Goal: Task Accomplishment & Management: Use online tool/utility

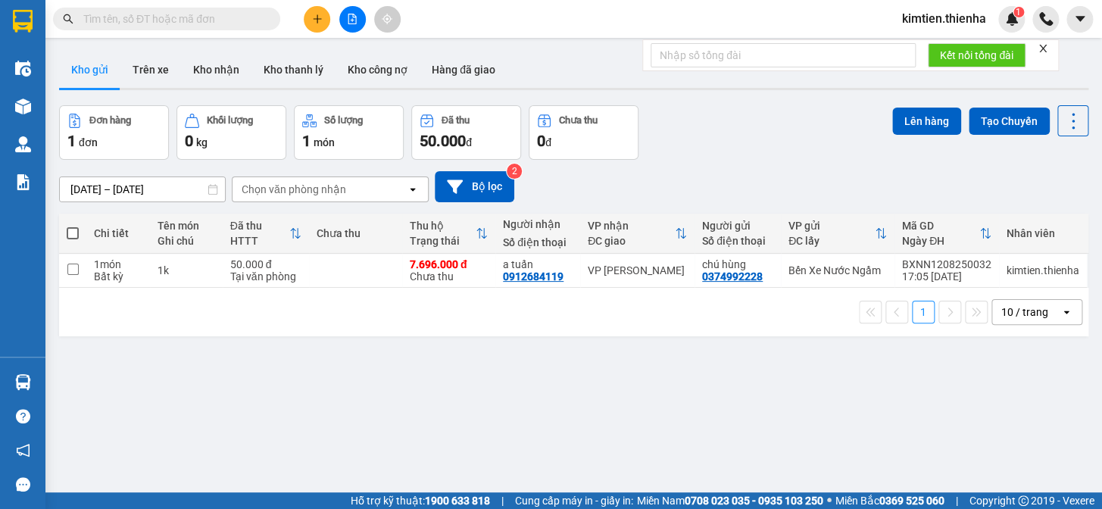
scroll to position [180, 0]
click at [347, 26] on button at bounding box center [352, 19] width 27 height 27
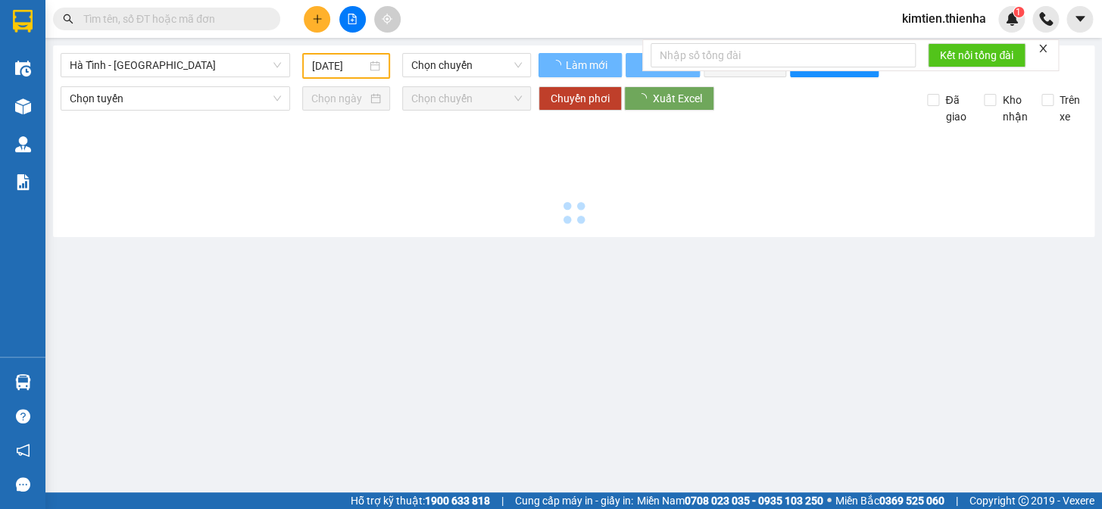
type input "[DATE]"
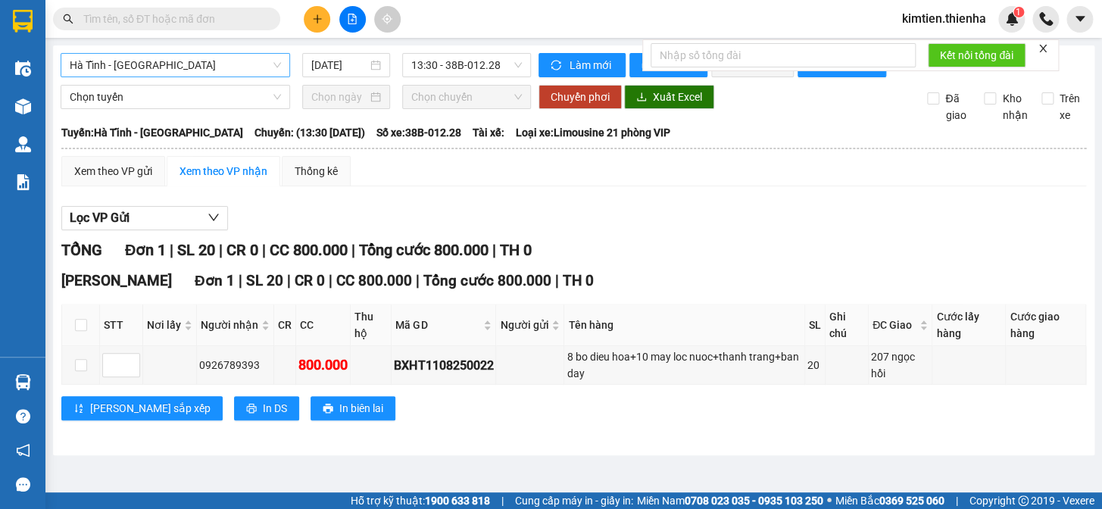
click at [159, 61] on span "Hà Tĩnh - [GEOGRAPHIC_DATA]" at bounding box center [175, 65] width 211 height 23
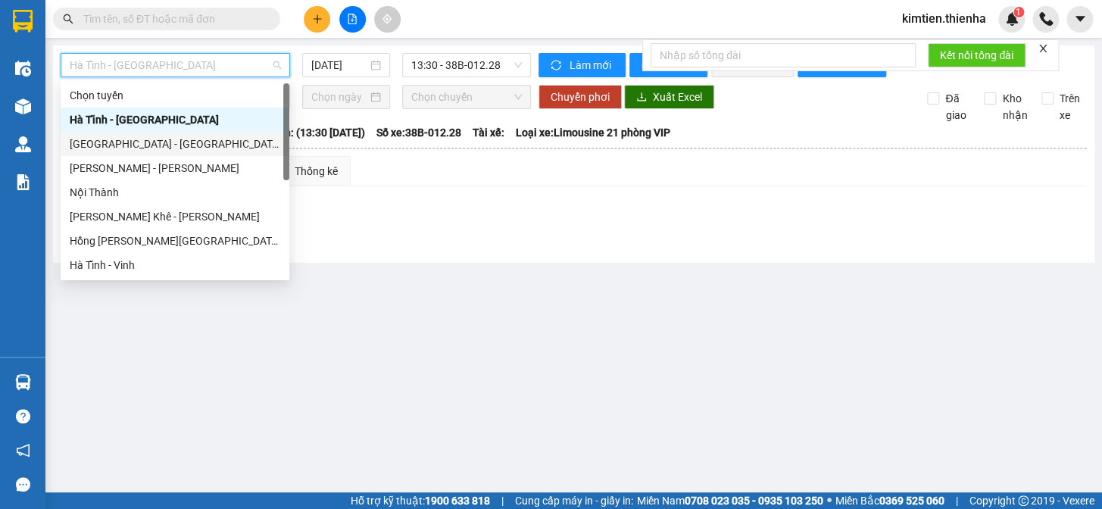
click at [134, 142] on div "[GEOGRAPHIC_DATA] - [GEOGRAPHIC_DATA]" at bounding box center [175, 144] width 211 height 17
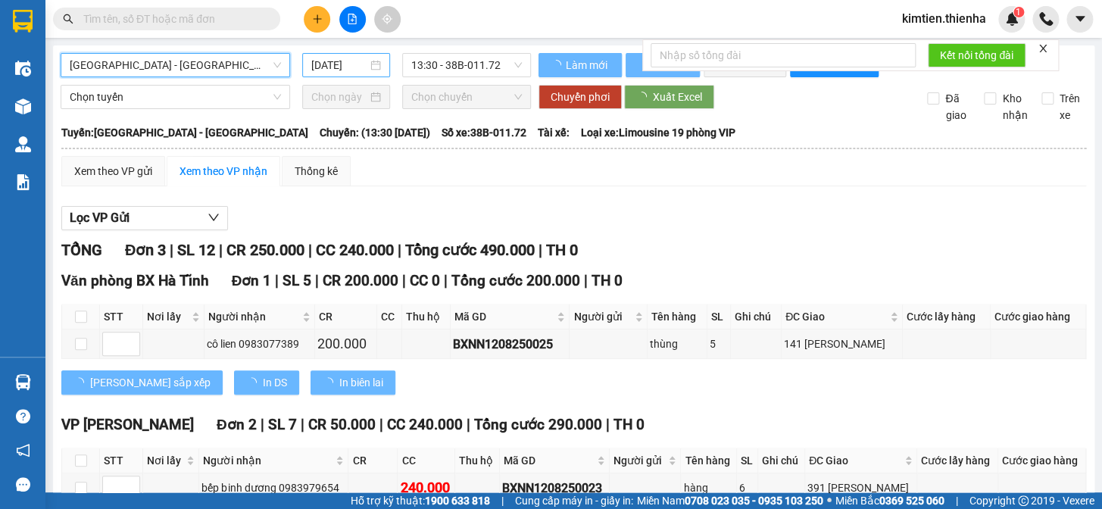
click at [323, 64] on input "[DATE]" at bounding box center [339, 65] width 57 height 17
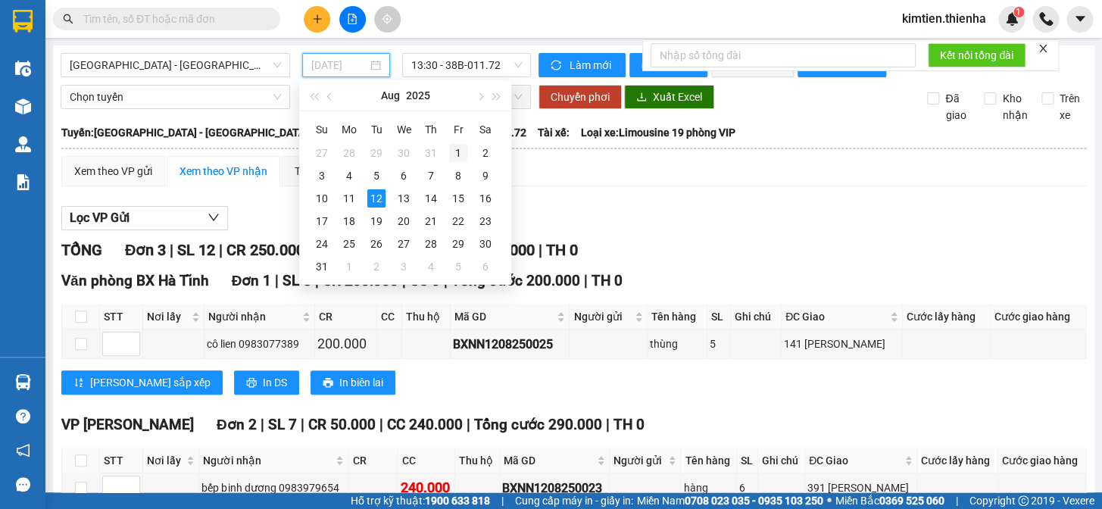
click at [459, 152] on div "1" at bounding box center [458, 153] width 18 height 18
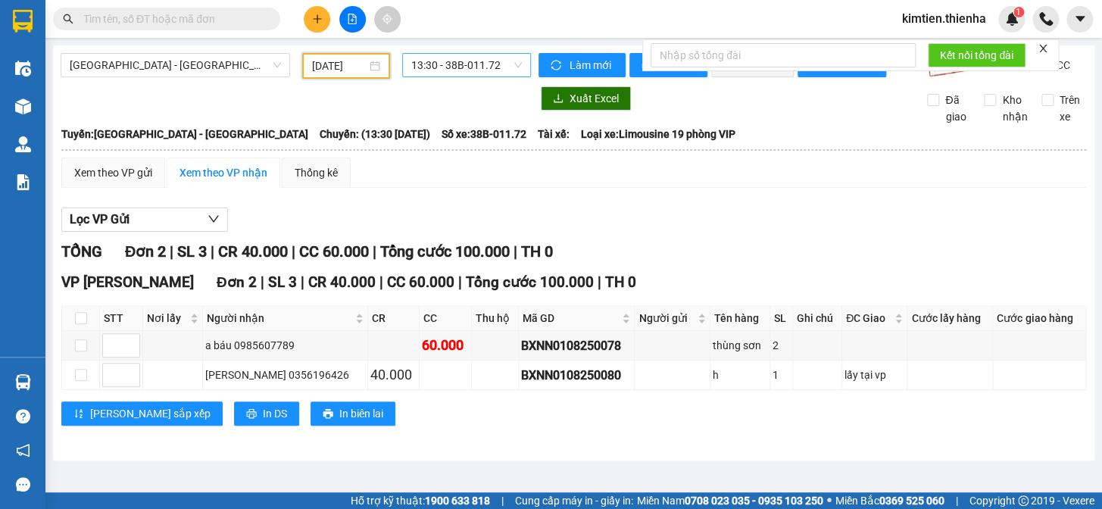
click at [473, 61] on span "13:30 - 38B-011.72" at bounding box center [466, 65] width 111 height 23
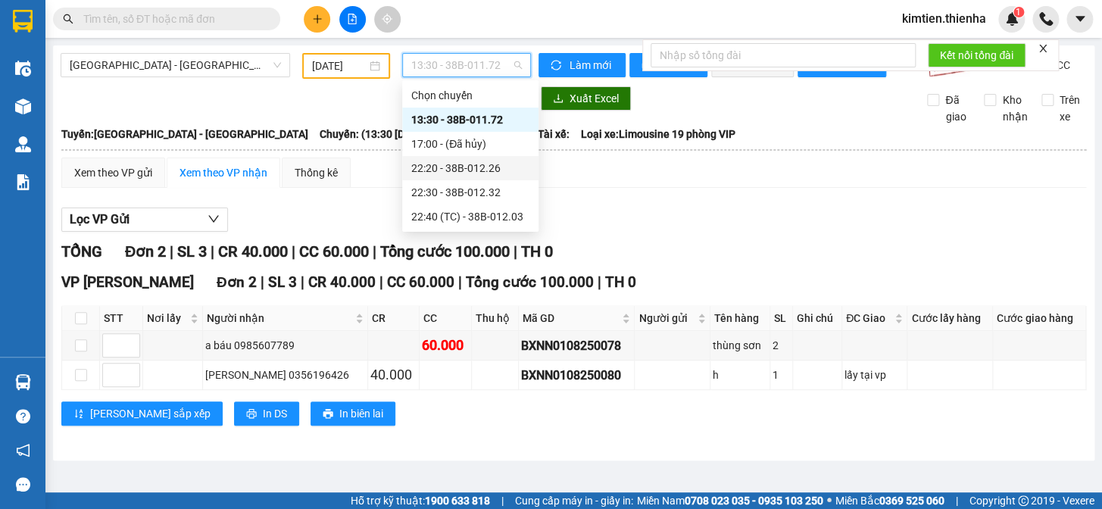
click at [477, 161] on div "22:20 - 38B-012.26" at bounding box center [470, 168] width 118 height 17
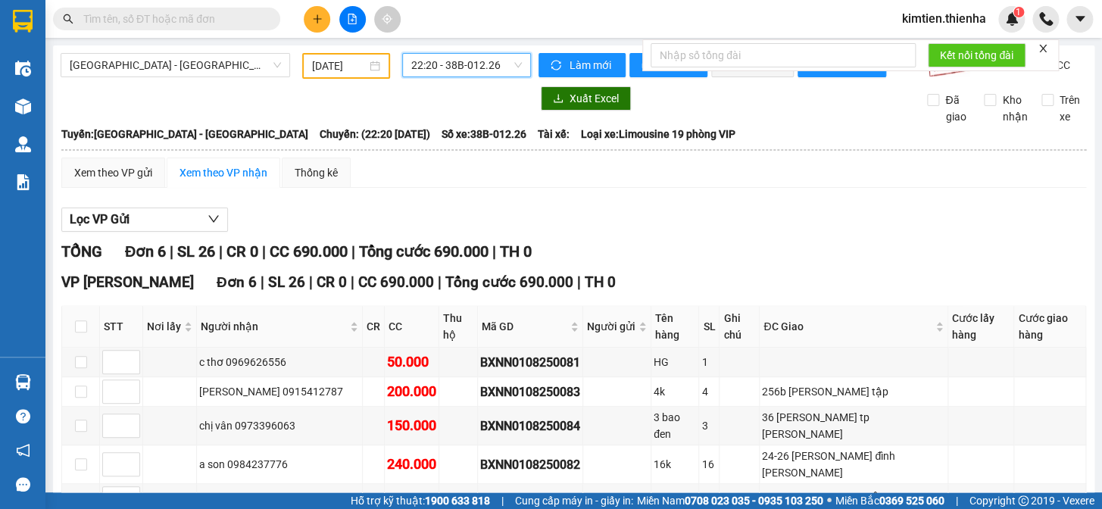
click at [457, 67] on span "22:20 - 38B-012.26" at bounding box center [466, 65] width 111 height 23
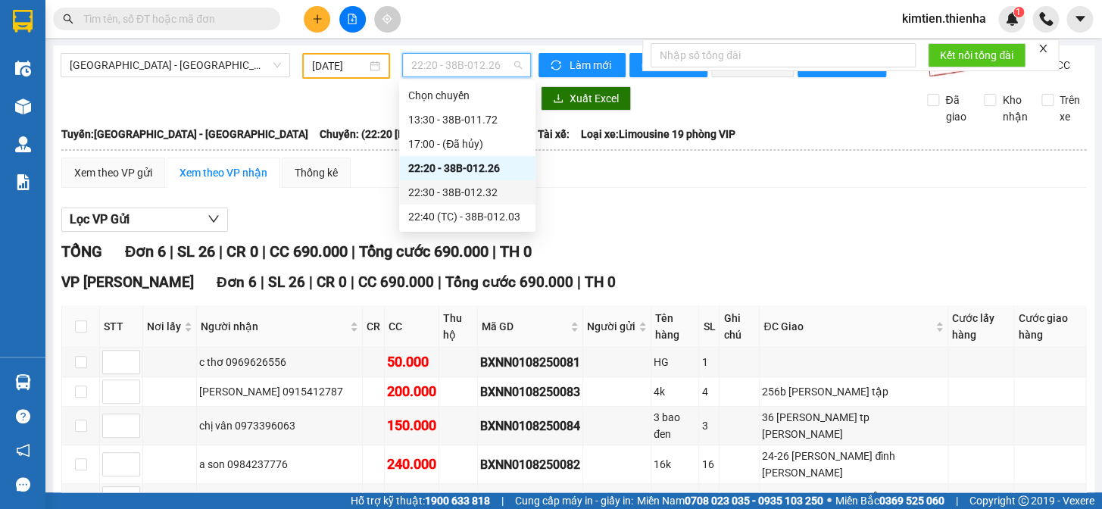
click at [463, 200] on div "22:30 - 38B-012.32" at bounding box center [467, 192] width 118 height 17
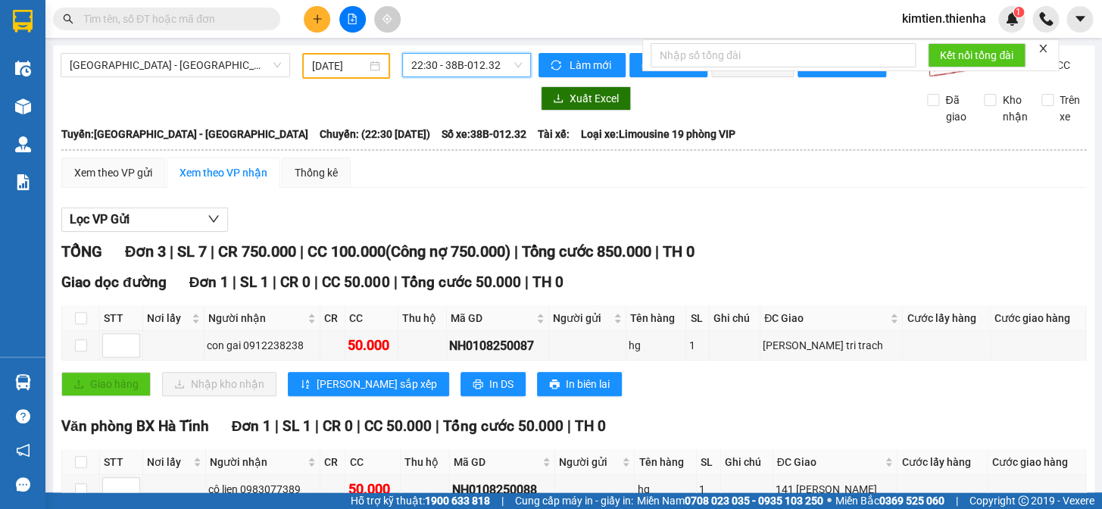
click at [440, 61] on span "22:30 - 38B-012.32" at bounding box center [466, 65] width 111 height 23
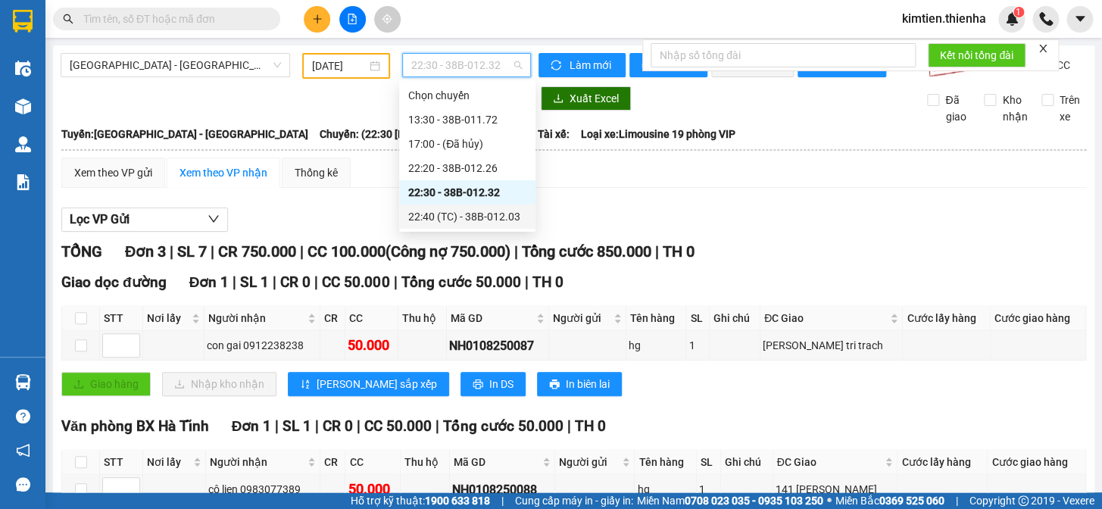
click at [468, 213] on div "22:40 (TC) - 38B-012.03" at bounding box center [467, 216] width 118 height 17
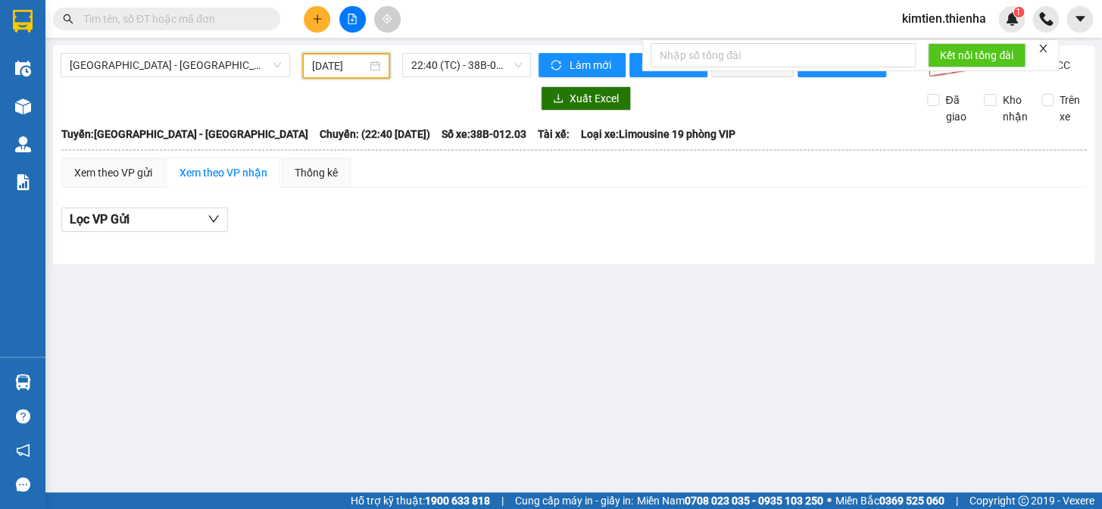
click at [342, 58] on input "[DATE]" at bounding box center [339, 66] width 55 height 17
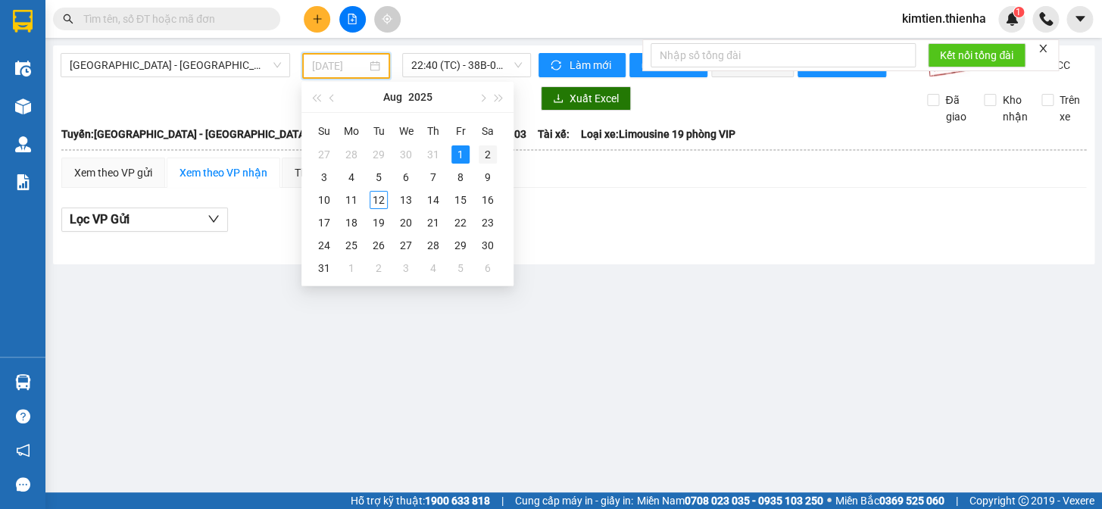
click at [487, 150] on div "2" at bounding box center [488, 154] width 18 height 18
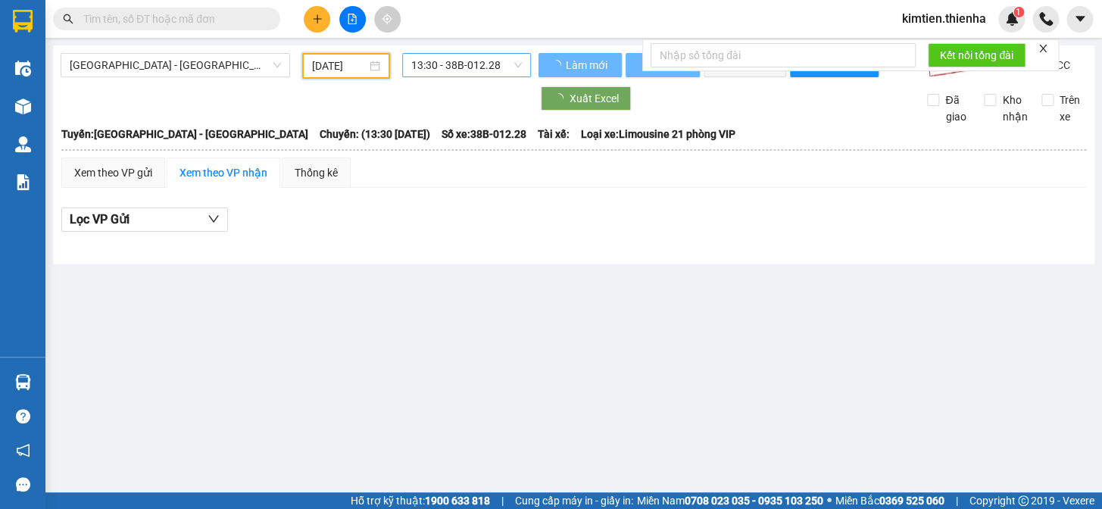
click at [441, 66] on span "13:30 - 38B-012.28" at bounding box center [466, 65] width 111 height 23
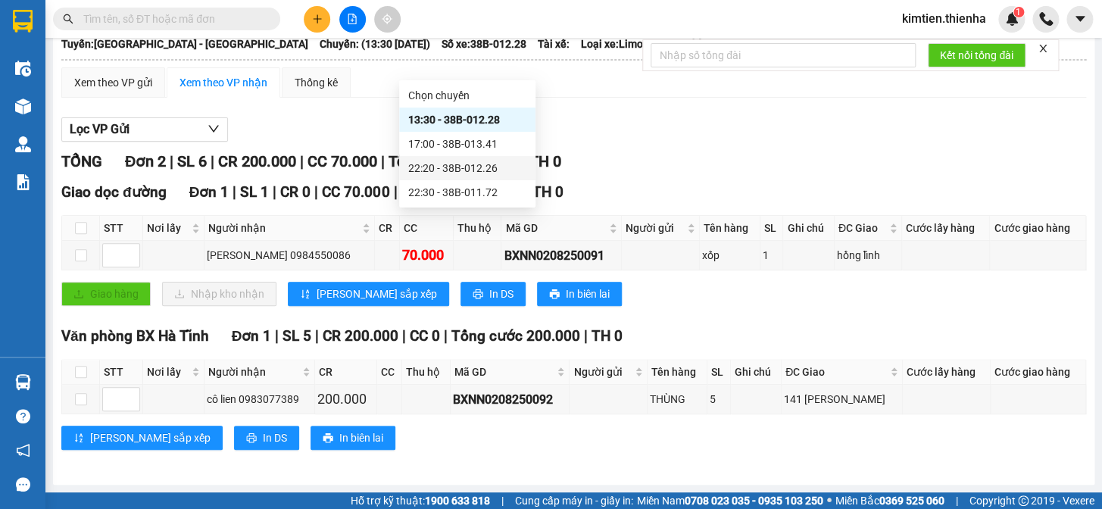
scroll to position [100, 0]
click at [458, 145] on div "17:00 - 38B-013.41" at bounding box center [467, 144] width 118 height 17
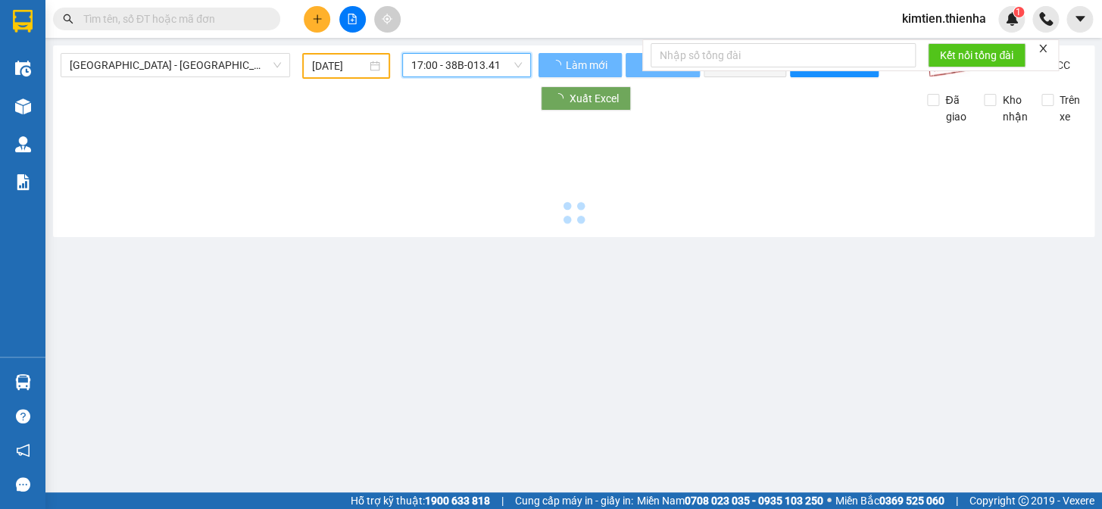
scroll to position [0, 0]
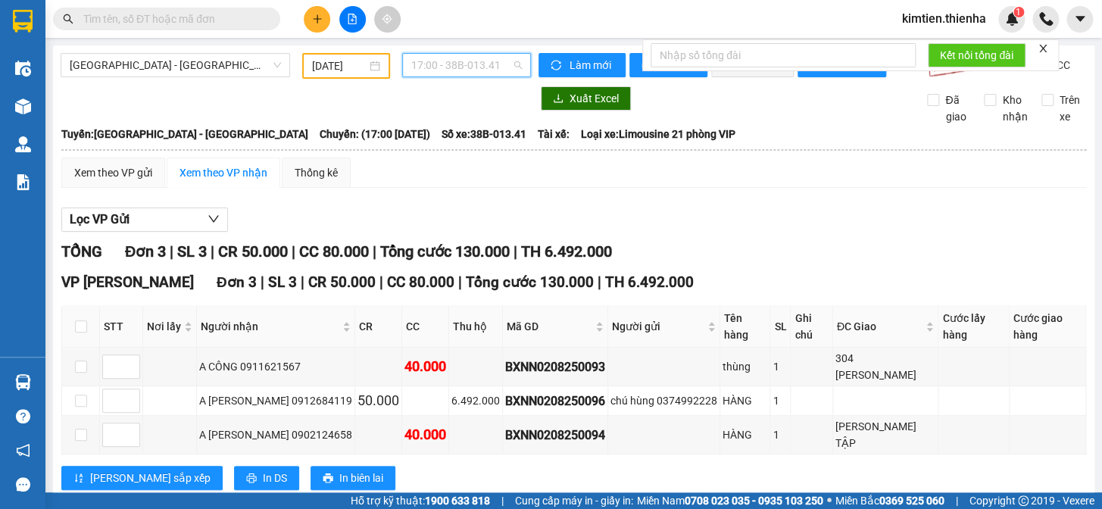
click at [444, 70] on span "17:00 - 38B-013.41" at bounding box center [466, 65] width 111 height 23
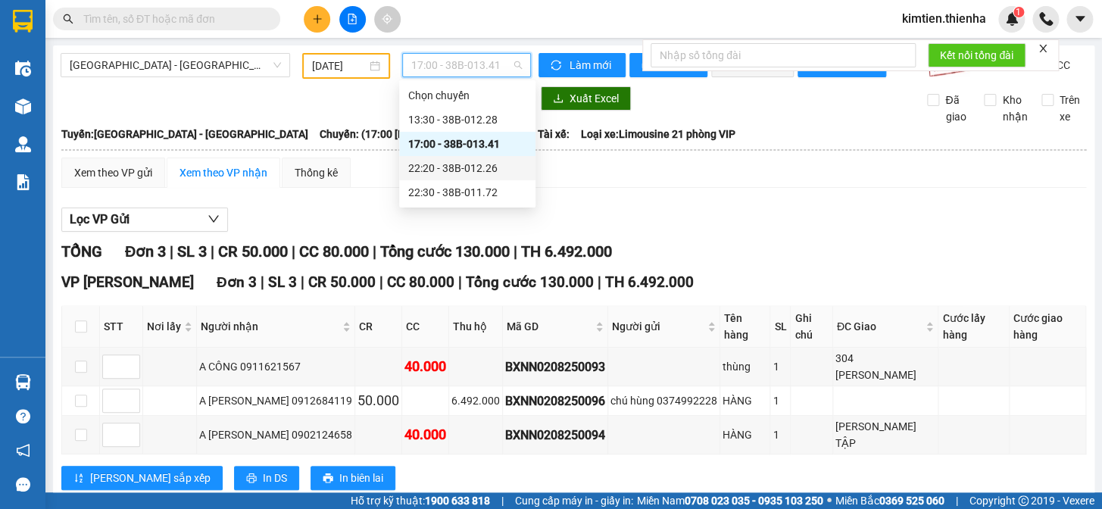
click at [461, 172] on div "22:20 - 38B-012.26" at bounding box center [467, 168] width 118 height 17
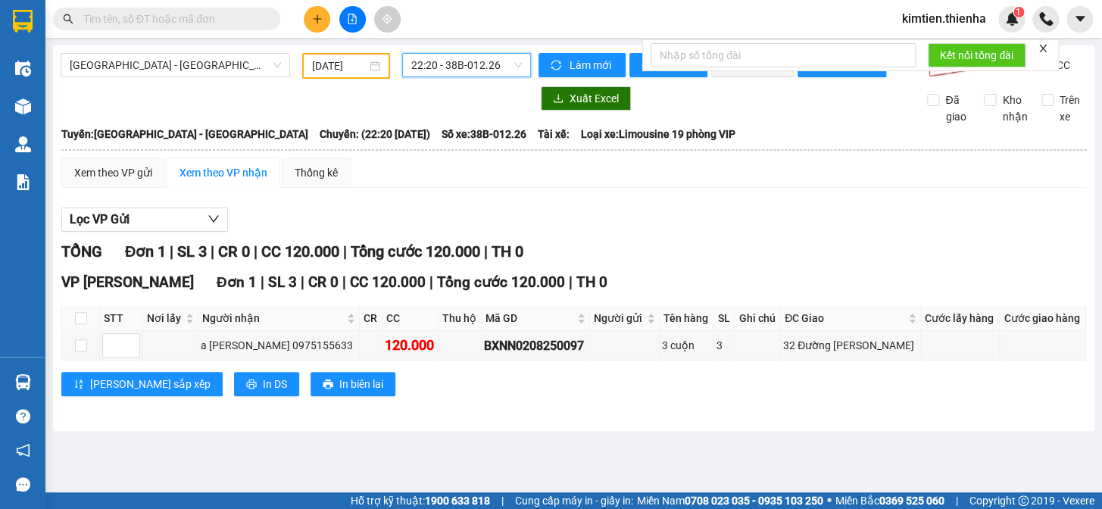
click at [448, 56] on span "22:20 - 38B-012.26" at bounding box center [466, 65] width 111 height 23
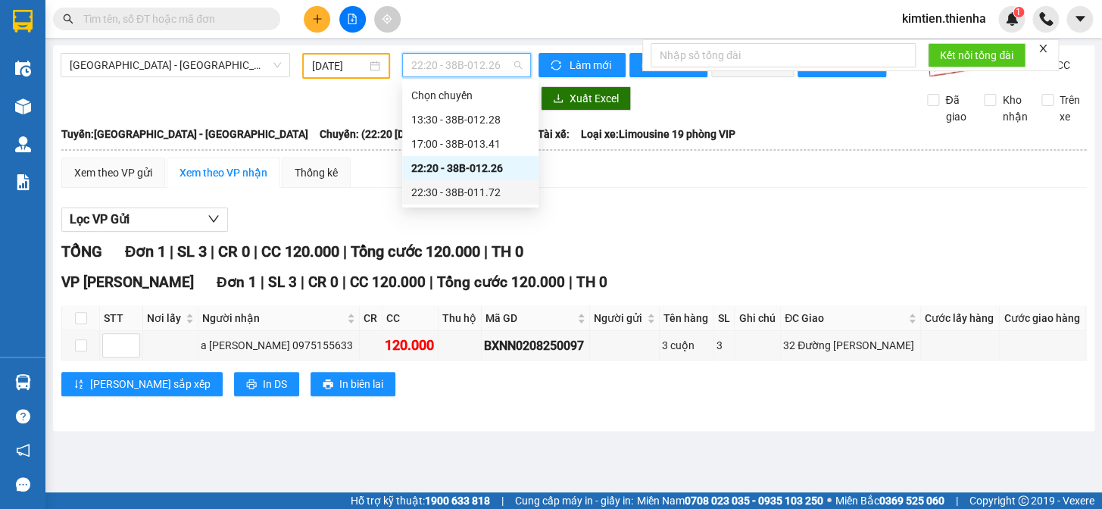
click at [448, 189] on div "22:30 - 38B-011.72" at bounding box center [470, 192] width 118 height 17
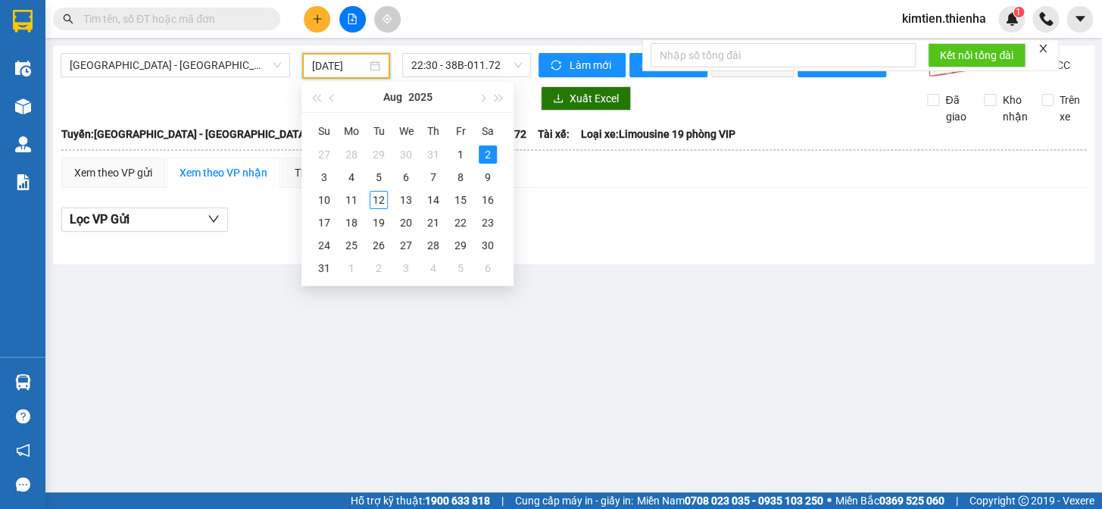
click at [321, 60] on input "[DATE]" at bounding box center [339, 66] width 55 height 17
click at [320, 180] on div "3" at bounding box center [324, 177] width 18 height 18
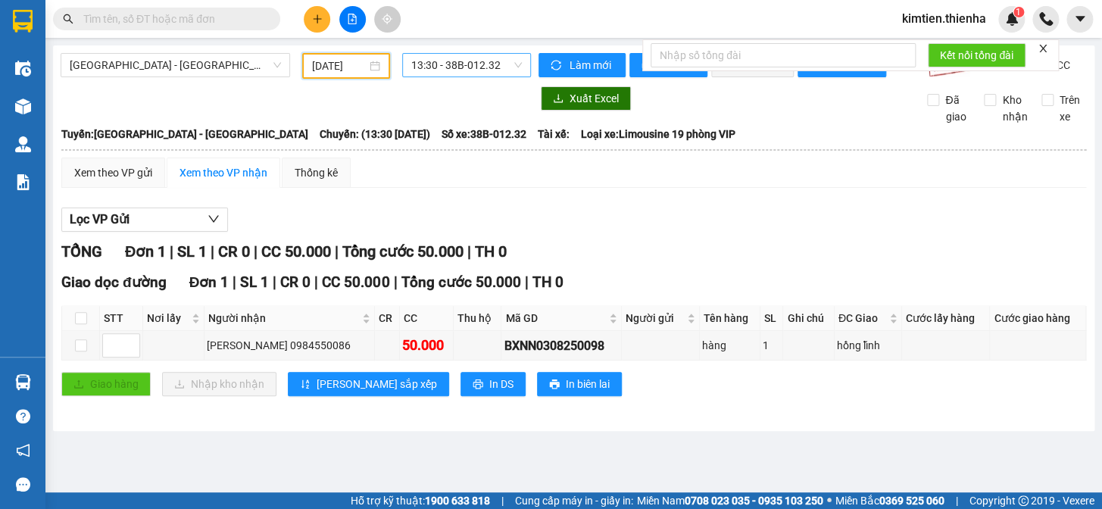
click at [463, 67] on span "13:30 - 38B-012.32" at bounding box center [466, 65] width 111 height 23
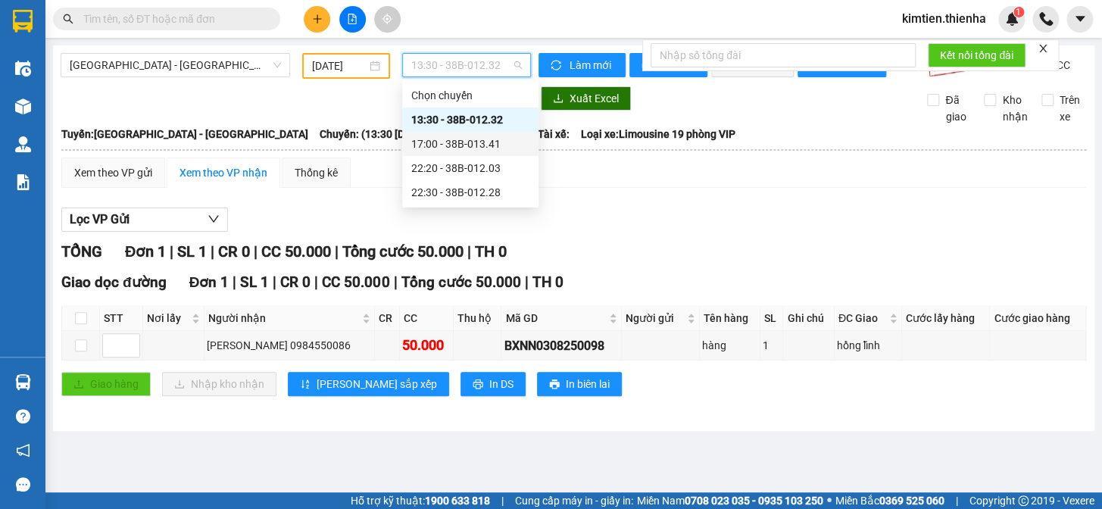
click at [457, 143] on div "17:00 - 38B-013.41" at bounding box center [470, 144] width 118 height 17
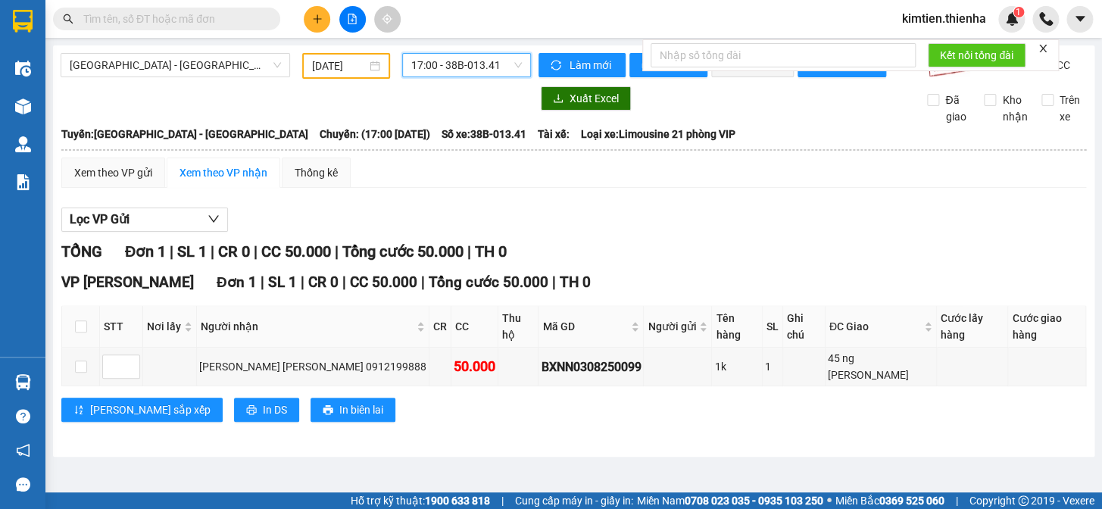
click at [454, 67] on span "17:00 - 38B-013.41" at bounding box center [466, 65] width 111 height 23
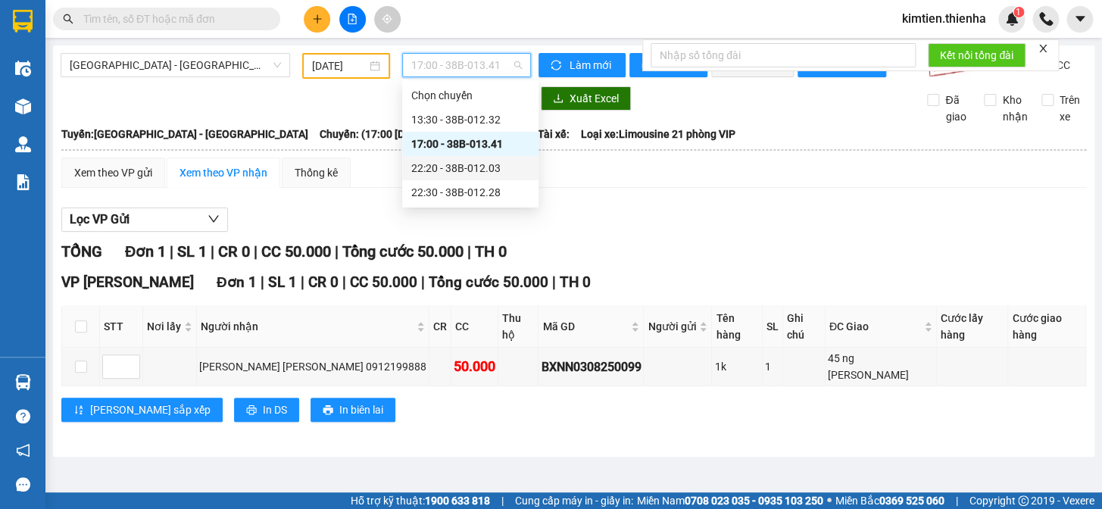
click at [459, 163] on div "22:20 - 38B-012.03" at bounding box center [470, 168] width 118 height 17
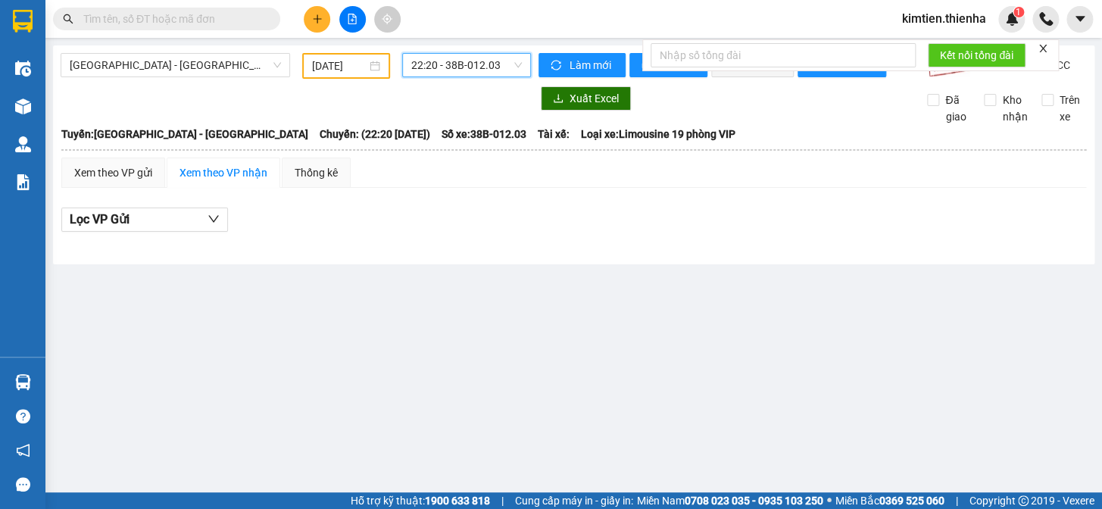
click at [440, 62] on span "22:20 - 38B-012.03" at bounding box center [466, 65] width 111 height 23
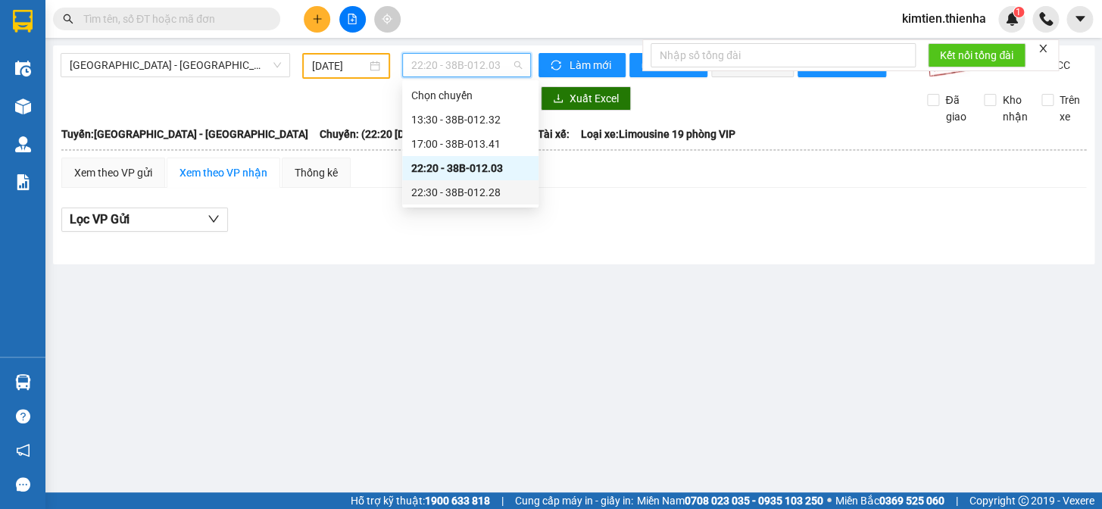
click at [467, 190] on div "22:30 - 38B-012.28" at bounding box center [470, 192] width 118 height 17
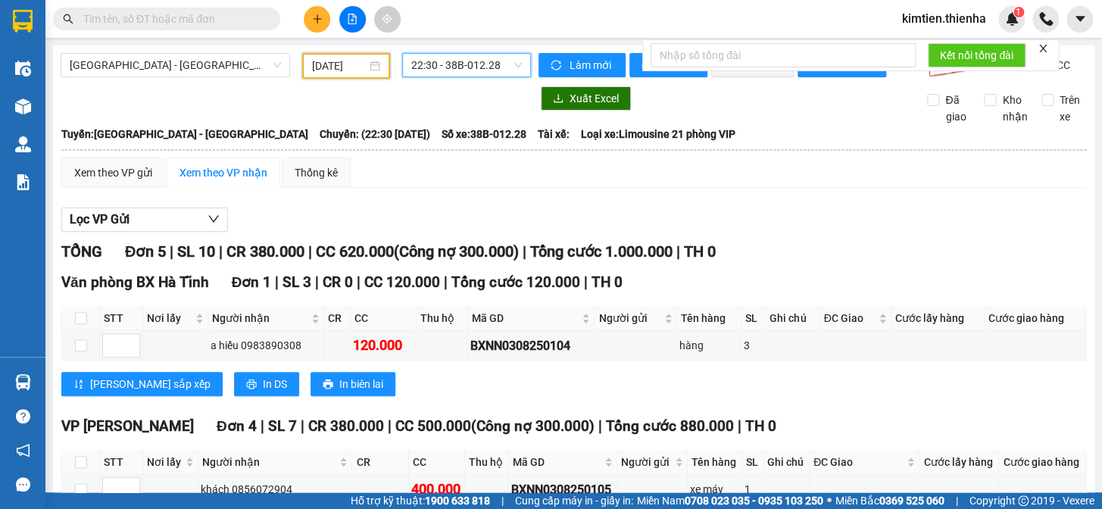
click at [313, 61] on input "[DATE]" at bounding box center [339, 66] width 55 height 17
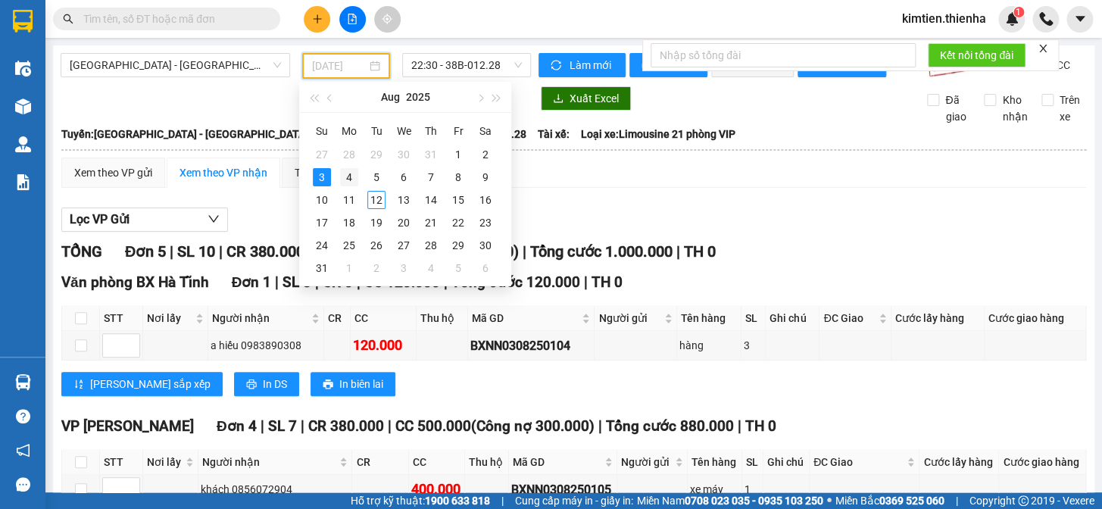
click at [345, 176] on div "4" at bounding box center [349, 177] width 18 height 18
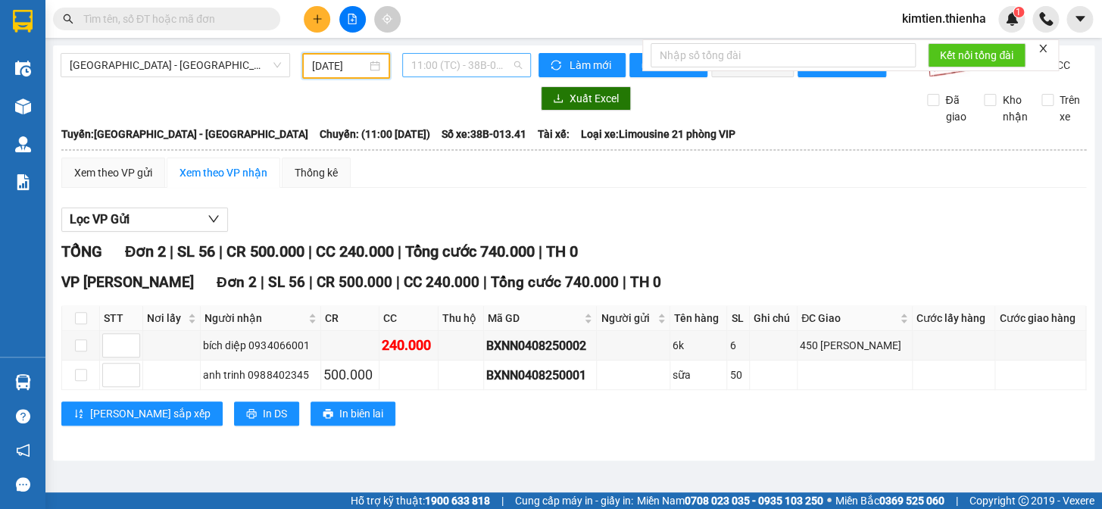
click at [473, 63] on span "11:00 (TC) - 38B-013.41" at bounding box center [466, 65] width 111 height 23
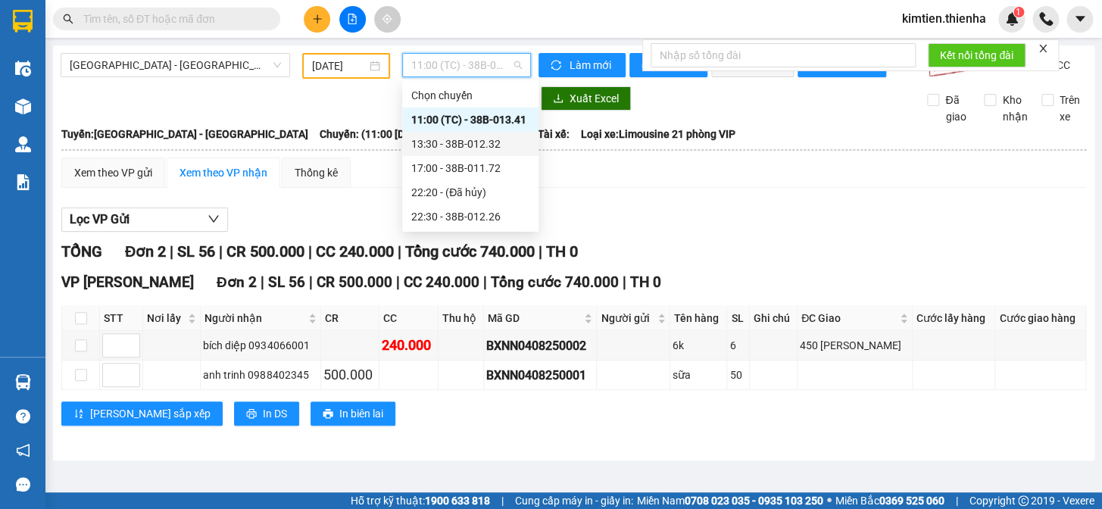
click at [477, 142] on div "13:30 - 38B-012.32" at bounding box center [470, 144] width 118 height 17
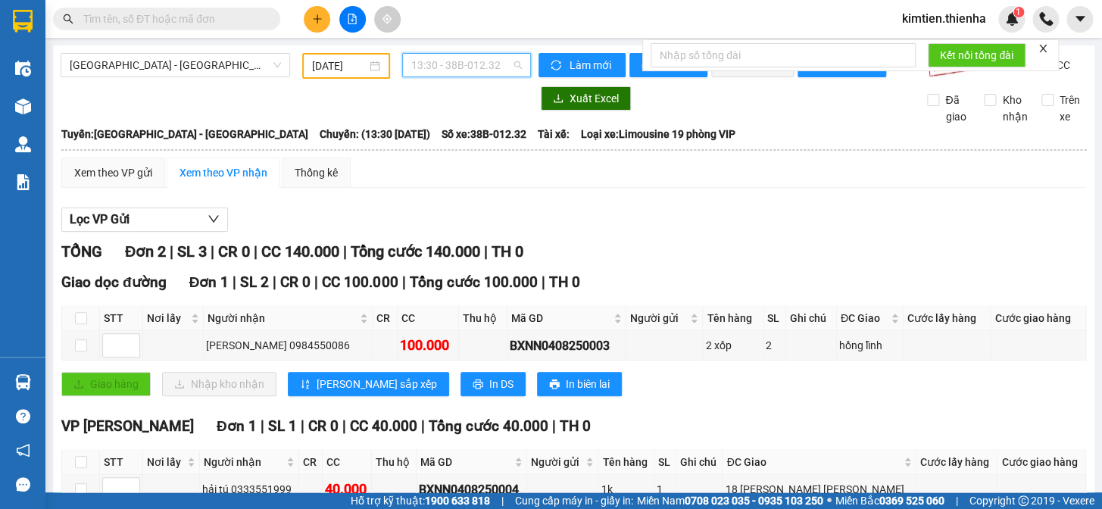
click at [462, 69] on span "13:30 - 38B-012.32" at bounding box center [466, 65] width 111 height 23
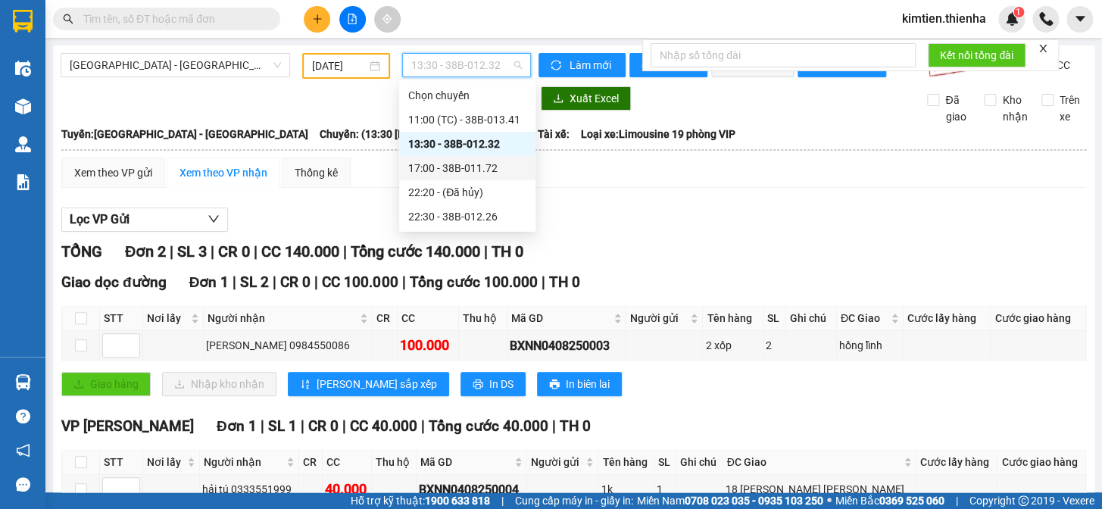
click at [480, 160] on div "17:00 - 38B-011.72" at bounding box center [467, 168] width 118 height 17
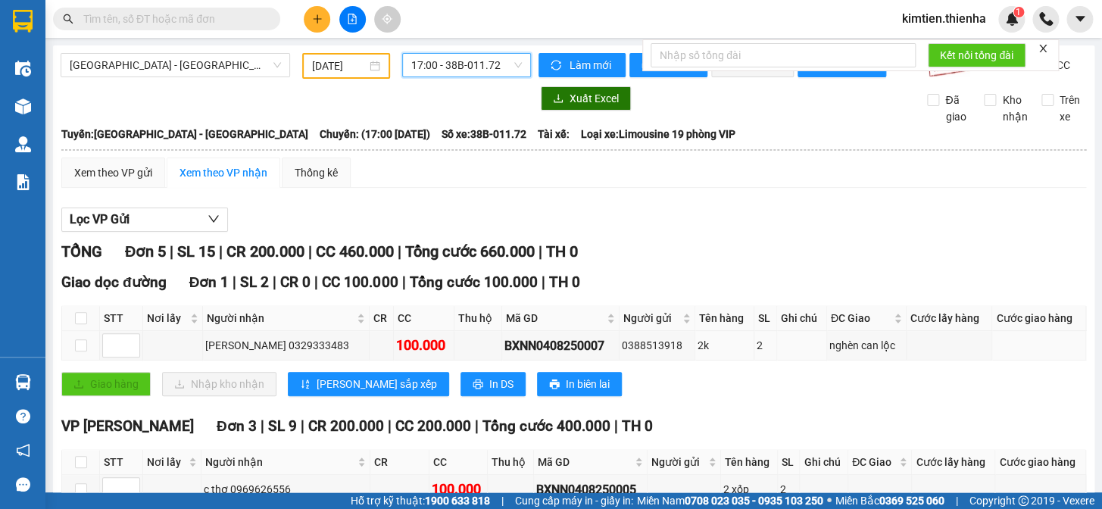
click at [458, 65] on span "17:00 - 38B-011.72" at bounding box center [466, 65] width 111 height 23
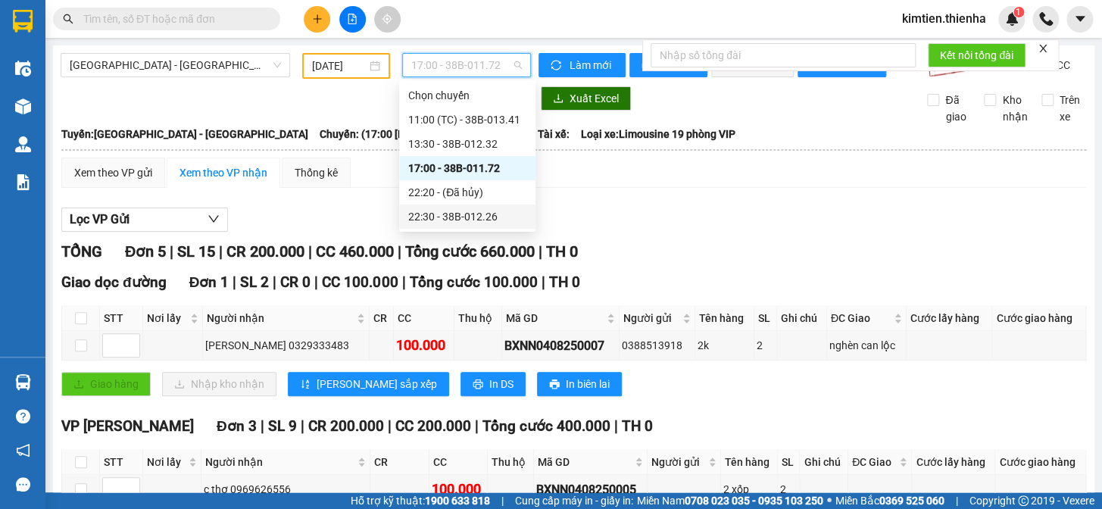
click at [468, 212] on div "22:30 - 38B-012.26" at bounding box center [467, 216] width 118 height 17
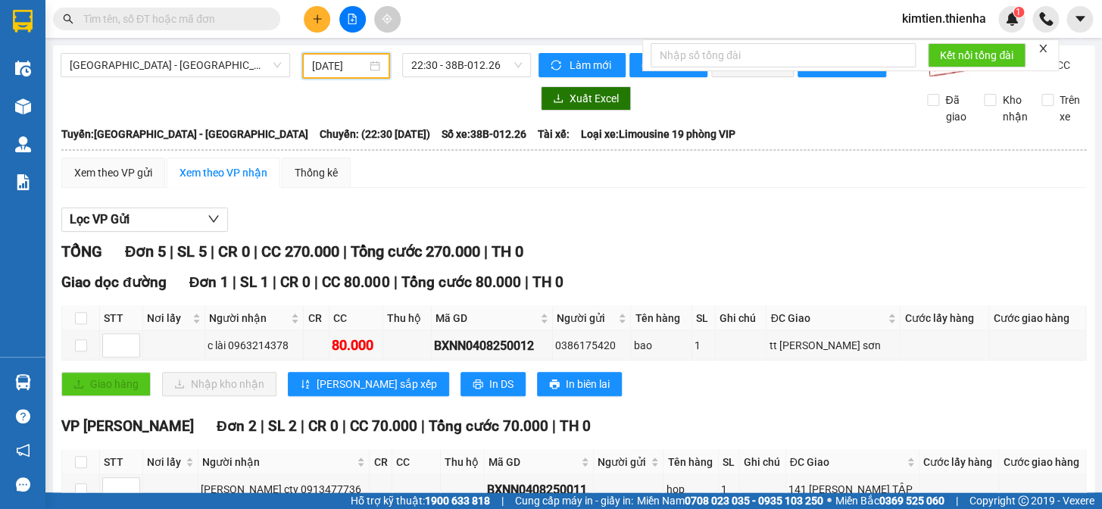
click at [346, 68] on input "[DATE]" at bounding box center [339, 66] width 55 height 17
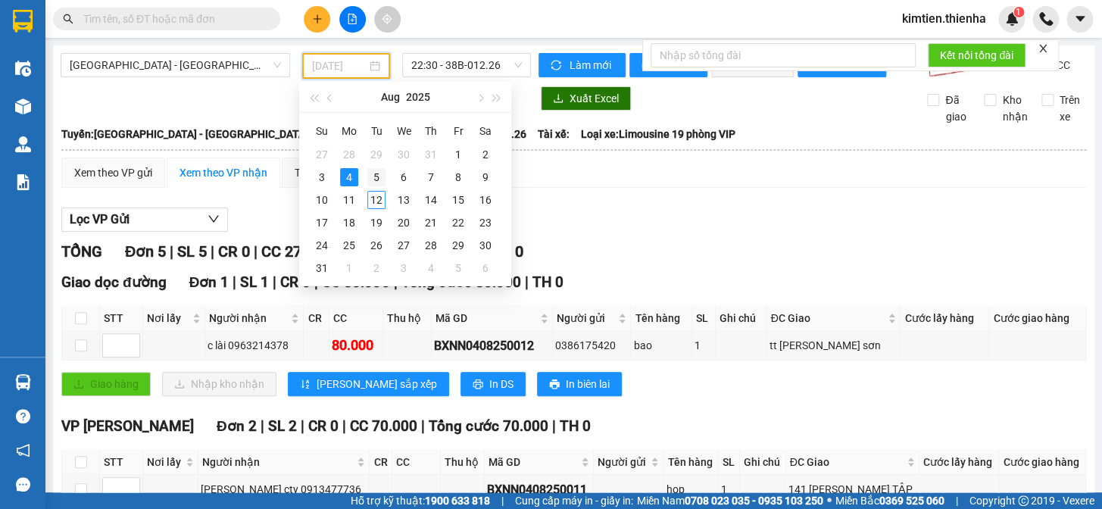
click at [370, 174] on div "5" at bounding box center [376, 177] width 18 height 18
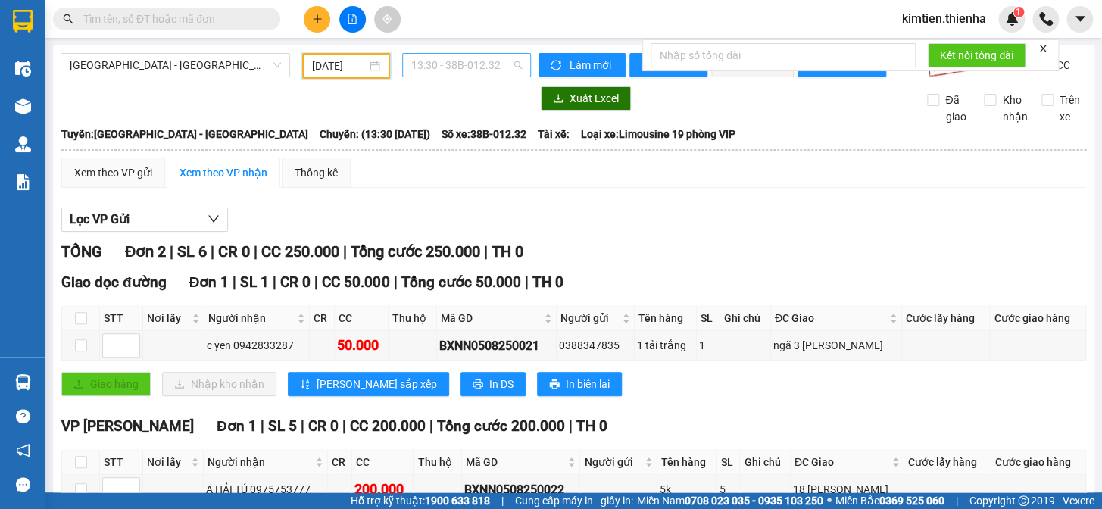
click at [450, 70] on span "13:30 - 38B-012.32" at bounding box center [466, 65] width 111 height 23
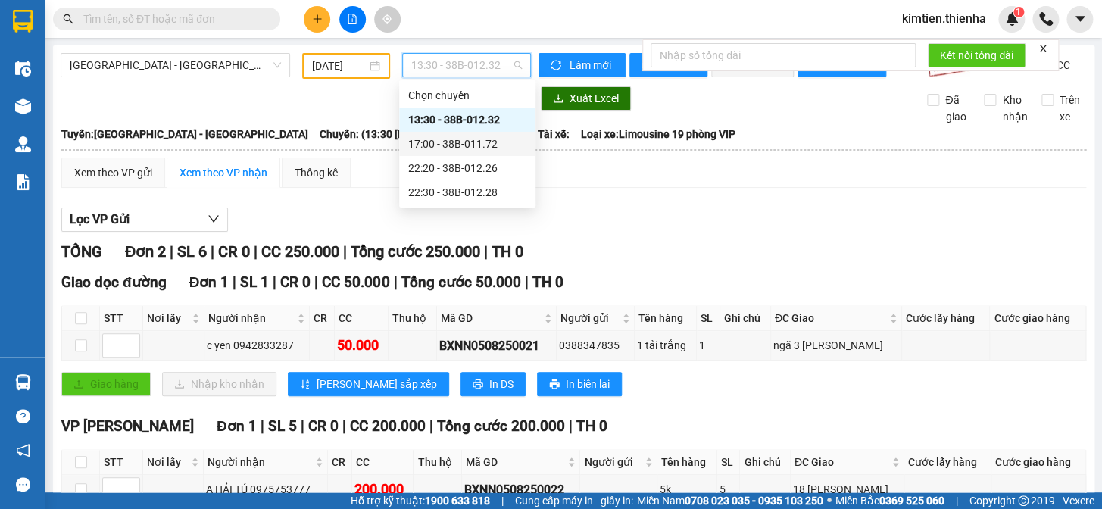
click at [464, 145] on div "17:00 - 38B-011.72" at bounding box center [467, 144] width 118 height 17
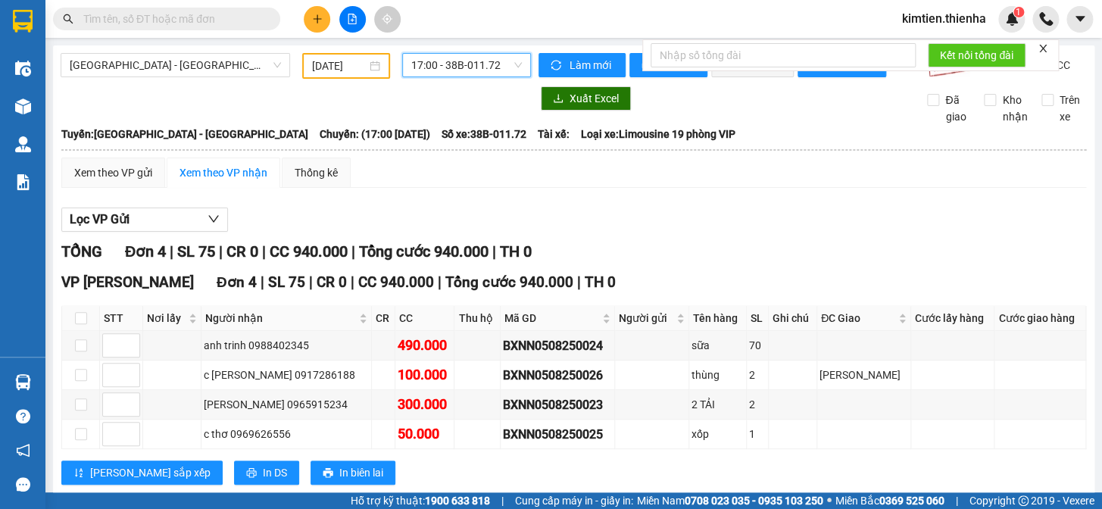
click at [455, 67] on span "17:00 - 38B-011.72" at bounding box center [466, 65] width 111 height 23
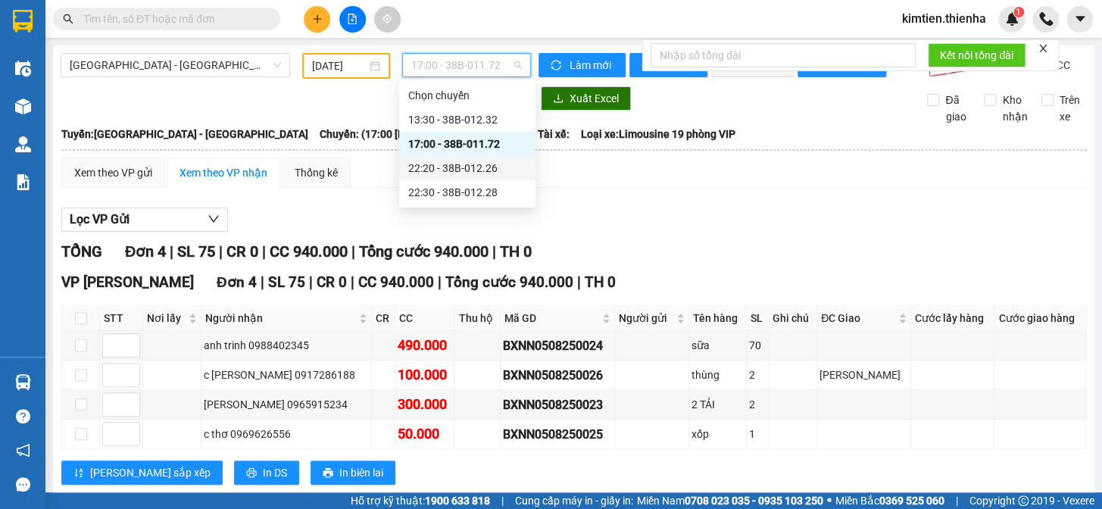
click at [461, 166] on div "22:20 - 38B-012.26" at bounding box center [467, 168] width 118 height 17
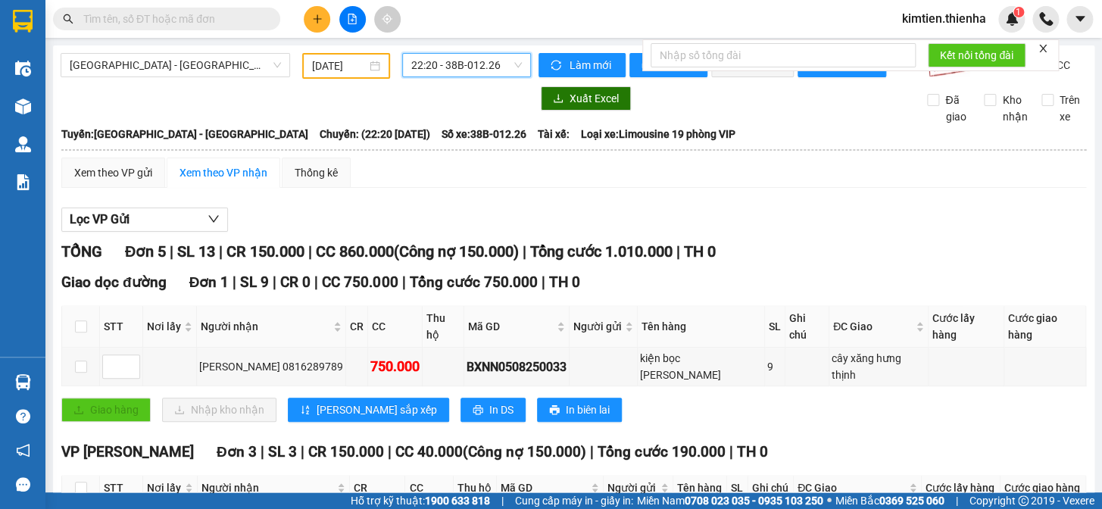
click at [417, 57] on span "22:20 - 38B-012.26" at bounding box center [466, 65] width 111 height 23
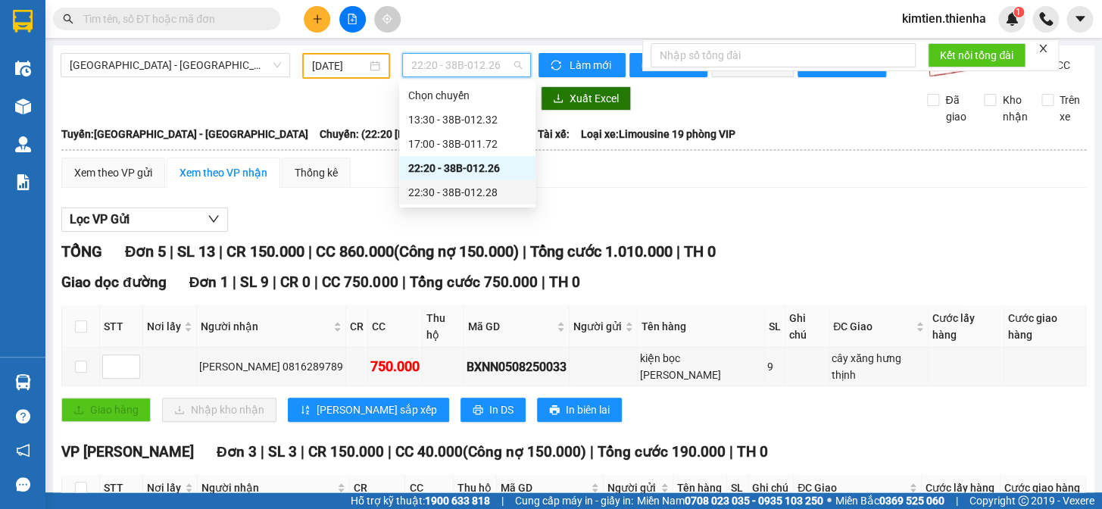
click at [448, 198] on div "22:30 - 38B-012.28" at bounding box center [467, 192] width 118 height 17
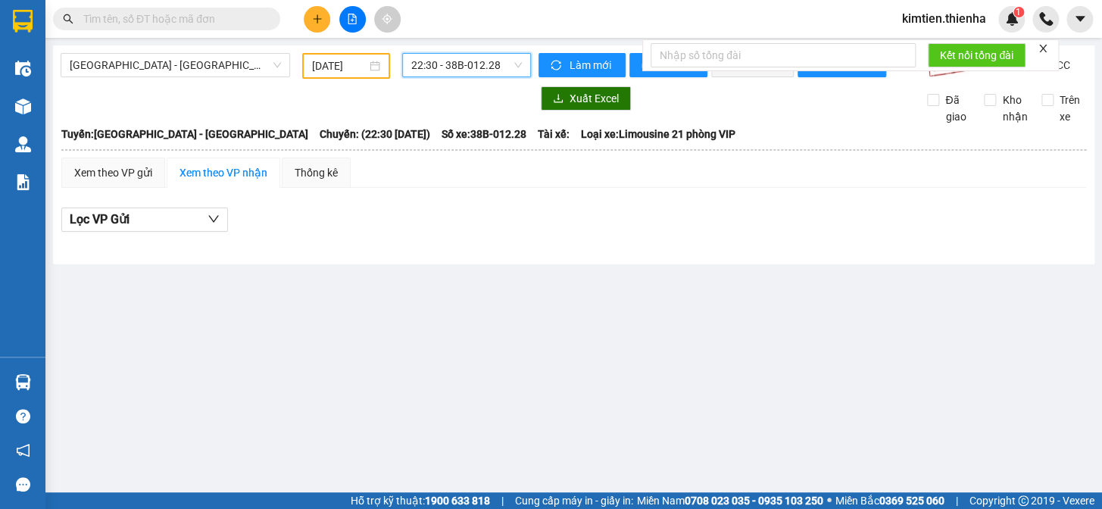
click at [319, 68] on input "[DATE]" at bounding box center [339, 66] width 55 height 17
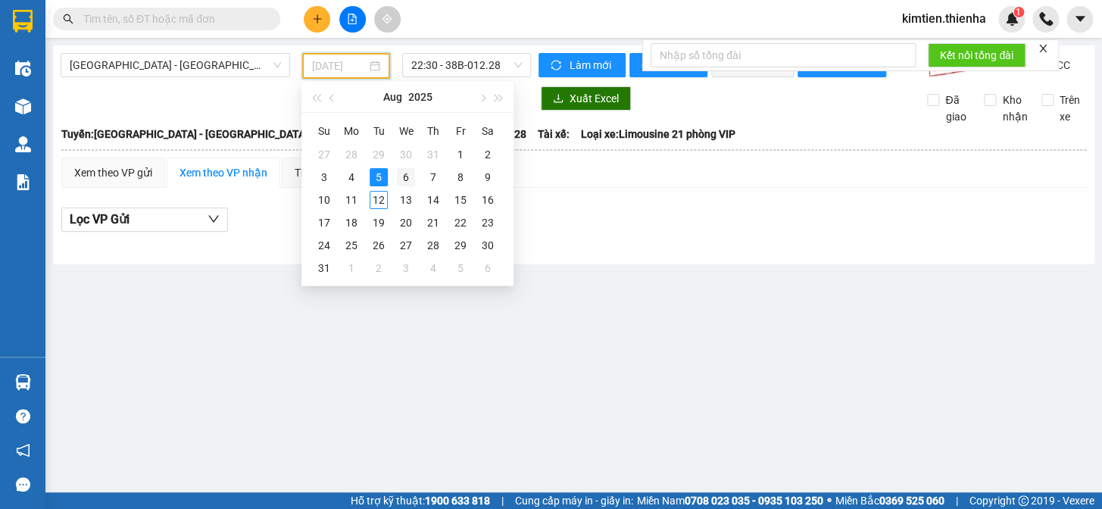
click at [404, 171] on div "6" at bounding box center [406, 177] width 18 height 18
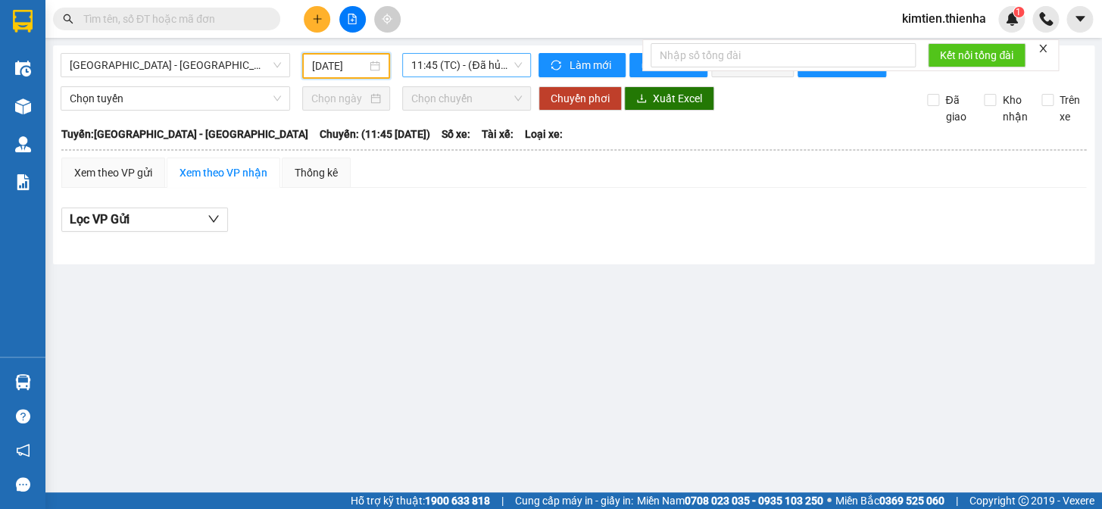
click at [435, 67] on span "11:45 (TC) - (Đã [PERSON_NAME])" at bounding box center [466, 65] width 111 height 23
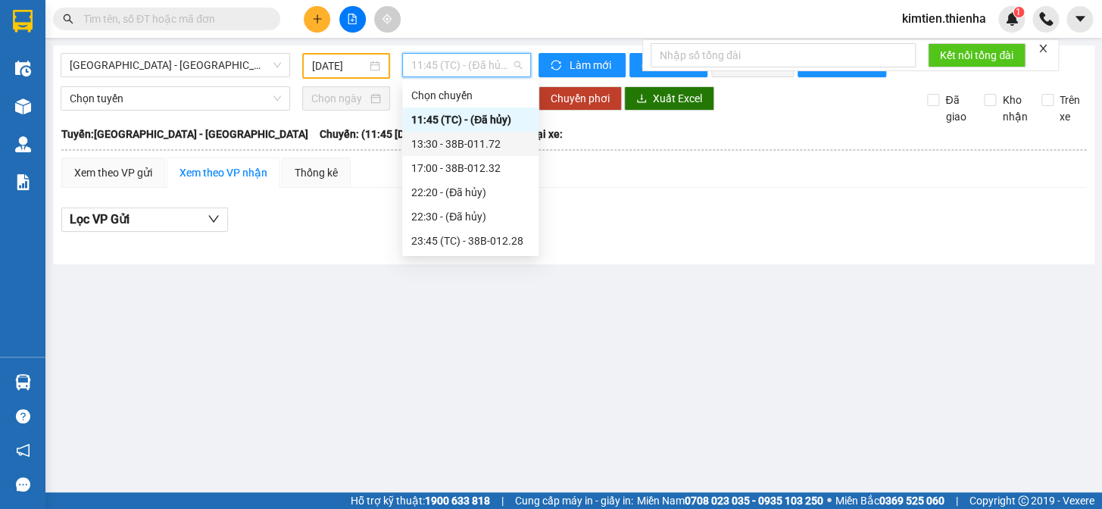
click at [455, 143] on div "13:30 - 38B-011.72" at bounding box center [470, 144] width 118 height 17
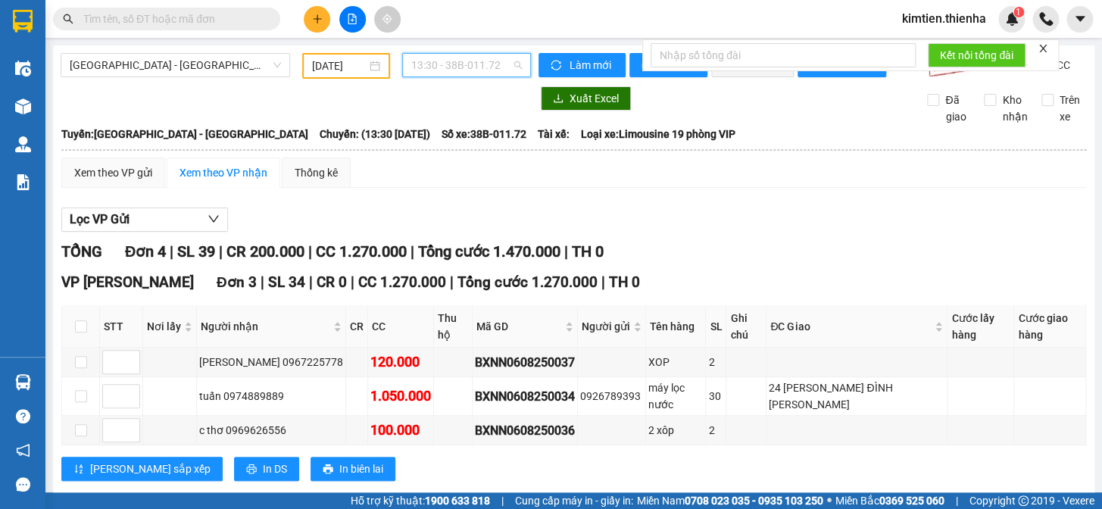
click at [442, 59] on span "13:30 - 38B-011.72" at bounding box center [466, 65] width 111 height 23
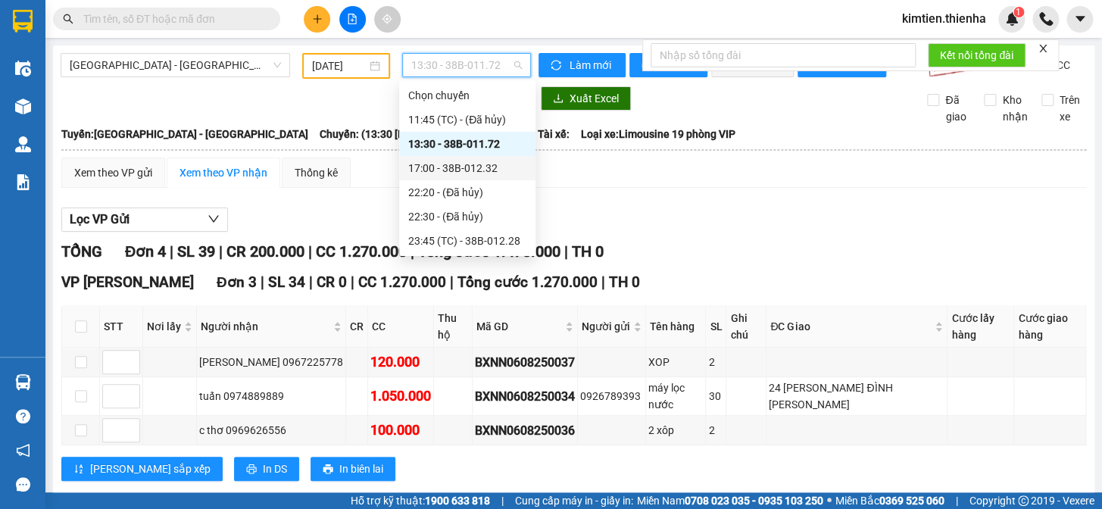
click at [460, 175] on div "17:00 - 38B-012.32" at bounding box center [467, 168] width 118 height 17
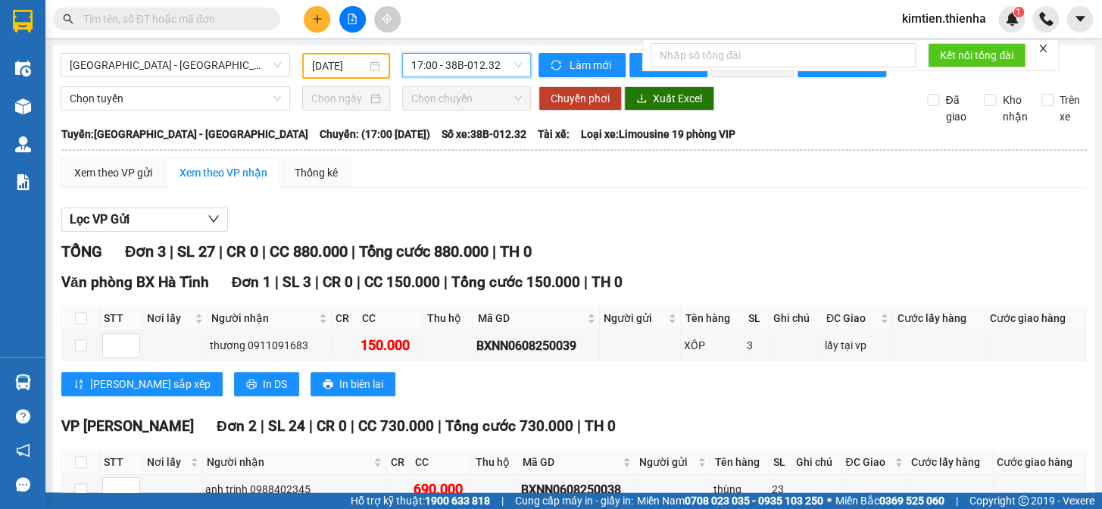
click at [442, 66] on span "17:00 - 38B-012.32" at bounding box center [466, 65] width 111 height 23
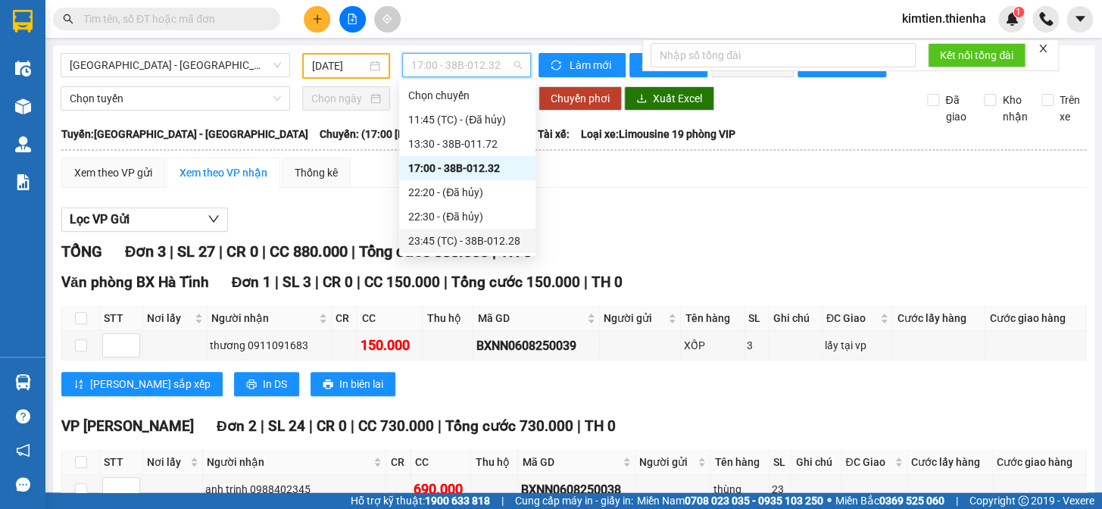
click at [476, 242] on div "23:45 (TC) - 38B-012.28" at bounding box center [467, 241] width 118 height 17
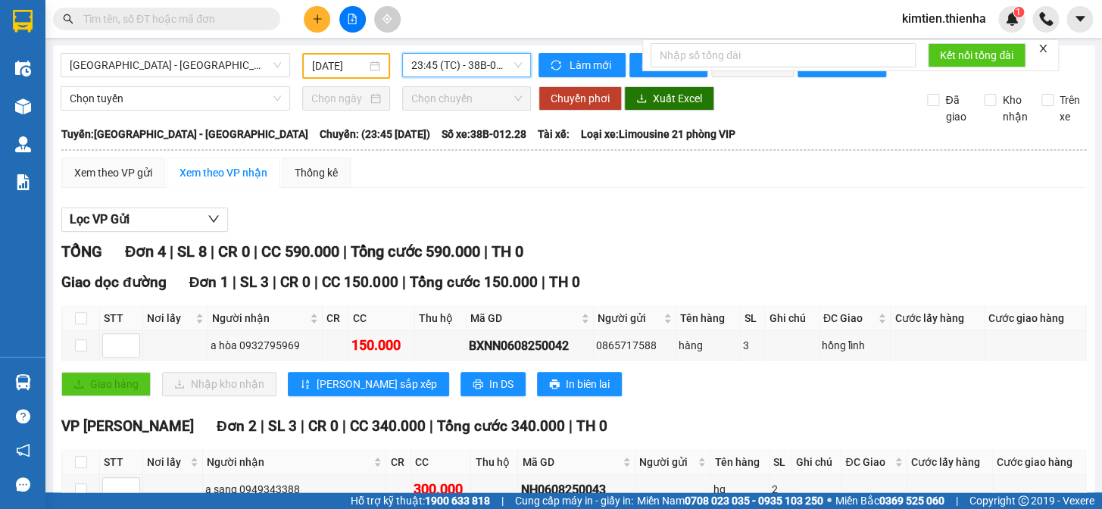
click at [326, 70] on input "[DATE]" at bounding box center [339, 66] width 55 height 17
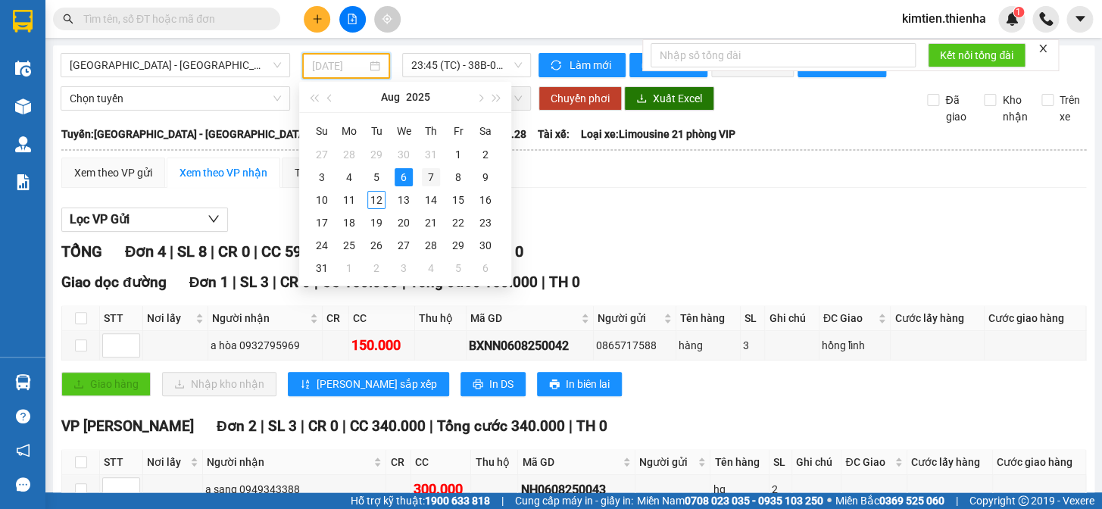
click at [428, 173] on div "7" at bounding box center [431, 177] width 18 height 18
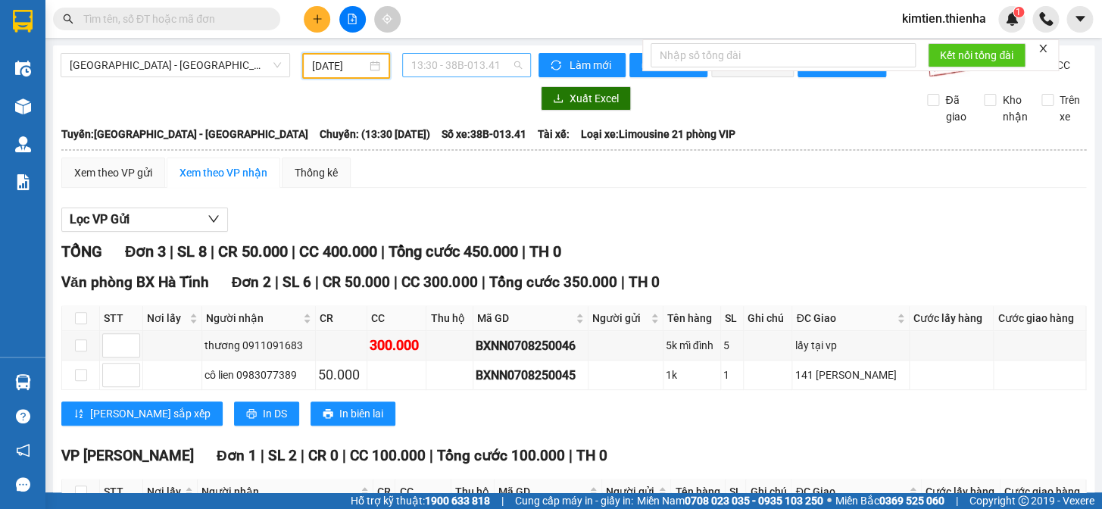
click at [442, 63] on span "13:30 - 38B-013.41" at bounding box center [466, 65] width 111 height 23
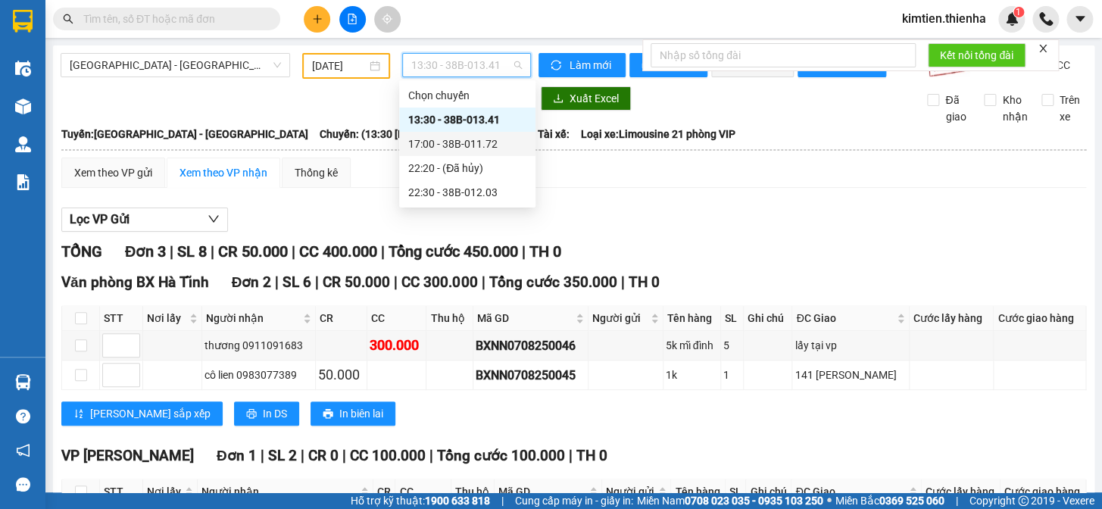
click at [459, 152] on div "17:00 - 38B-011.72" at bounding box center [467, 144] width 118 height 17
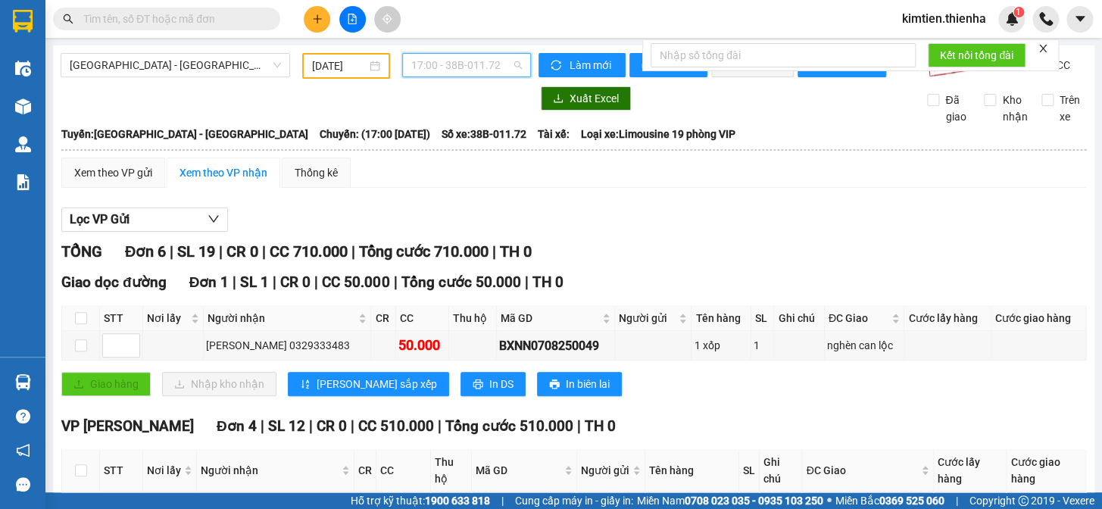
click at [439, 64] on span "17:00 - 38B-011.72" at bounding box center [466, 65] width 111 height 23
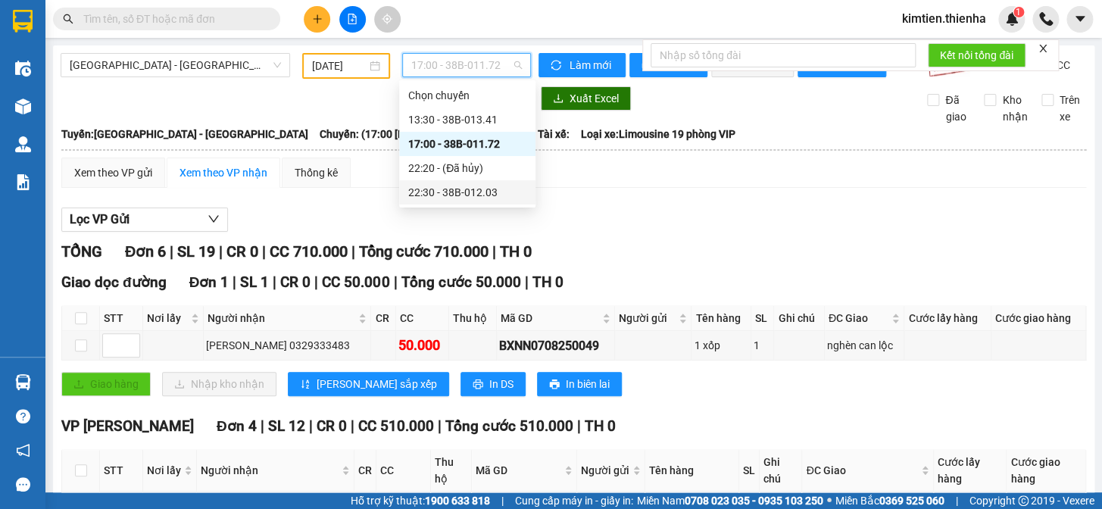
click at [455, 197] on div "22:30 - 38B-012.03" at bounding box center [467, 192] width 118 height 17
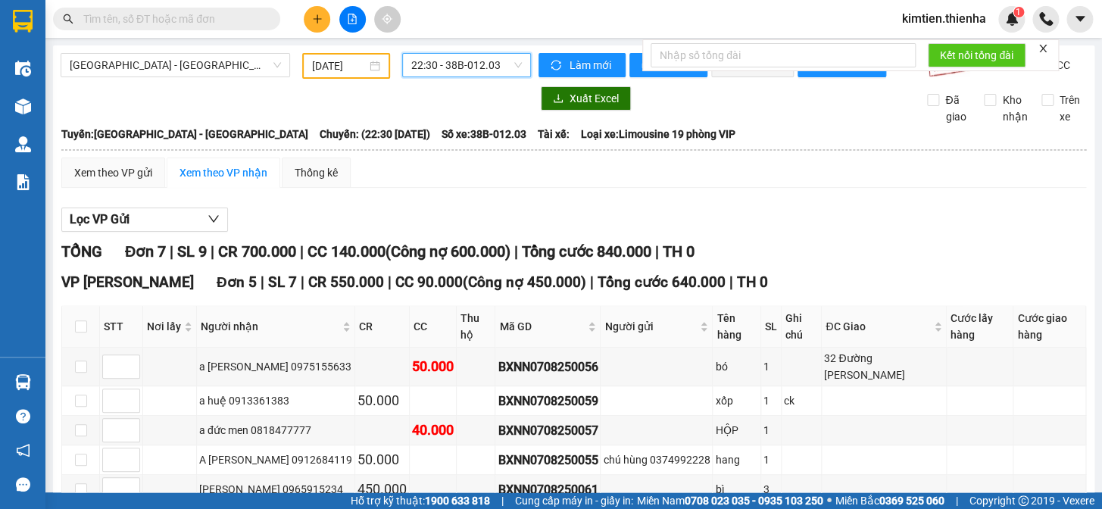
click at [349, 69] on input "[DATE]" at bounding box center [339, 66] width 55 height 17
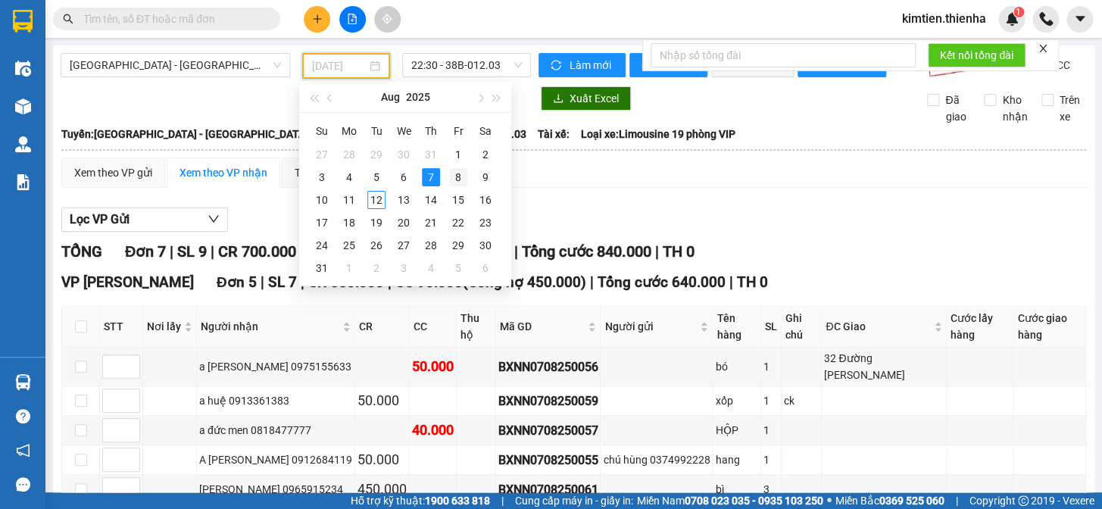
click at [460, 176] on div "8" at bounding box center [458, 177] width 18 height 18
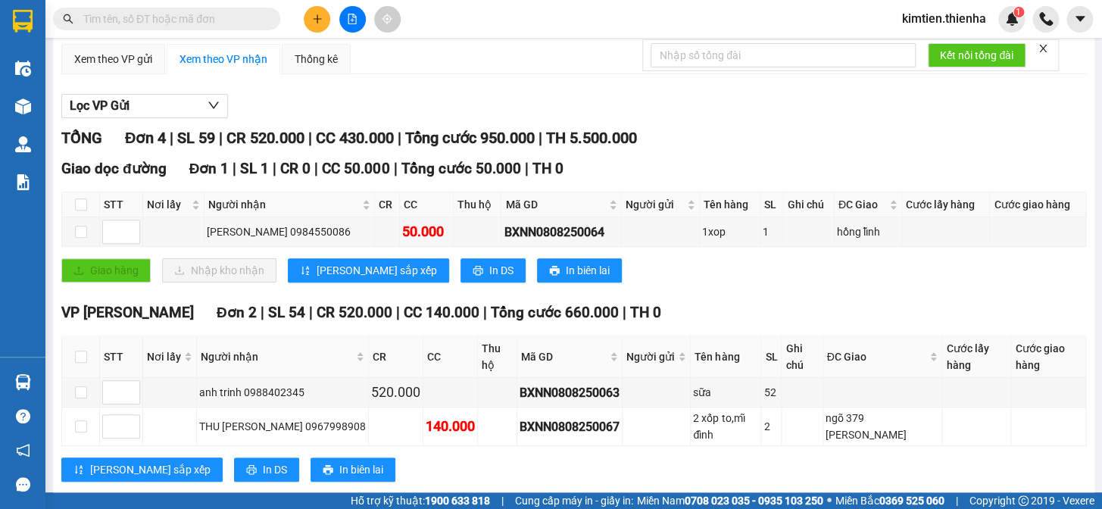
scroll to position [273, 0]
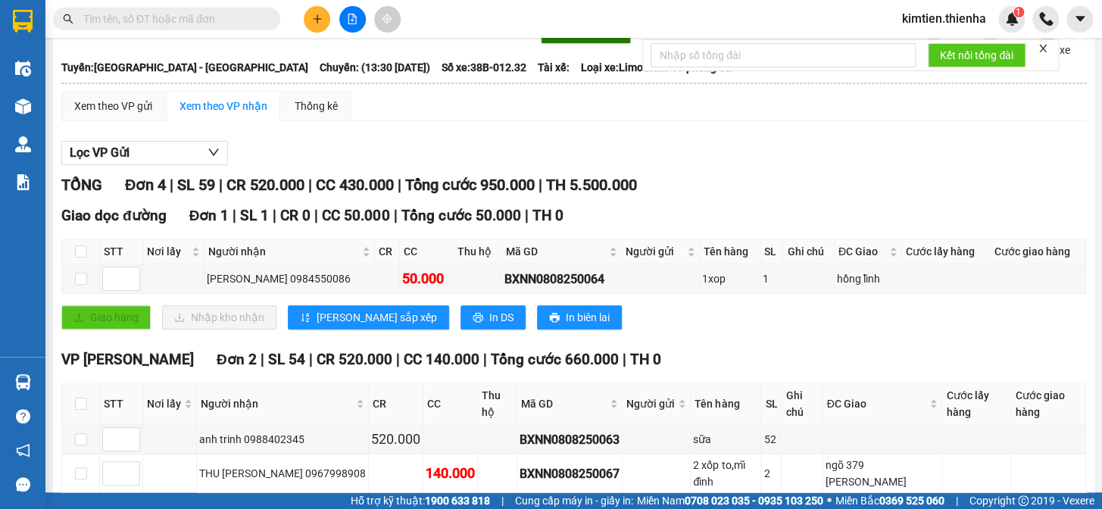
click at [462, 58] on div "Xuất Excel Đã giao Kho nhận Trên xe" at bounding box center [574, 39] width 1026 height 39
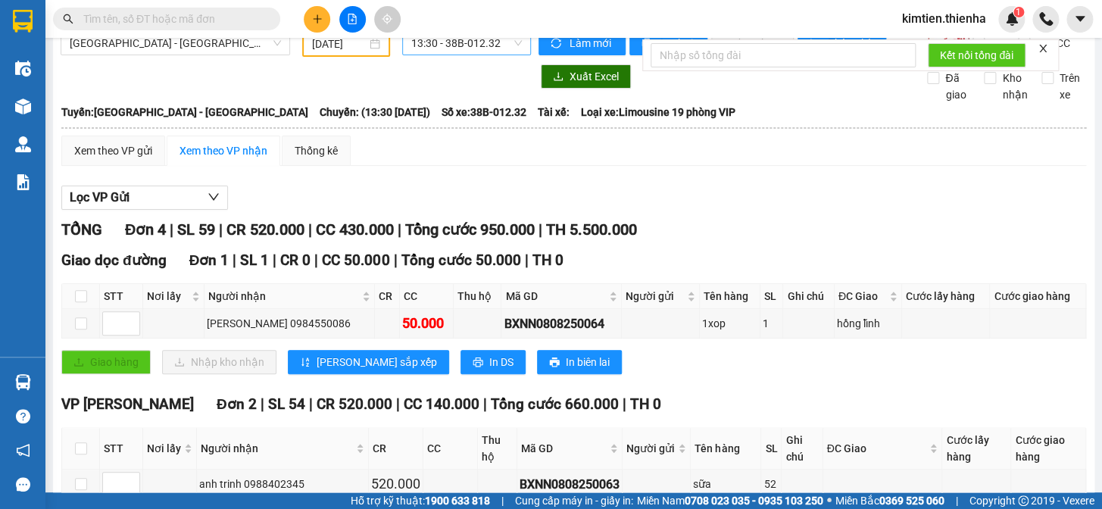
scroll to position [0, 0]
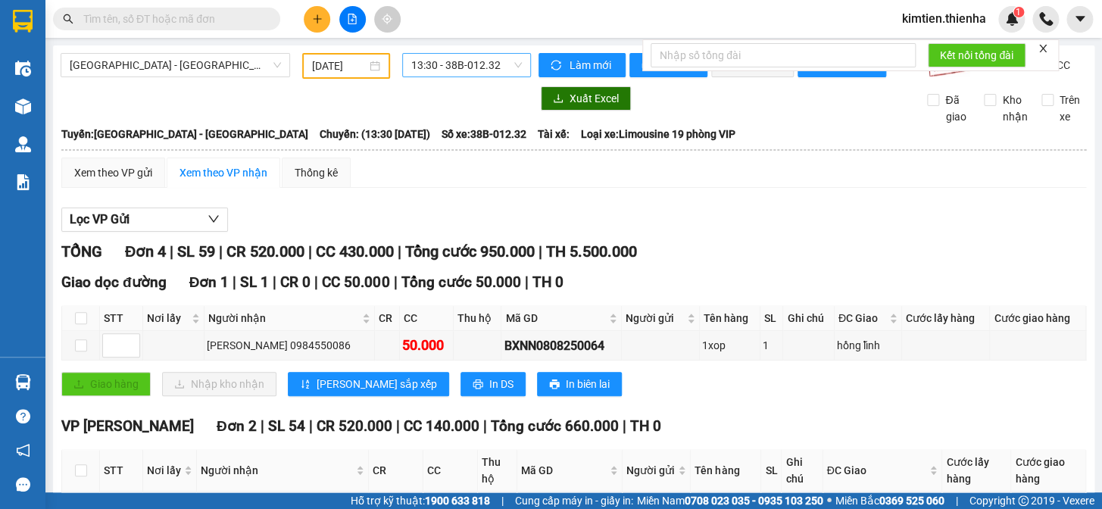
click at [462, 61] on span "13:30 - 38B-012.32" at bounding box center [466, 65] width 111 height 23
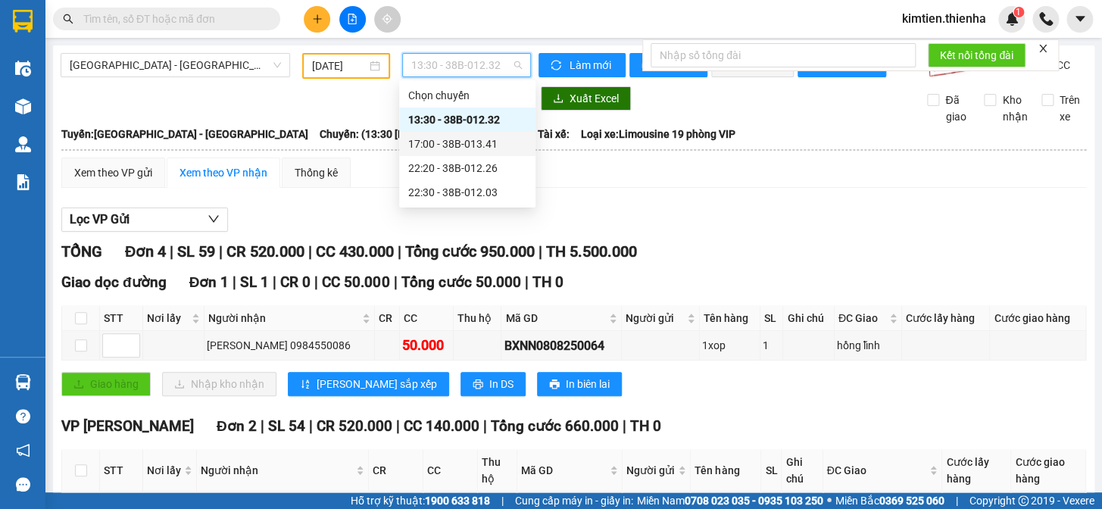
click at [455, 142] on div "17:00 - 38B-013.41" at bounding box center [467, 144] width 118 height 17
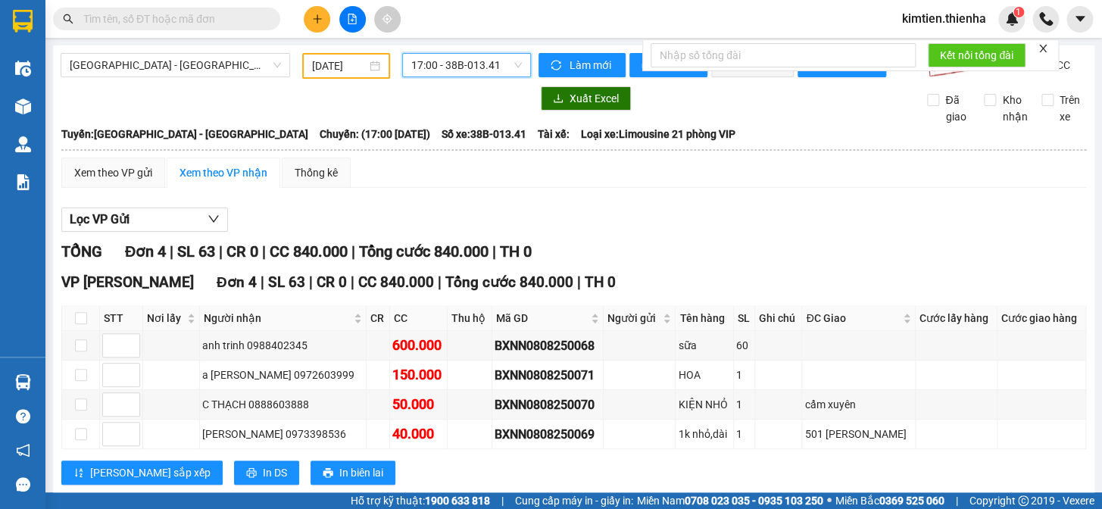
click at [458, 67] on span "17:00 - 38B-013.41" at bounding box center [466, 65] width 111 height 23
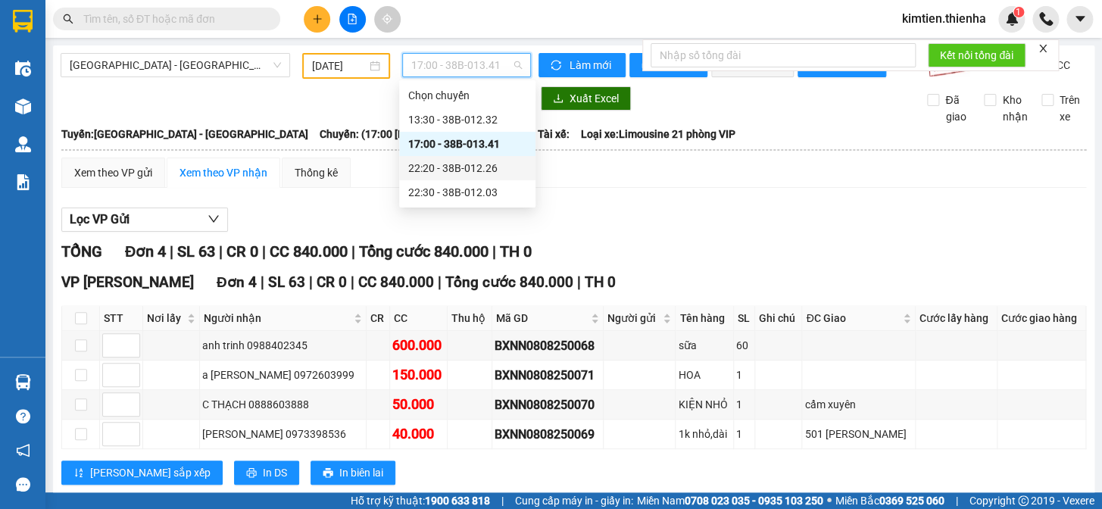
click at [461, 160] on div "22:20 - 38B-012.26" at bounding box center [467, 168] width 118 height 17
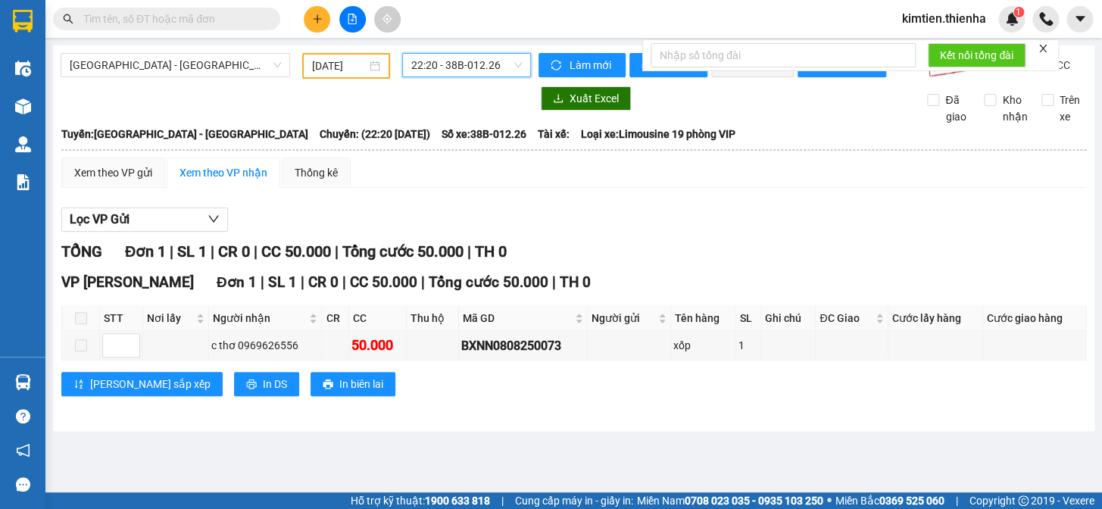
click at [459, 52] on div "[GEOGRAPHIC_DATA] - [GEOGRAPHIC_DATA] [DATE] 22:20 22:20 - 38B-012.26 [PERSON_N…" at bounding box center [574, 238] width 1042 height 386
click at [458, 79] on div "[GEOGRAPHIC_DATA] - [GEOGRAPHIC_DATA] [DATE] 22:20 - 38B-012.26" at bounding box center [296, 66] width 470 height 26
click at [460, 66] on span "22:20 - 38B-012.26" at bounding box center [466, 65] width 111 height 23
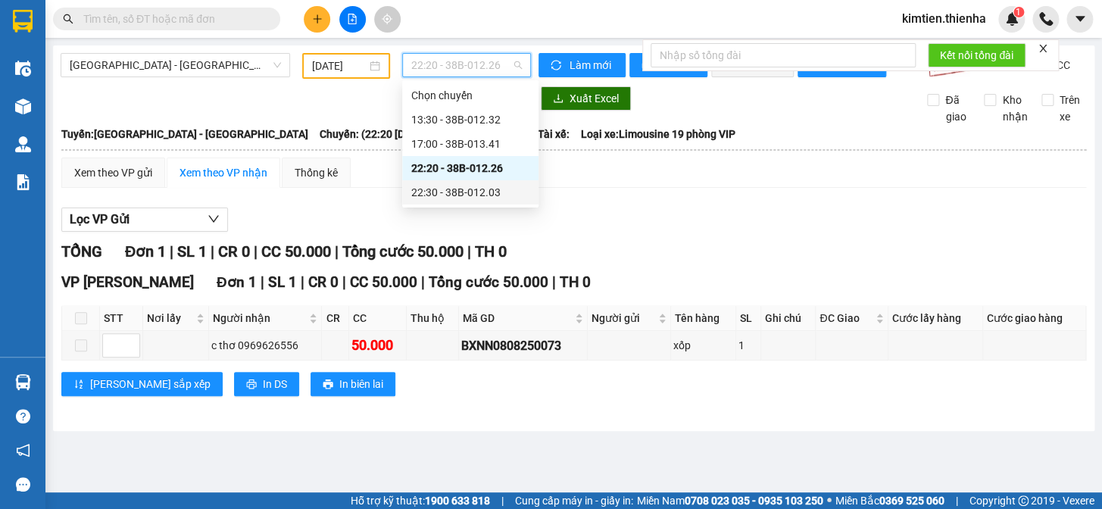
click at [467, 182] on div "22:30 - 38B-012.03" at bounding box center [470, 192] width 136 height 24
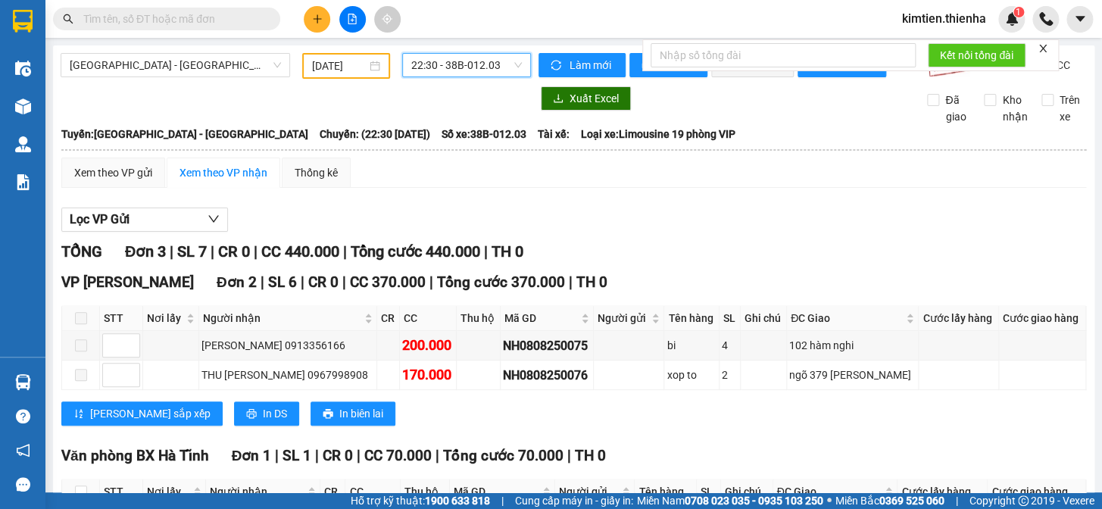
click at [323, 68] on input "[DATE]" at bounding box center [339, 66] width 55 height 17
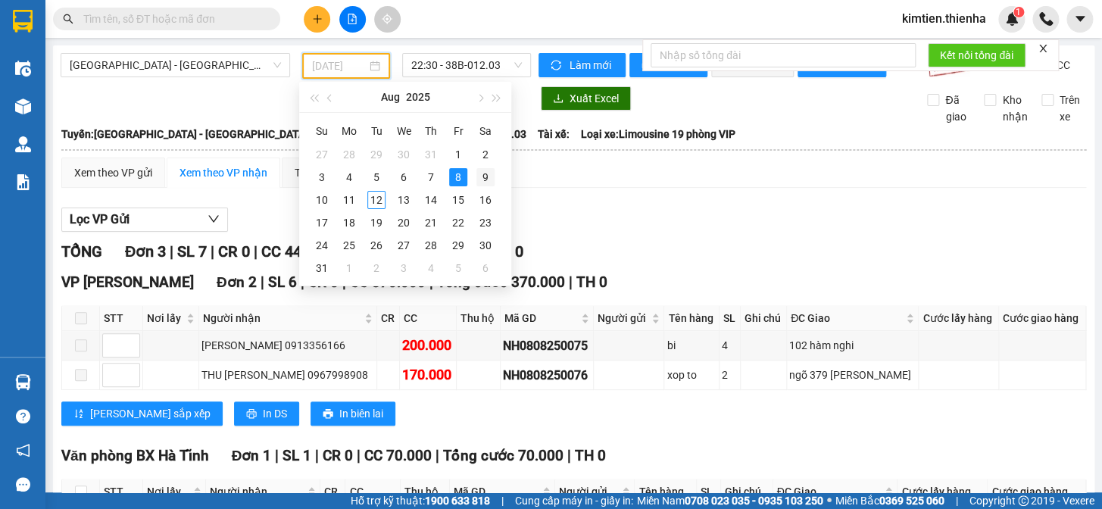
click at [483, 181] on div "9" at bounding box center [485, 177] width 18 height 18
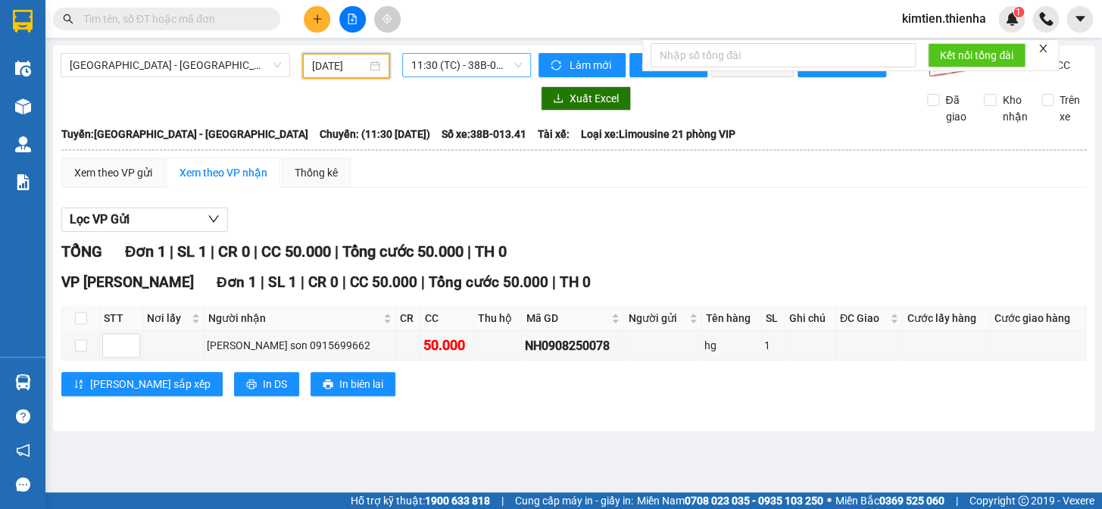
click at [476, 65] on span "11:30 (TC) - 38B-013.41" at bounding box center [466, 65] width 111 height 23
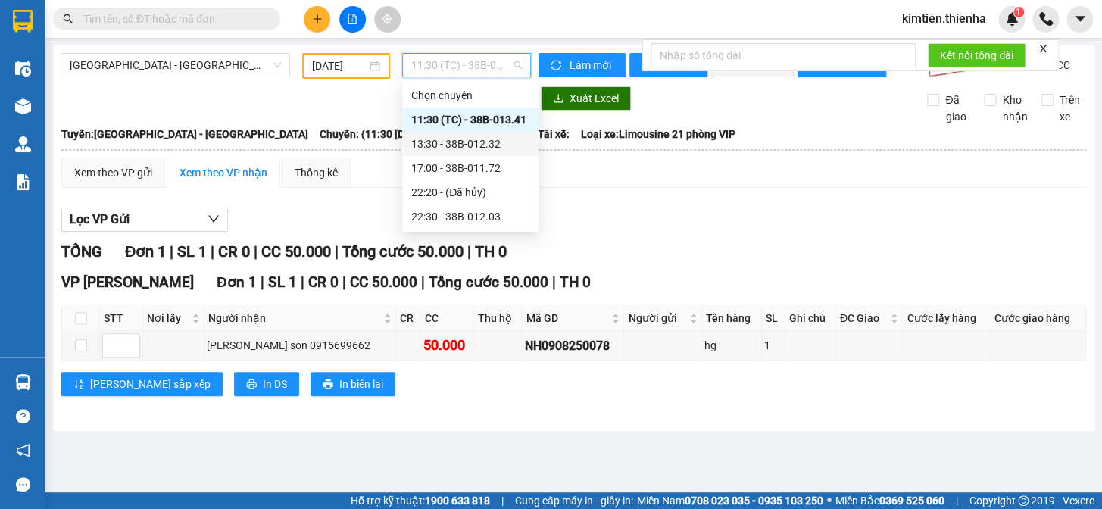
click at [468, 136] on div "13:30 - 38B-012.32" at bounding box center [470, 144] width 118 height 17
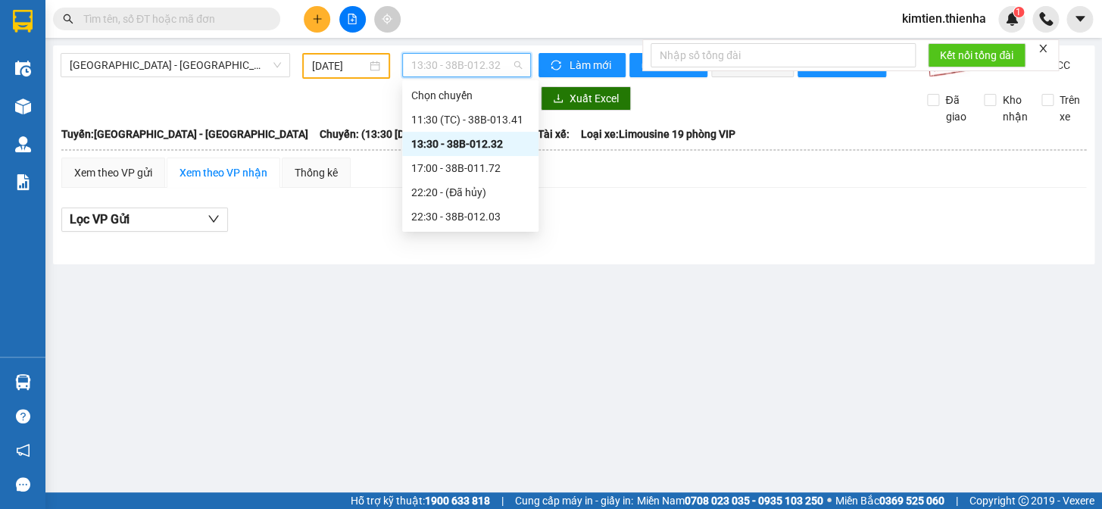
click at [470, 67] on span "13:30 - 38B-012.32" at bounding box center [466, 65] width 111 height 23
click at [468, 170] on div "17:00 - 38B-011.72" at bounding box center [470, 168] width 118 height 17
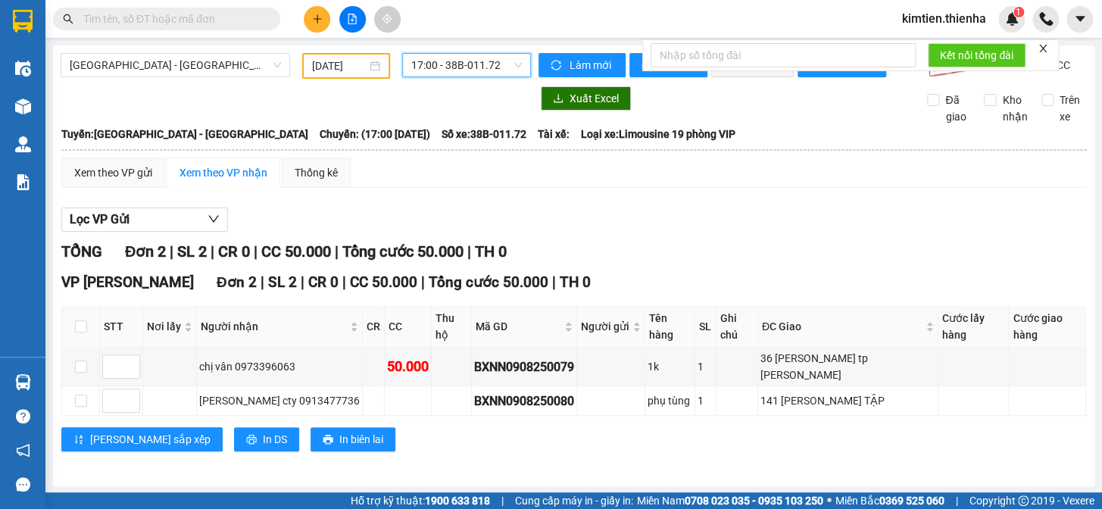
click at [448, 67] on span "17:00 - 38B-011.72" at bounding box center [466, 65] width 111 height 23
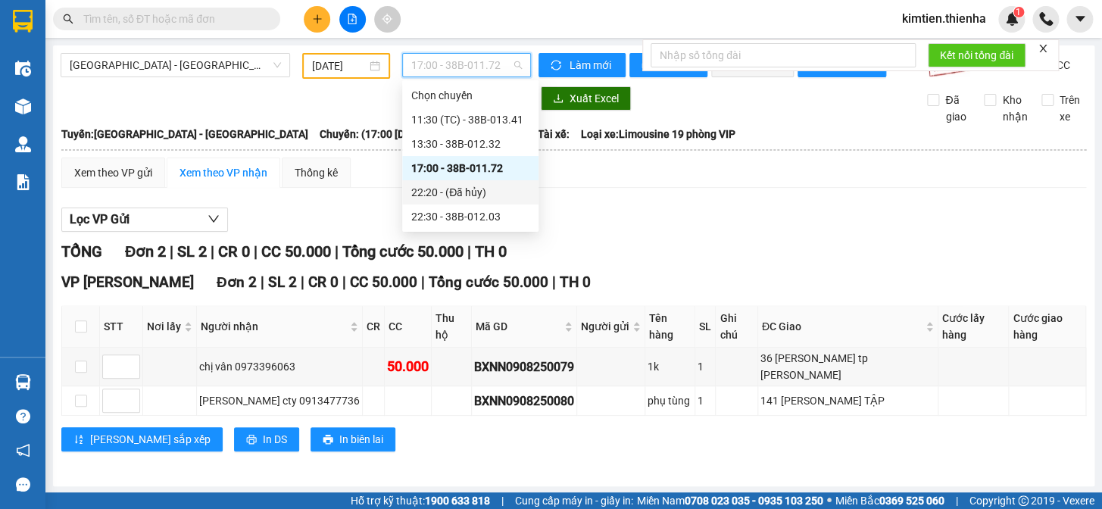
click at [468, 201] on div "22:20 - (Đã [PERSON_NAME])" at bounding box center [470, 192] width 136 height 24
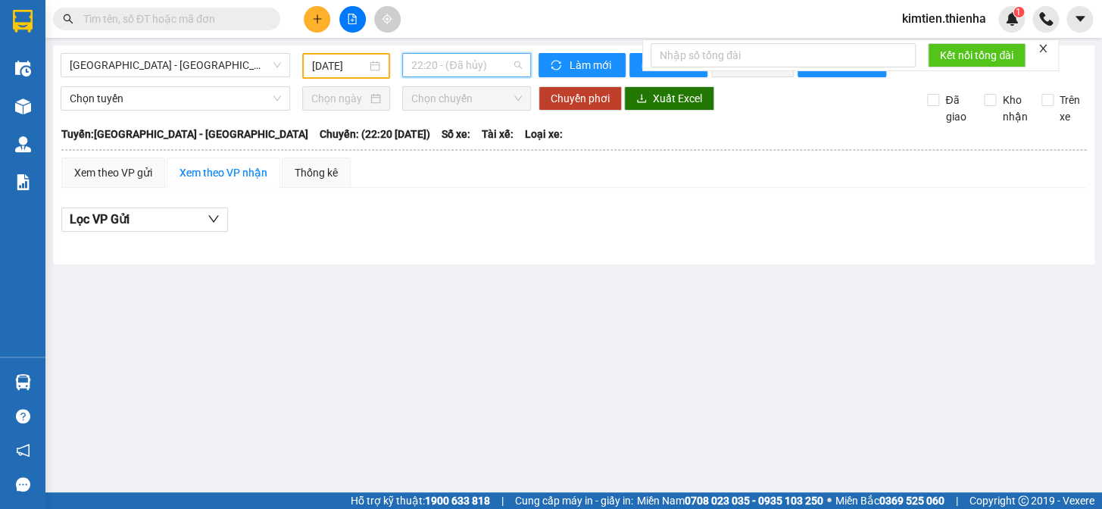
click at [448, 76] on span "22:20 - (Đã [PERSON_NAME])" at bounding box center [466, 65] width 111 height 23
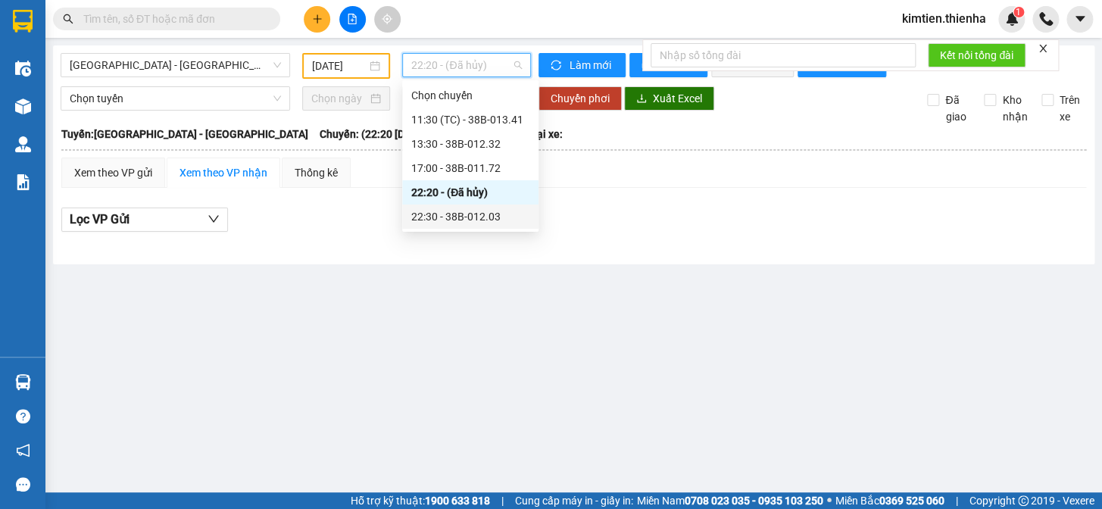
click at [470, 216] on div "22:30 - 38B-012.03" at bounding box center [470, 216] width 118 height 17
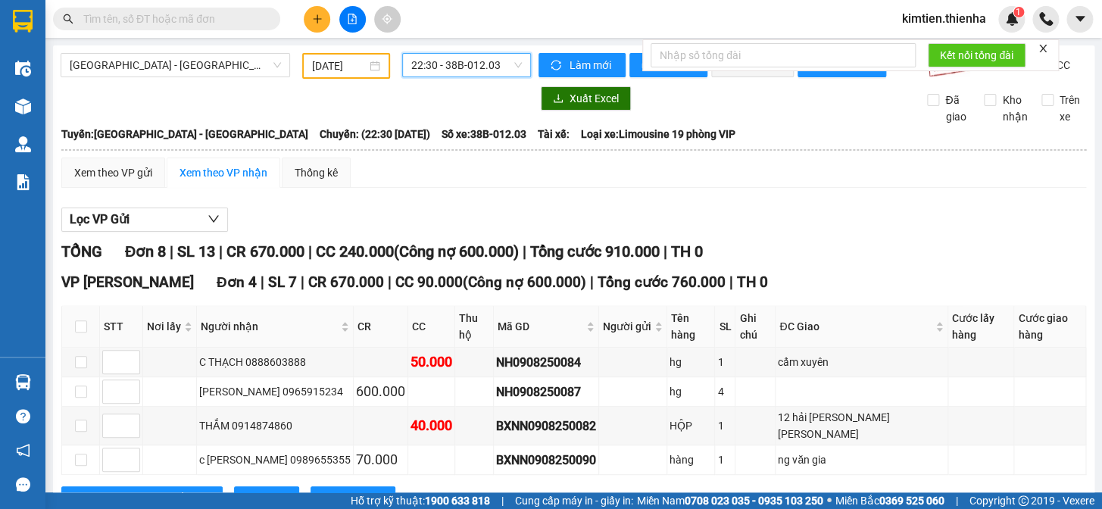
click at [326, 68] on input "[DATE]" at bounding box center [339, 66] width 55 height 17
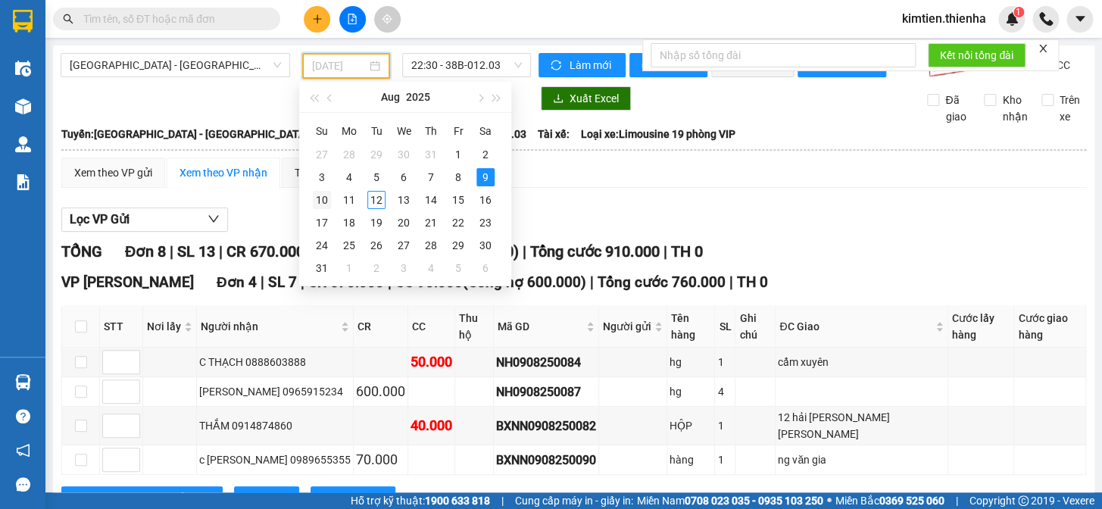
click at [318, 197] on div "10" at bounding box center [322, 200] width 18 height 18
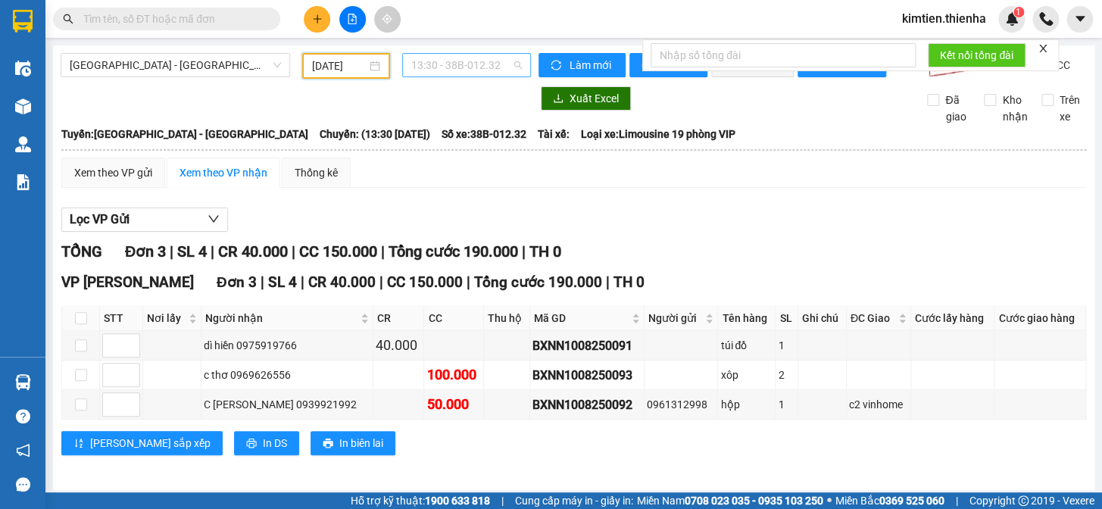
click at [437, 59] on span "13:30 - 38B-012.32" at bounding box center [466, 65] width 111 height 23
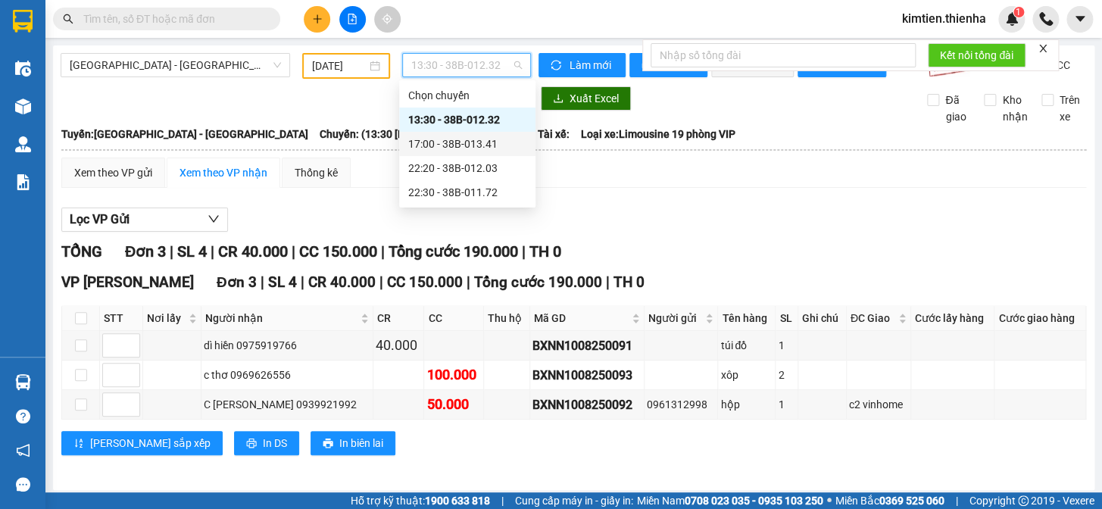
click at [441, 139] on div "17:00 - 38B-013.41" at bounding box center [467, 144] width 118 height 17
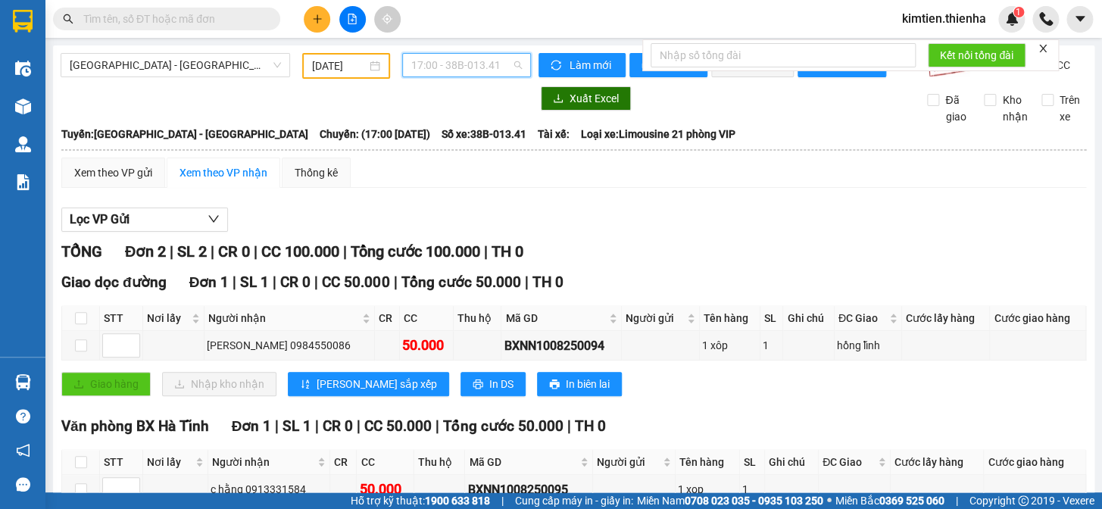
click at [444, 63] on span "17:00 - 38B-013.41" at bounding box center [466, 65] width 111 height 23
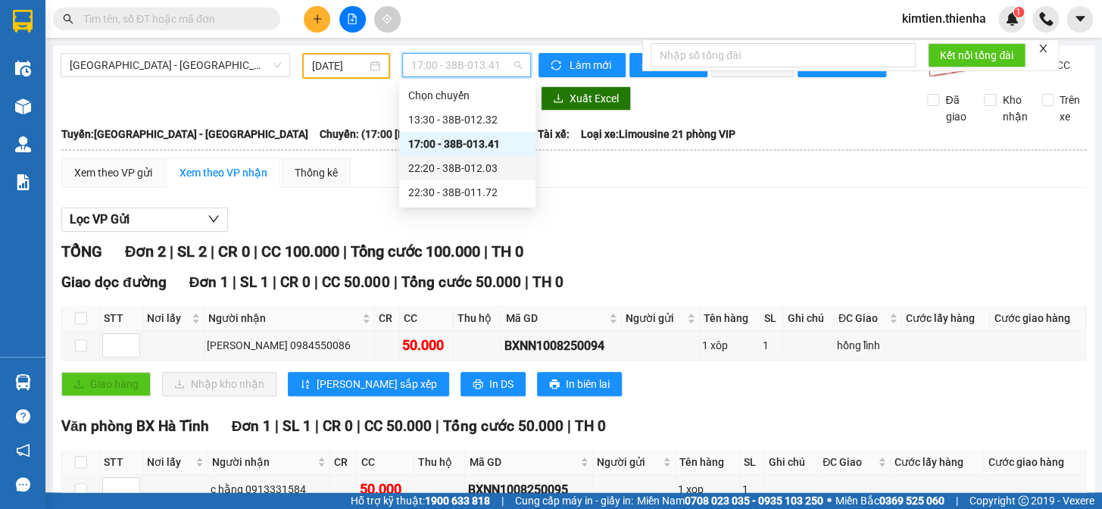
click at [458, 161] on div "22:20 - 38B-012.03" at bounding box center [467, 168] width 118 height 17
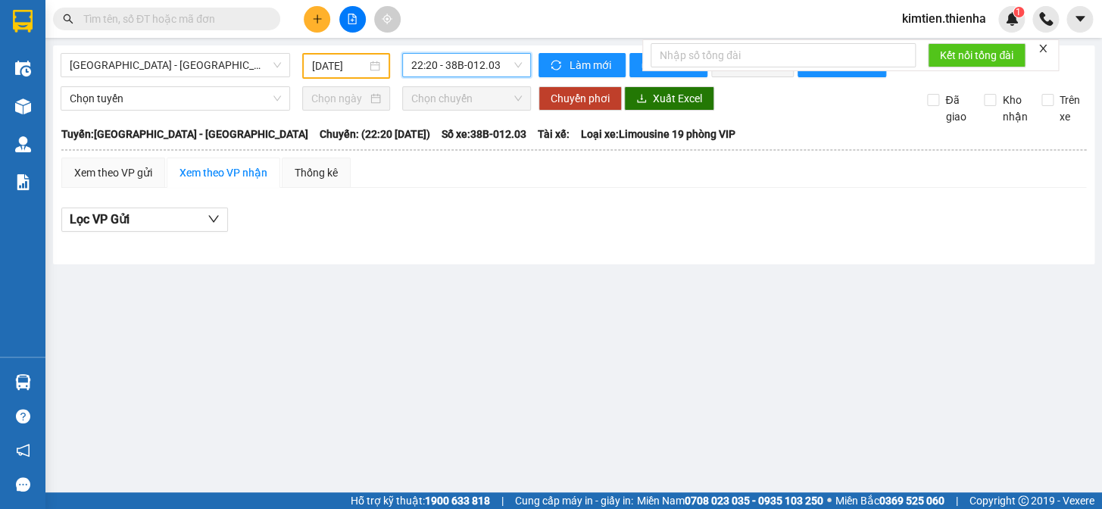
click at [441, 68] on span "22:20 - 38B-012.03" at bounding box center [466, 65] width 111 height 23
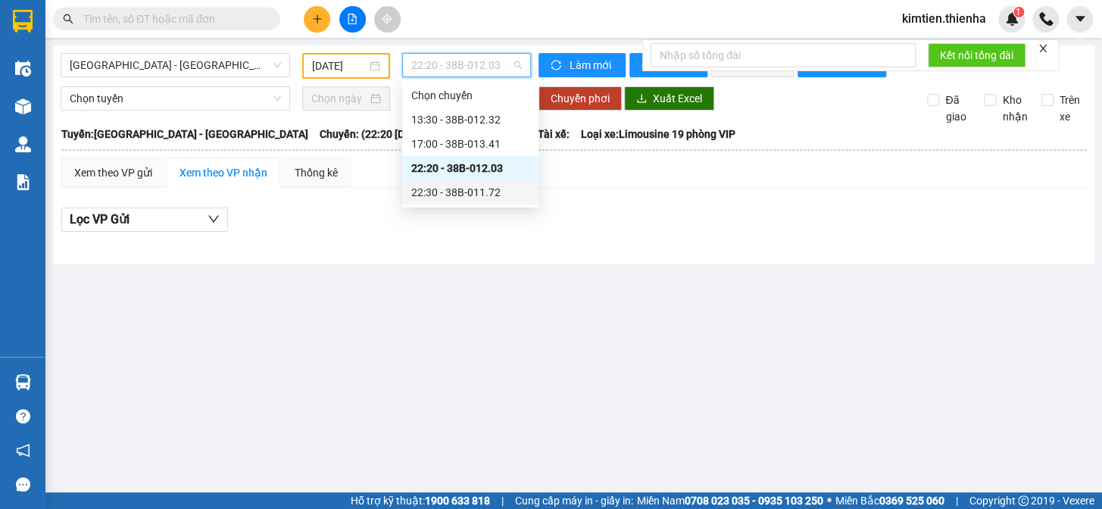
click at [447, 182] on div "22:30 - 38B-011.72" at bounding box center [470, 192] width 136 height 24
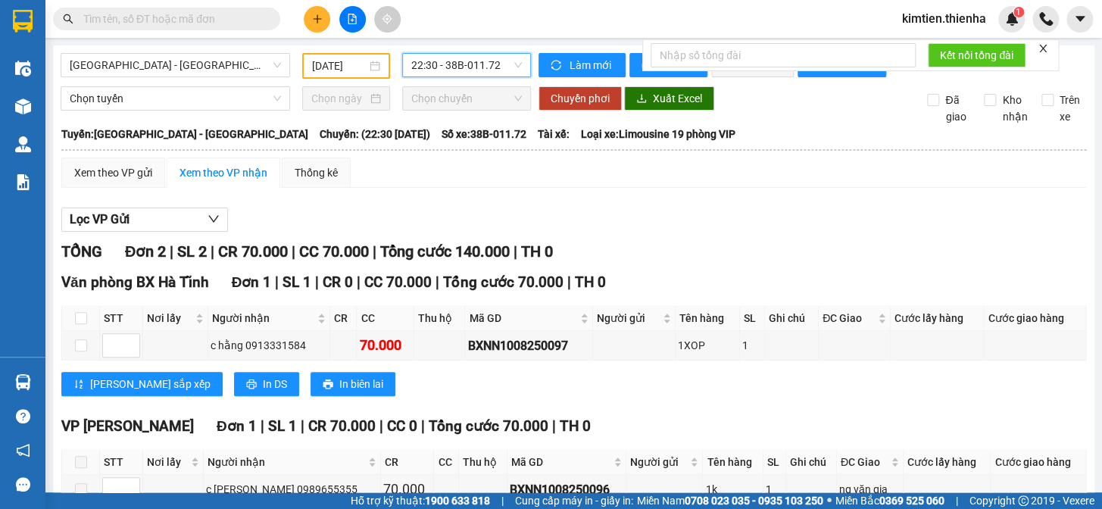
click at [342, 64] on input "[DATE]" at bounding box center [339, 66] width 55 height 17
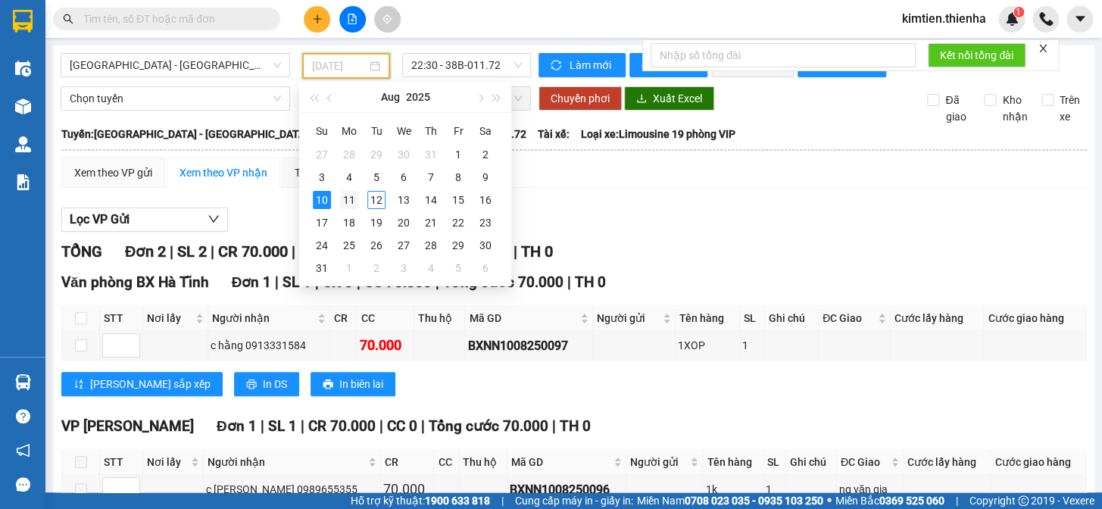
click at [358, 198] on div "11" at bounding box center [349, 200] width 18 height 18
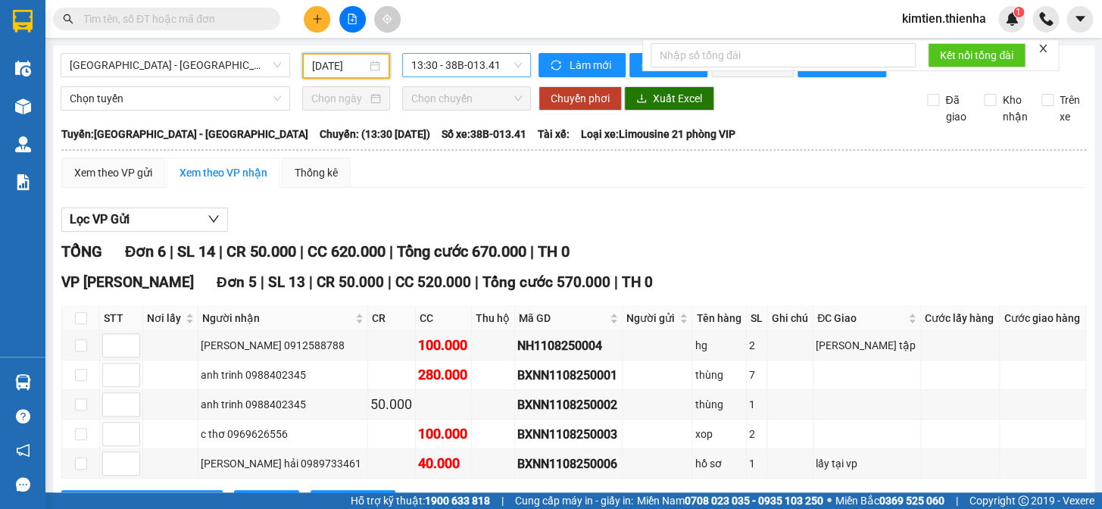
click at [451, 62] on span "13:30 - 38B-013.41" at bounding box center [466, 65] width 111 height 23
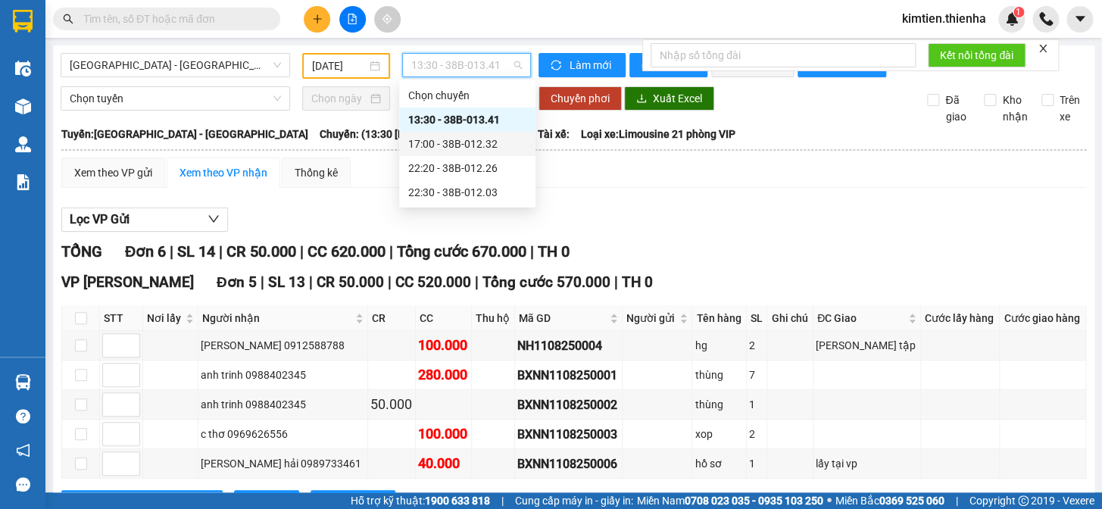
click at [440, 136] on div "17:00 - 38B-012.32" at bounding box center [467, 144] width 118 height 17
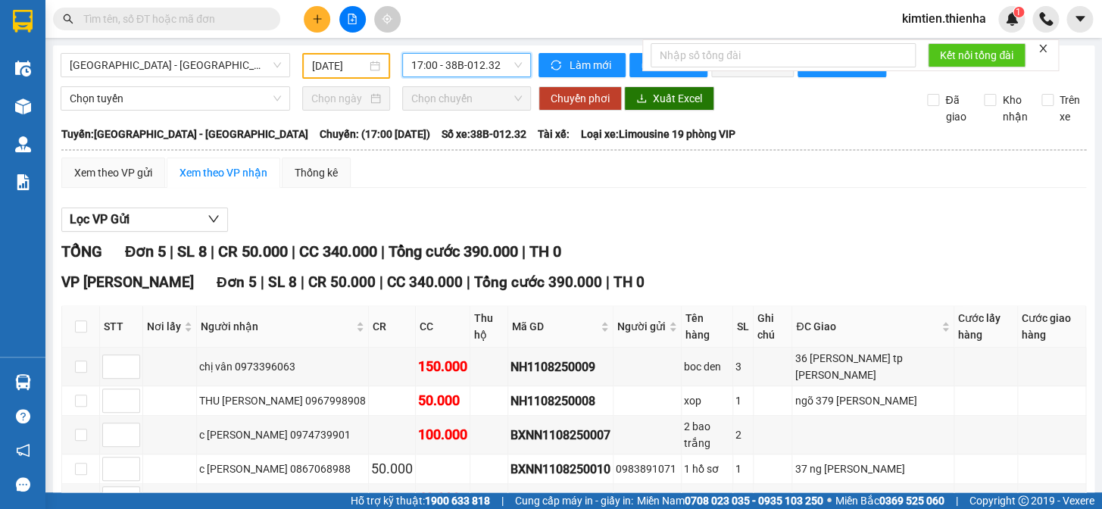
click at [447, 69] on span "17:00 - 38B-012.32" at bounding box center [466, 65] width 111 height 23
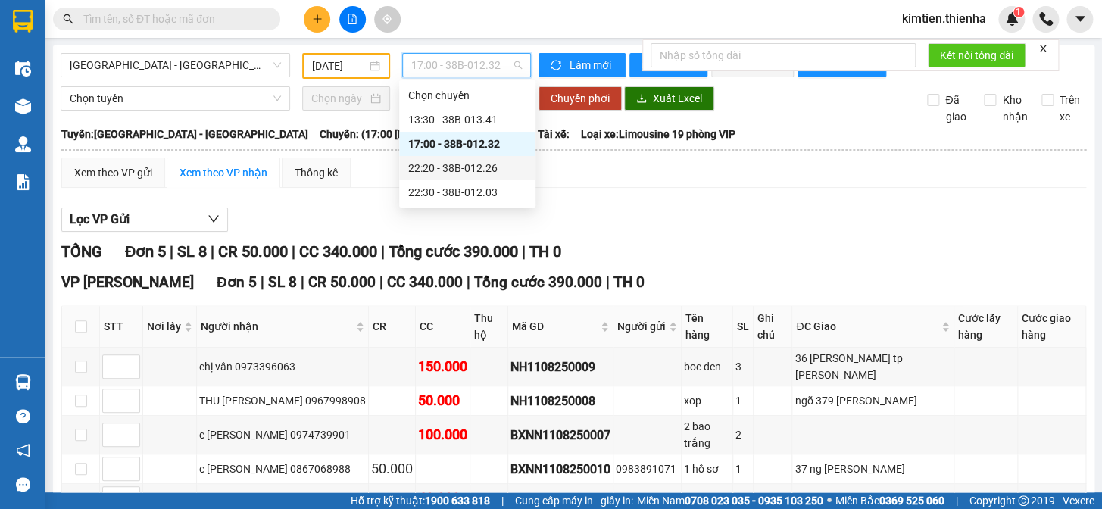
click at [442, 164] on div "22:20 - 38B-012.26" at bounding box center [467, 168] width 118 height 17
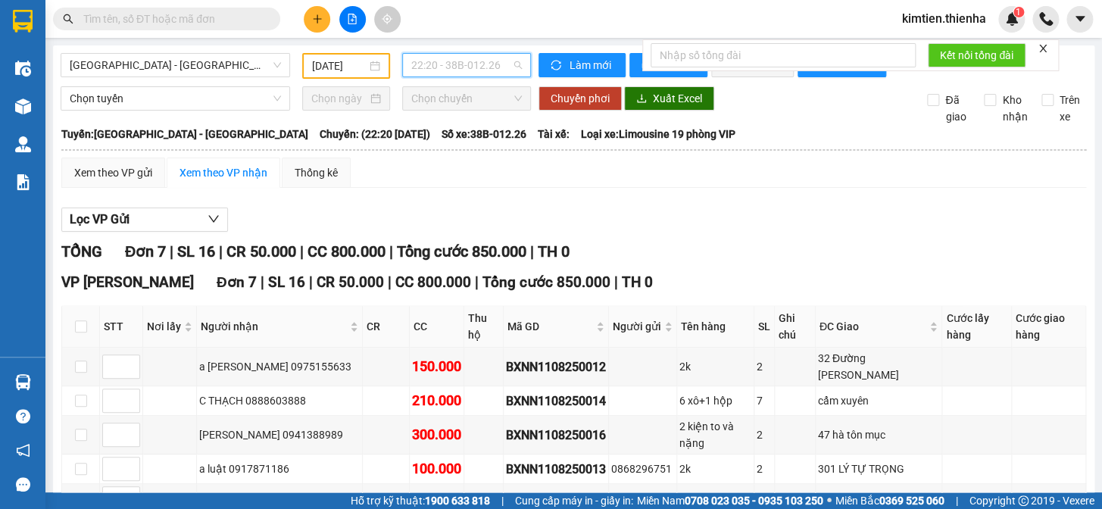
click at [449, 64] on span "22:20 - 38B-012.26" at bounding box center [466, 65] width 111 height 23
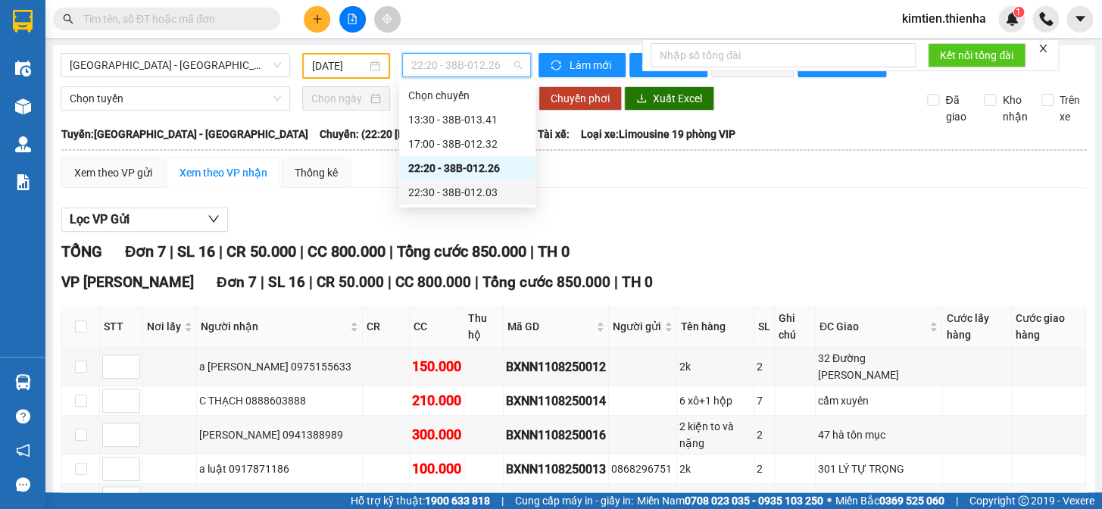
click at [453, 190] on div "22:30 - 38B-012.03" at bounding box center [467, 192] width 118 height 17
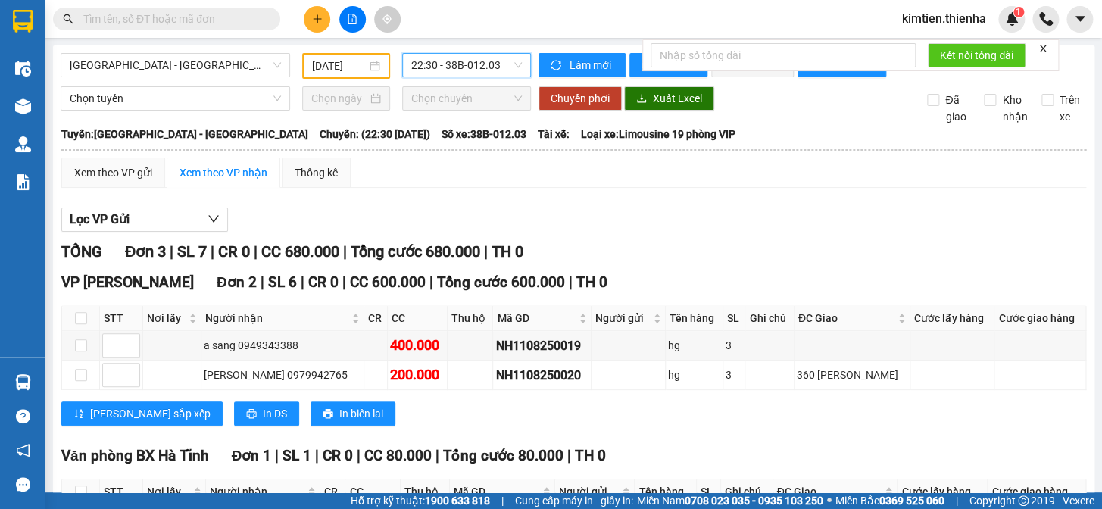
click at [426, 61] on span "22:30 - 38B-012.03" at bounding box center [466, 65] width 111 height 23
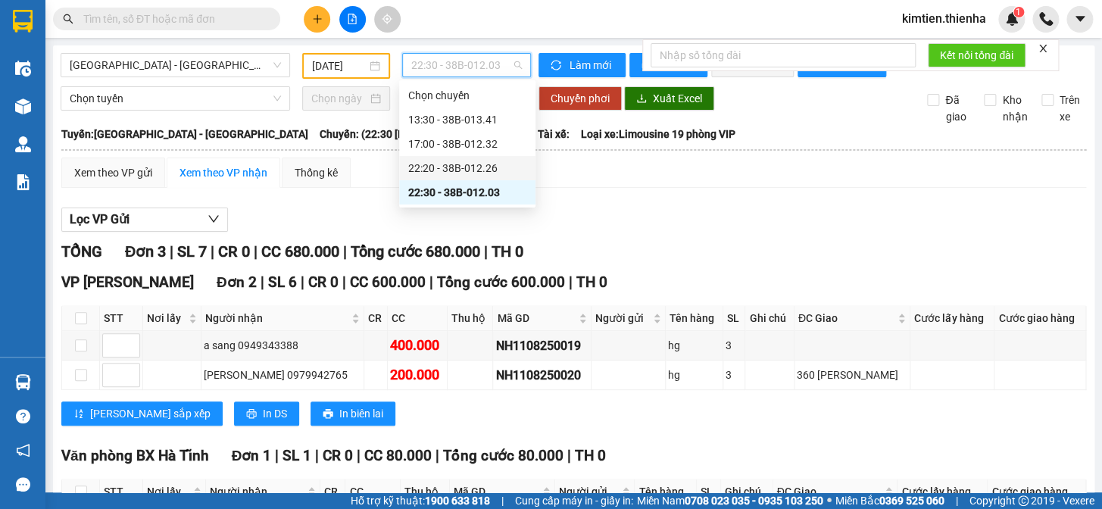
click at [442, 160] on div "22:20 - 38B-012.26" at bounding box center [467, 168] width 118 height 17
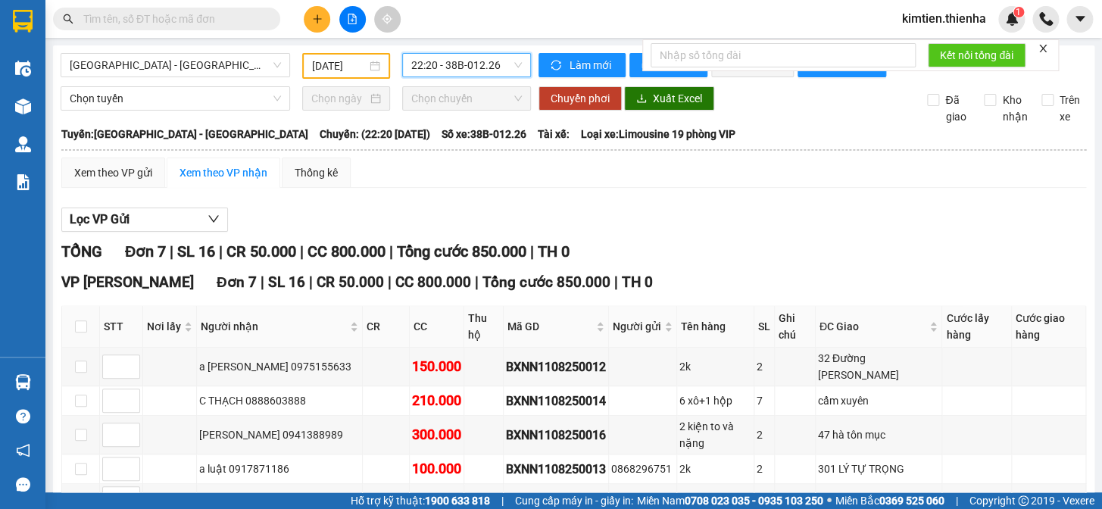
click at [443, 64] on span "22:20 - 38B-012.26" at bounding box center [466, 65] width 111 height 23
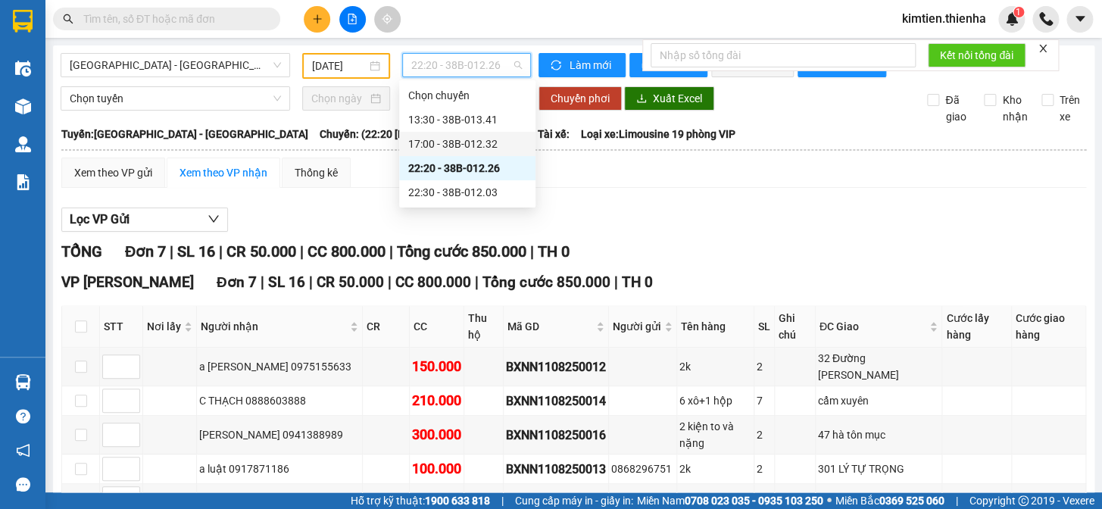
click at [455, 134] on div "17:00 - 38B-012.32" at bounding box center [467, 144] width 136 height 24
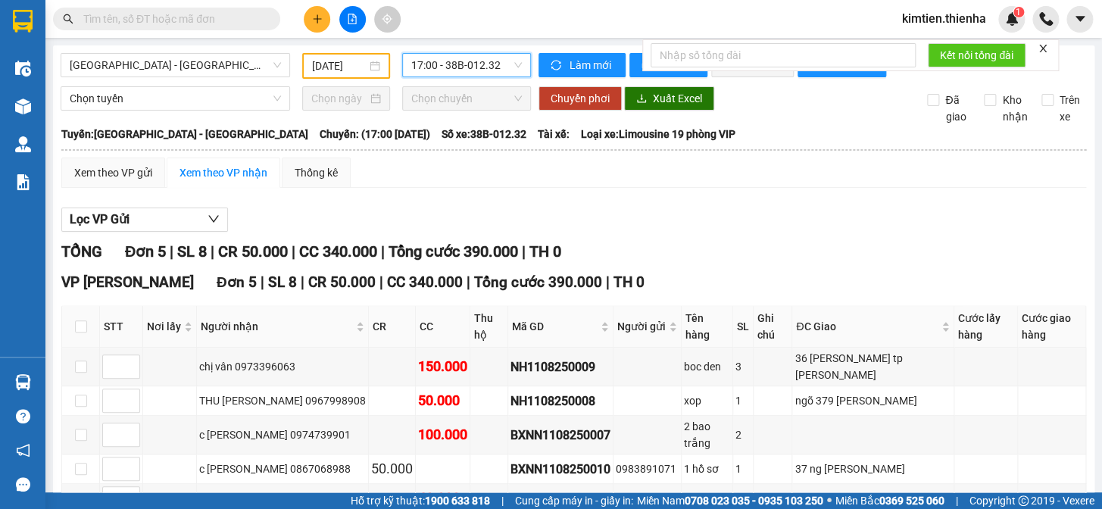
click at [458, 63] on span "17:00 - 38B-012.32" at bounding box center [466, 65] width 111 height 23
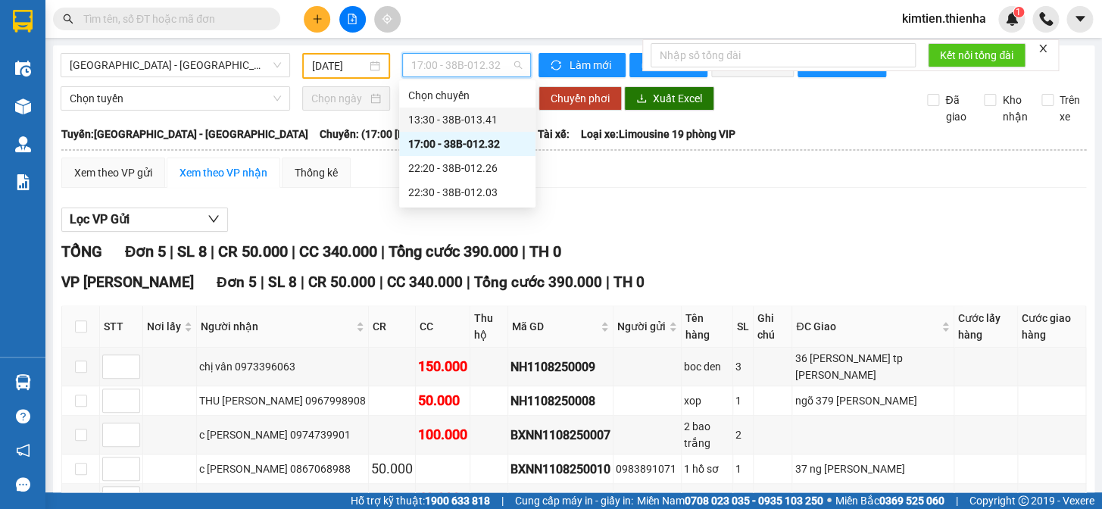
click at [458, 130] on div "13:30 - 38B-013.41" at bounding box center [467, 120] width 136 height 24
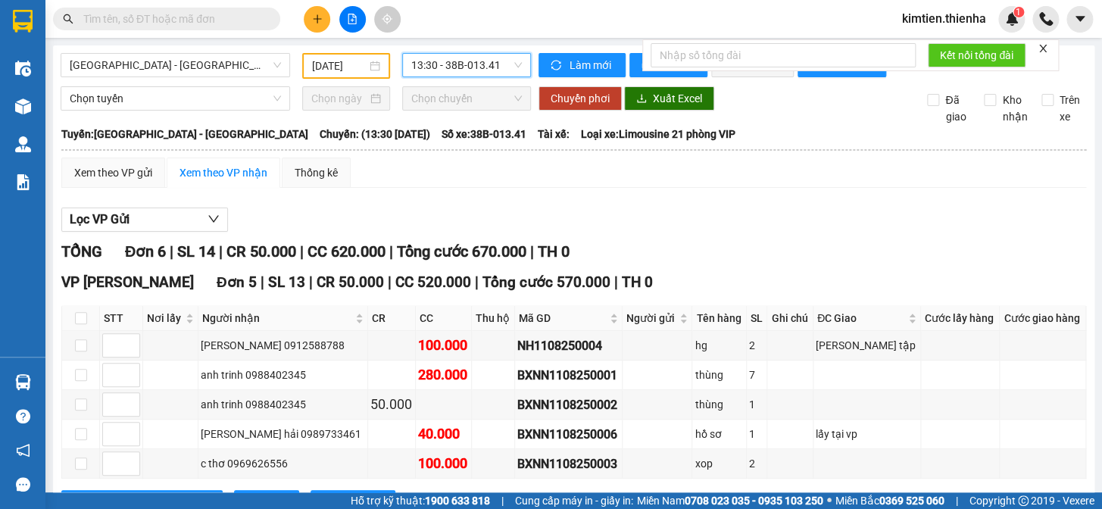
click at [307, 68] on div "[DATE]" at bounding box center [346, 66] width 89 height 26
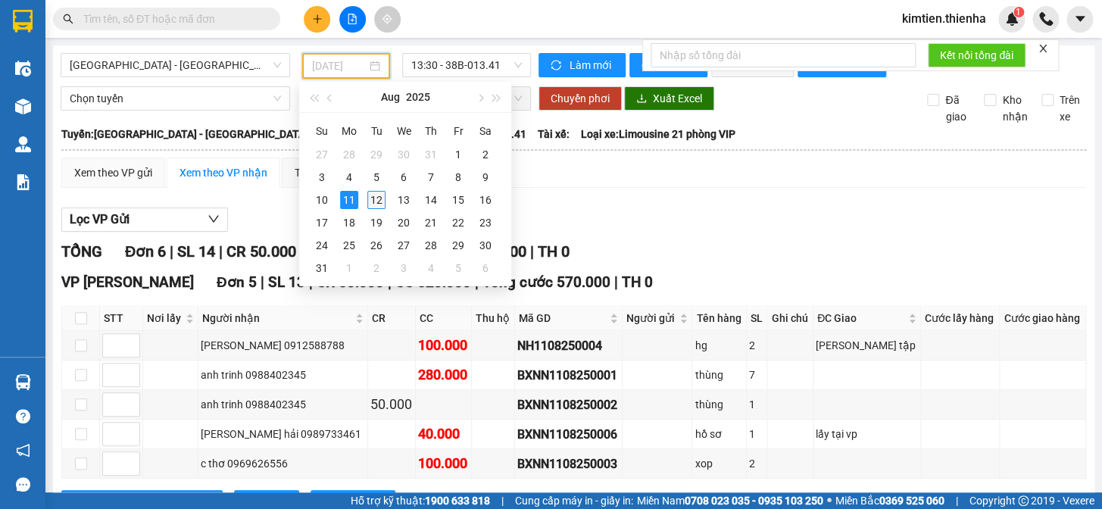
click at [372, 198] on div "12" at bounding box center [376, 200] width 18 height 18
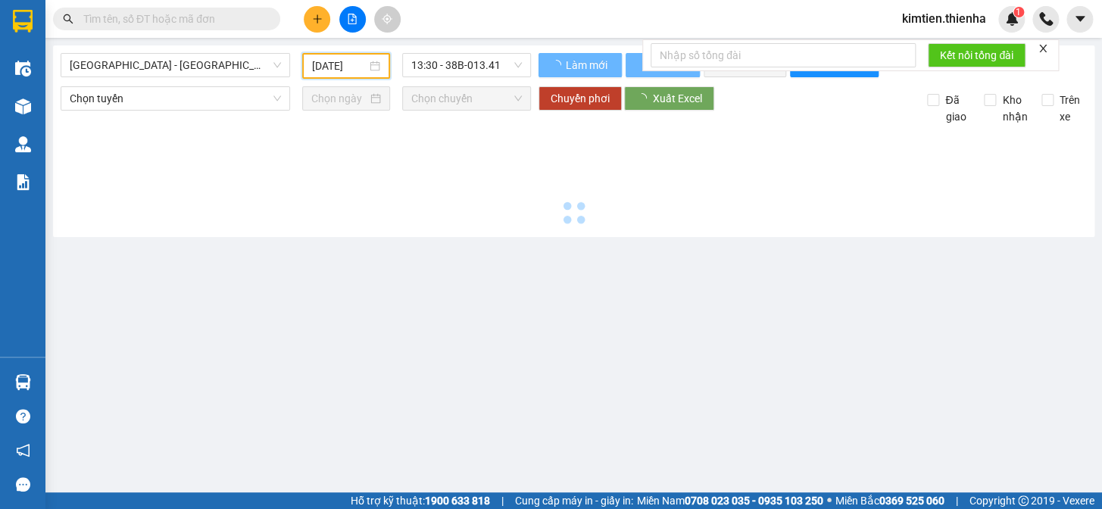
type input "[DATE]"
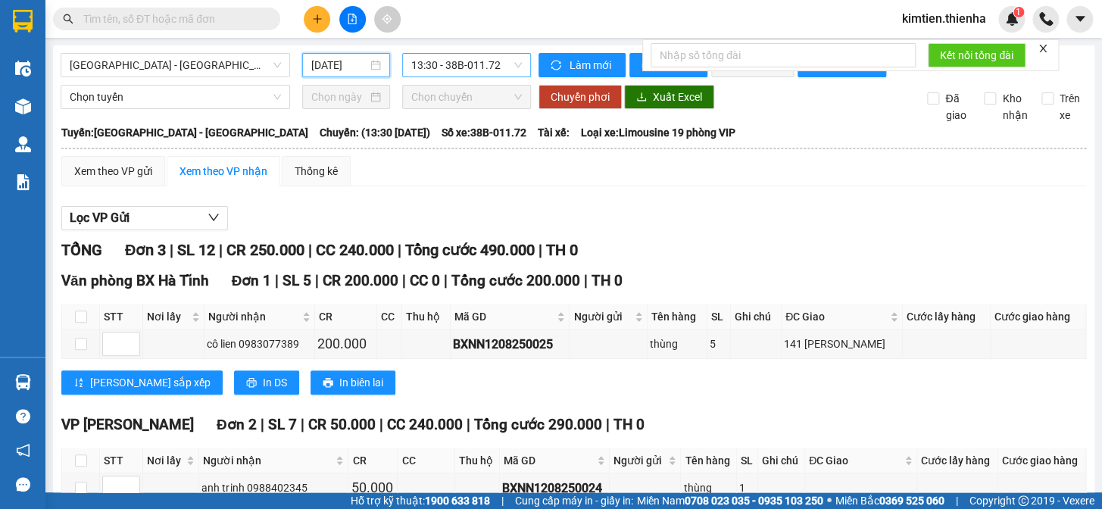
click at [444, 54] on span "13:30 - 38B-011.72" at bounding box center [466, 65] width 111 height 23
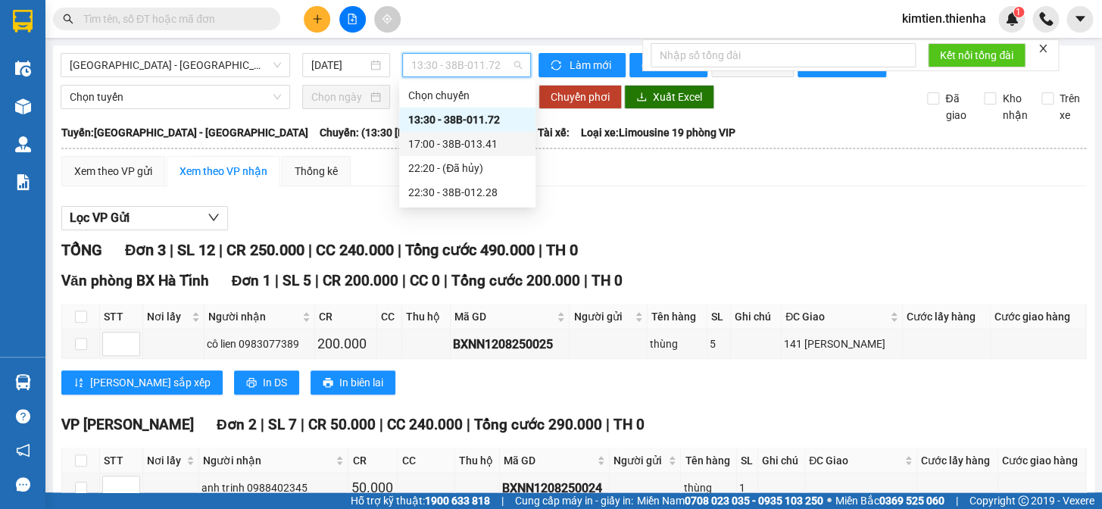
click at [451, 156] on div "22:20 - (Đã [PERSON_NAME])" at bounding box center [467, 168] width 136 height 24
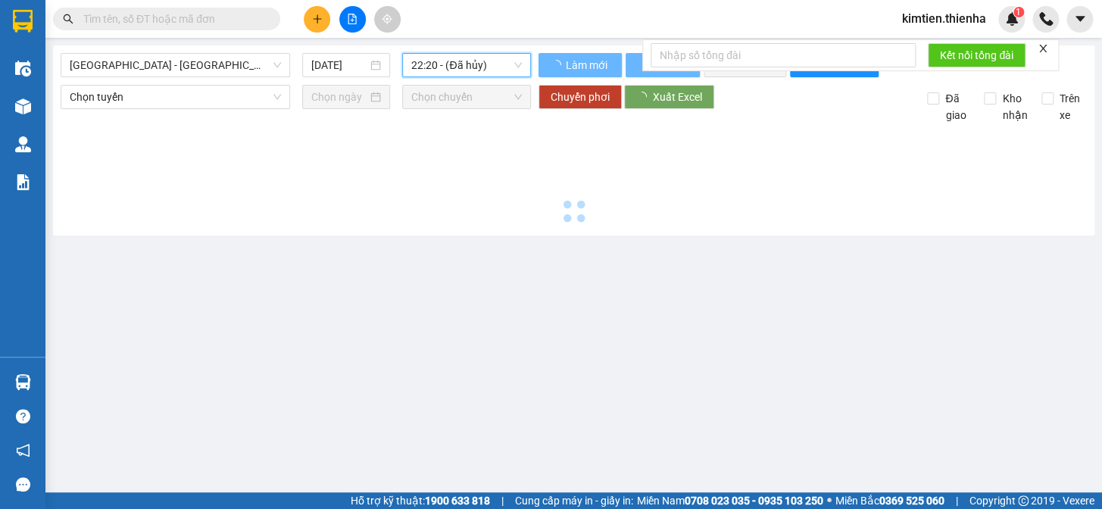
click at [445, 55] on span "22:20 - (Đã [PERSON_NAME])" at bounding box center [466, 65] width 111 height 23
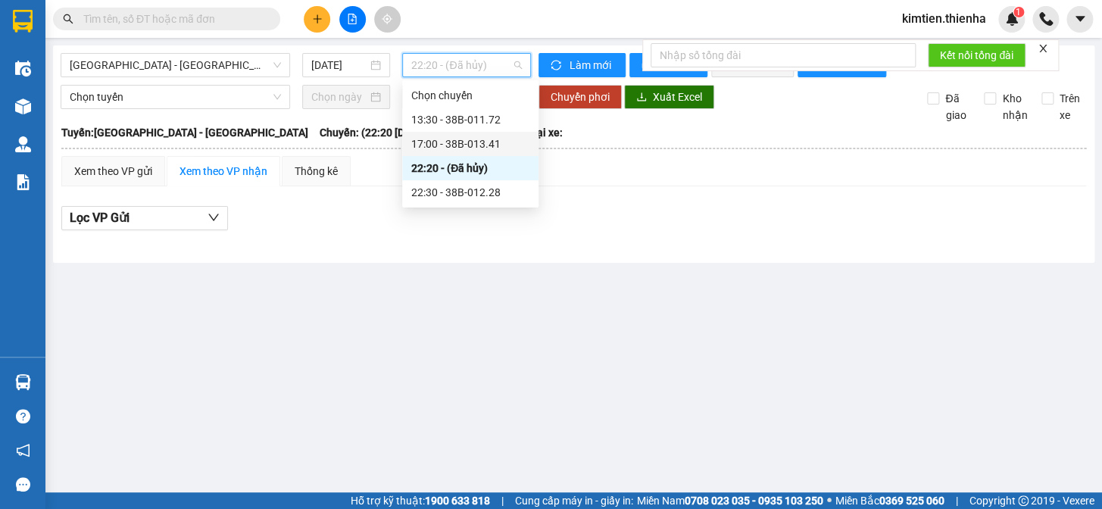
click at [451, 148] on div "17:00 - 38B-013.41" at bounding box center [470, 144] width 118 height 17
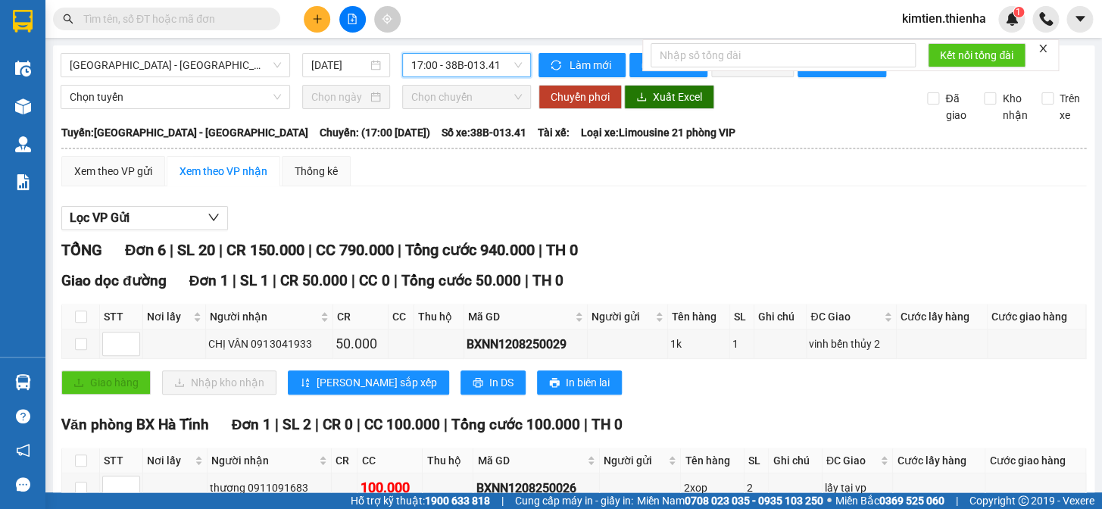
click at [455, 68] on span "17:00 - 38B-013.41" at bounding box center [466, 65] width 111 height 23
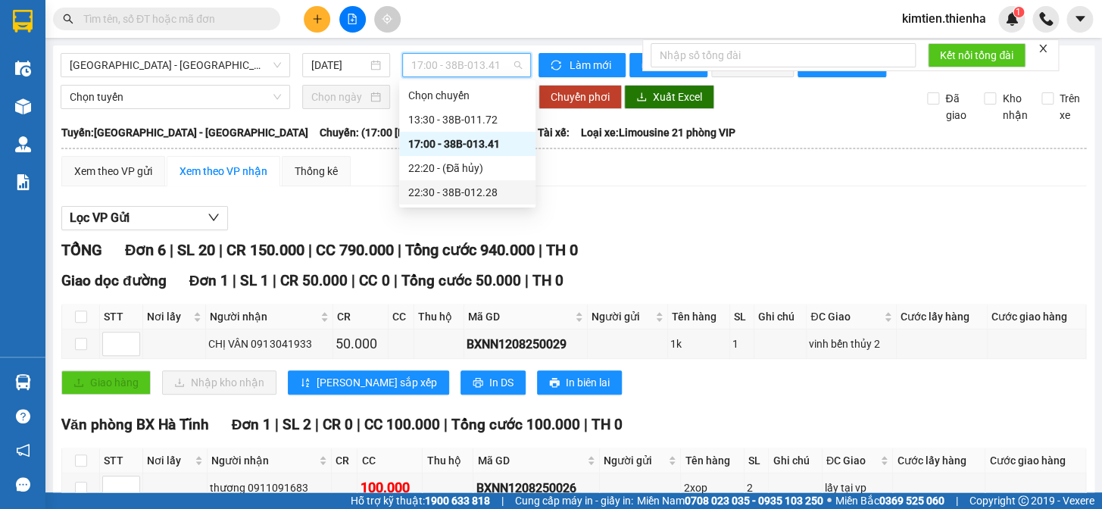
click at [470, 181] on div "22:30 - 38B-012.28" at bounding box center [467, 192] width 136 height 24
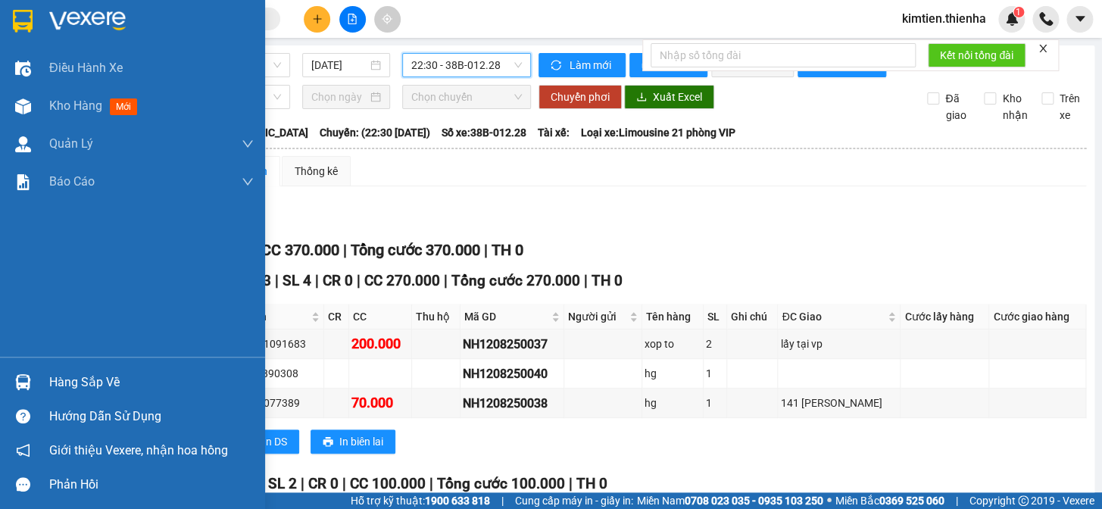
click at [30, 17] on img at bounding box center [23, 21] width 20 height 23
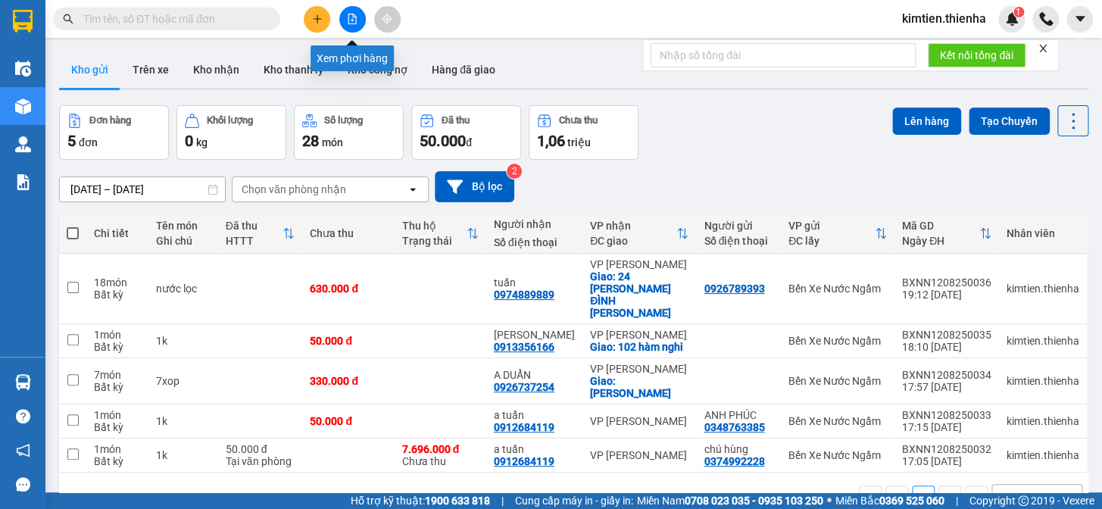
click at [359, 20] on button at bounding box center [352, 19] width 27 height 27
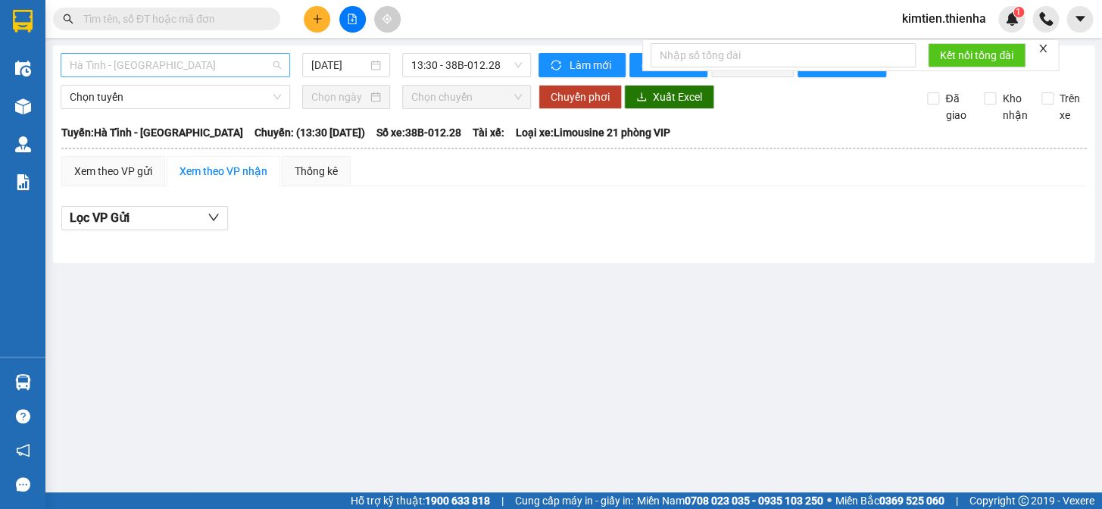
click at [205, 69] on span "Hà Tĩnh - [GEOGRAPHIC_DATA]" at bounding box center [175, 65] width 211 height 23
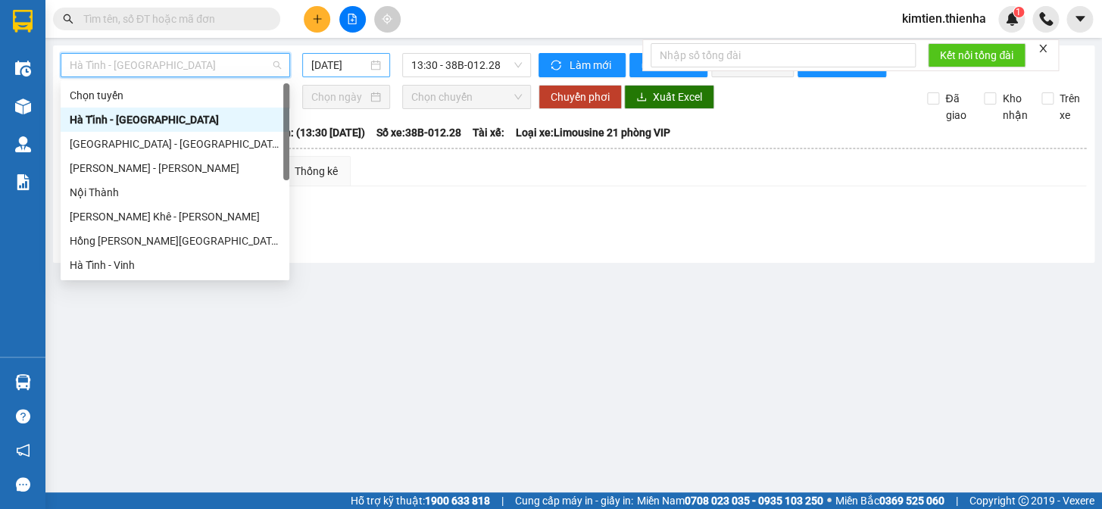
click at [344, 71] on input "[DATE]" at bounding box center [339, 65] width 57 height 17
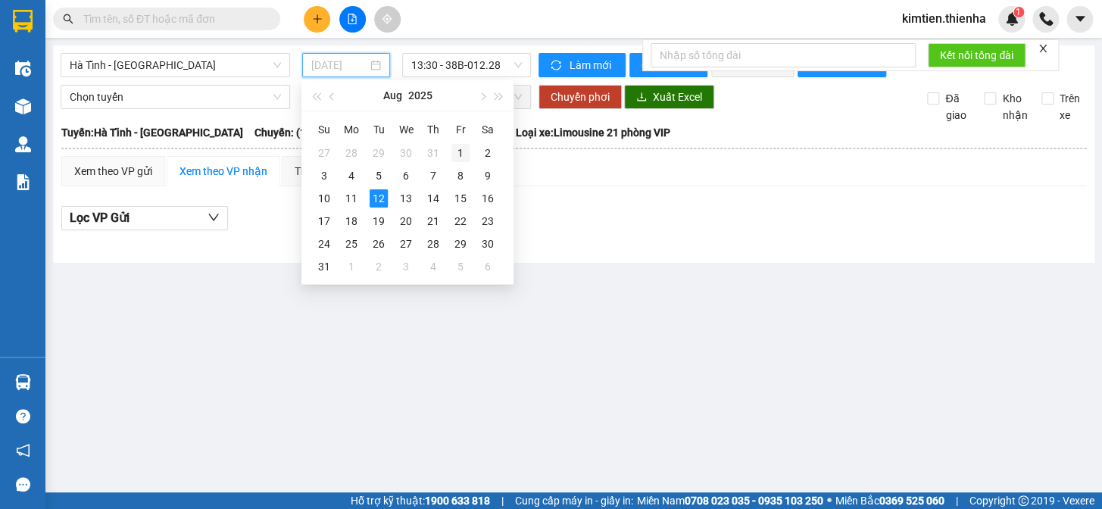
click at [464, 159] on div "1" at bounding box center [460, 153] width 18 height 18
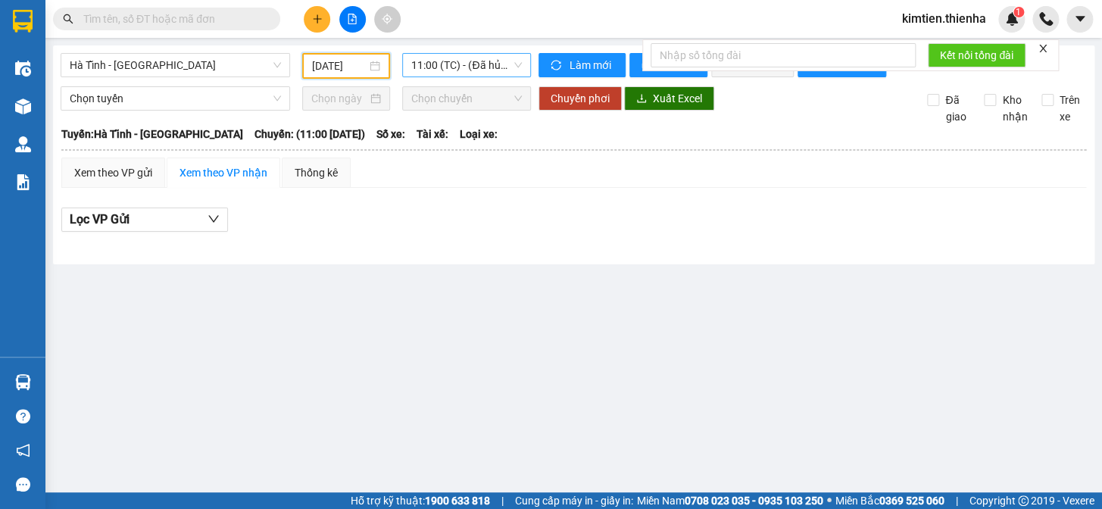
click at [444, 72] on span "11:00 (TC) - (Đã hủy)" at bounding box center [466, 65] width 111 height 23
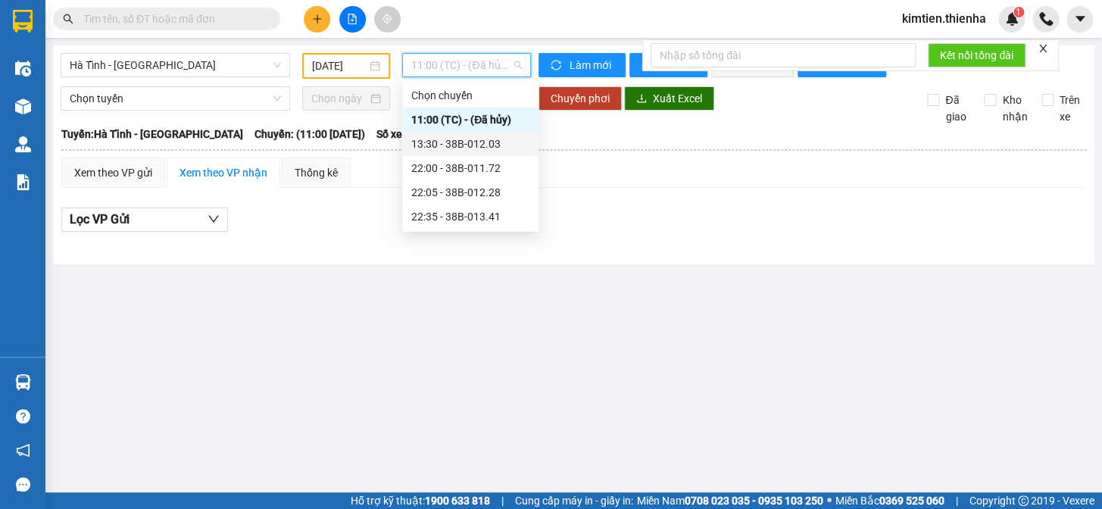
click at [464, 145] on div "13:30 - 38B-012.03" at bounding box center [470, 144] width 118 height 17
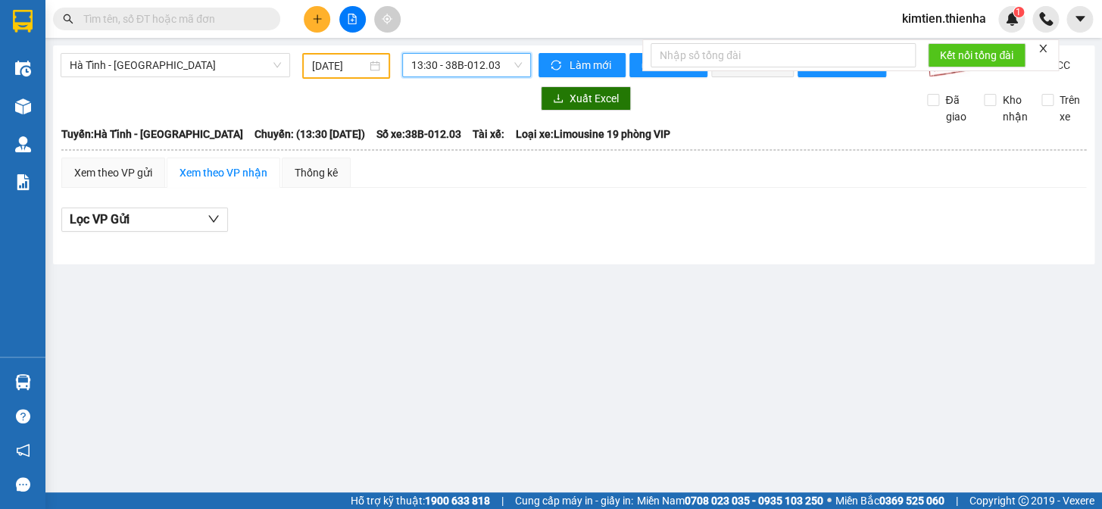
click at [473, 70] on span "13:30 - 38B-012.03" at bounding box center [466, 65] width 111 height 23
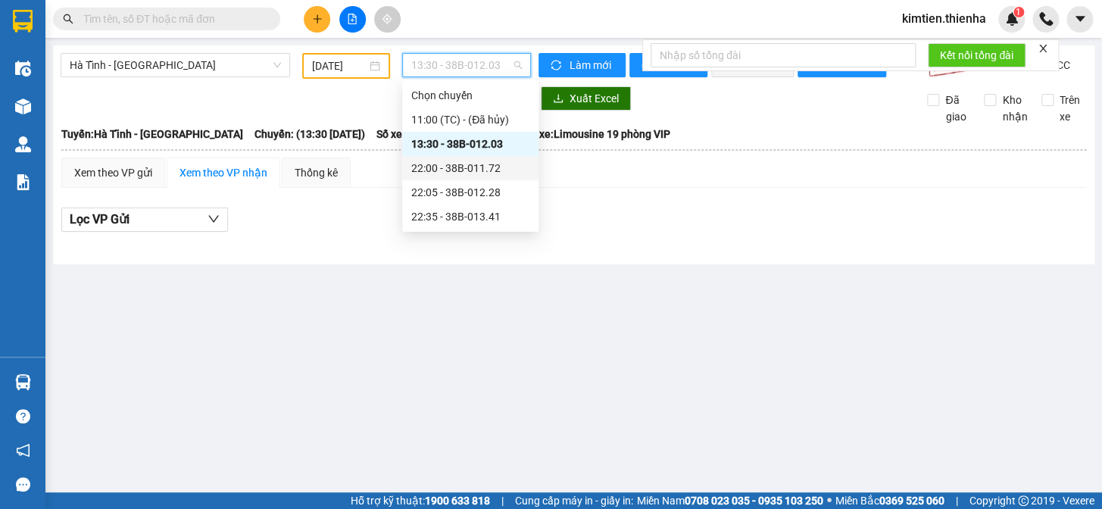
click at [476, 164] on div "22:00 - 38B-011.72" at bounding box center [470, 168] width 118 height 17
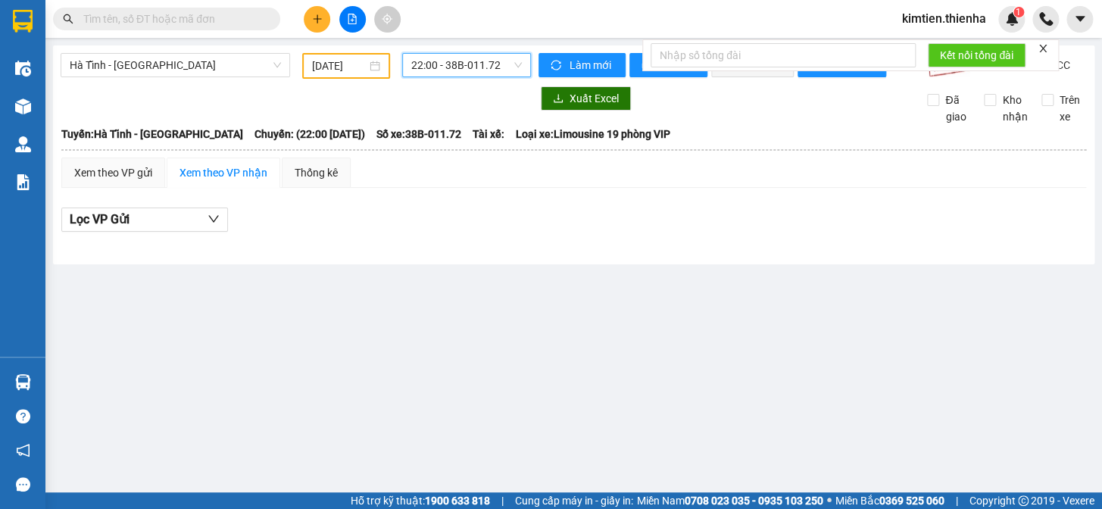
click at [454, 70] on span "22:00 - 38B-011.72" at bounding box center [466, 65] width 111 height 23
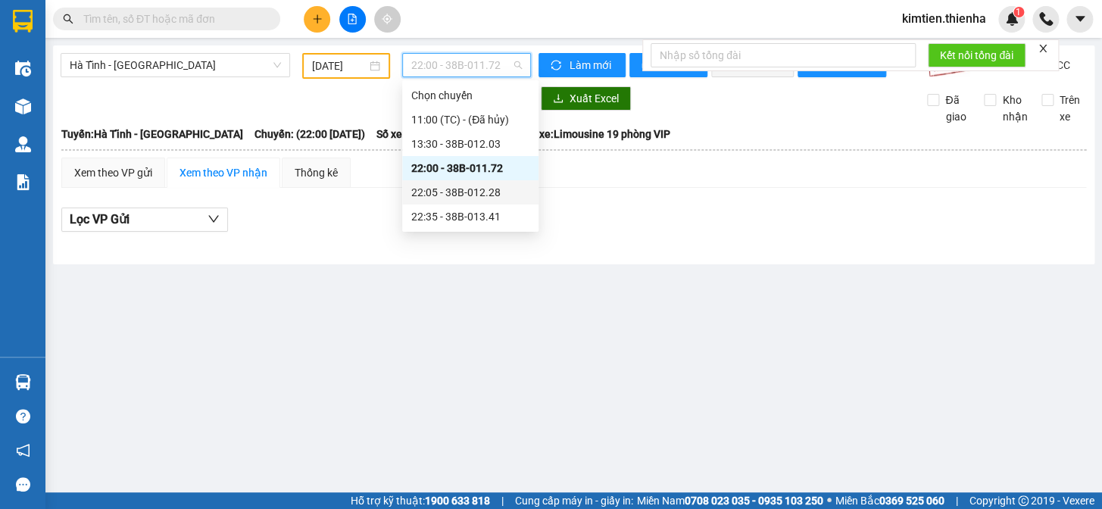
click at [467, 202] on div "22:05 - 38B-012.28" at bounding box center [470, 192] width 136 height 24
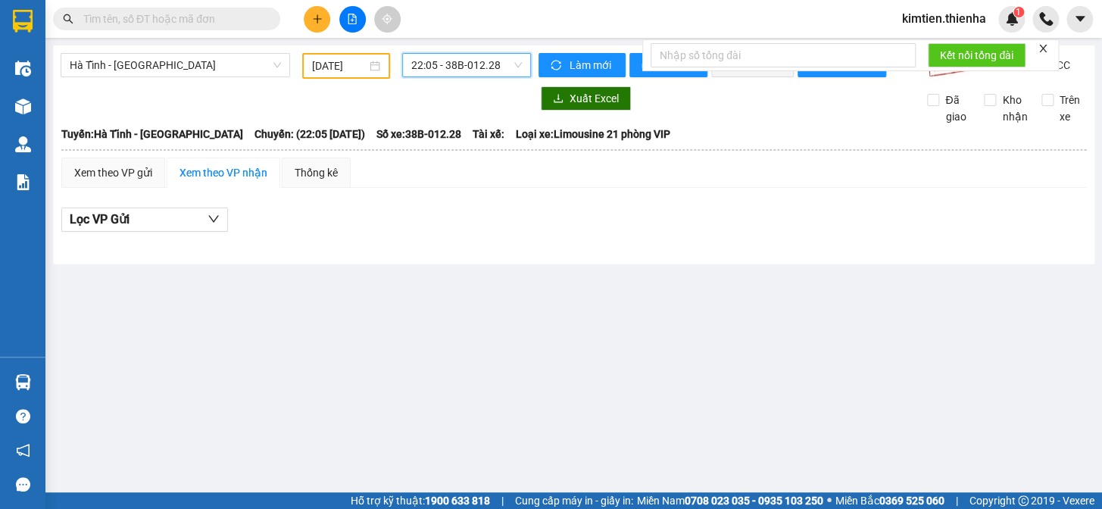
click at [445, 71] on span "22:05 - 38B-012.28" at bounding box center [466, 65] width 111 height 23
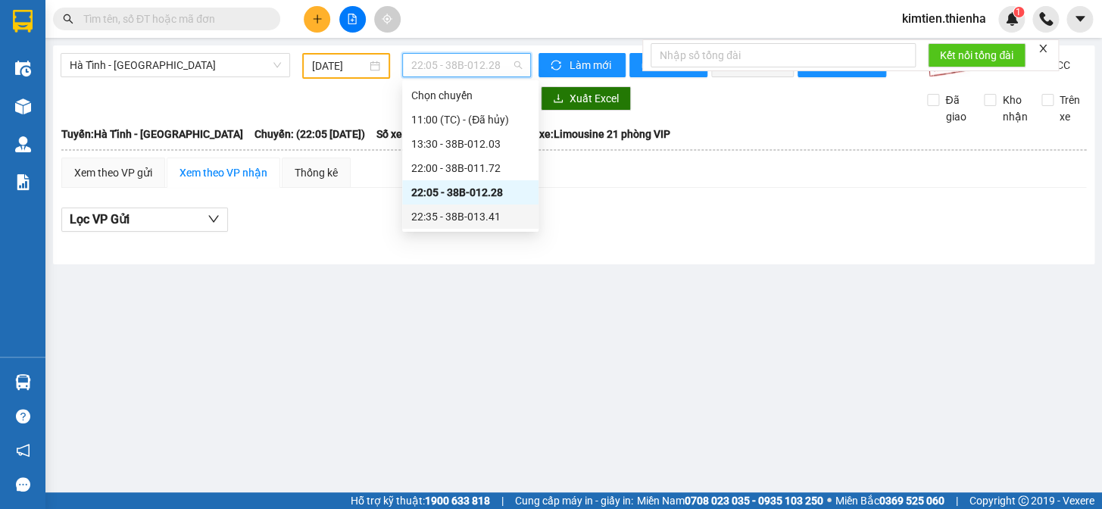
click at [462, 223] on div "22:35 - 38B-013.41" at bounding box center [470, 216] width 118 height 17
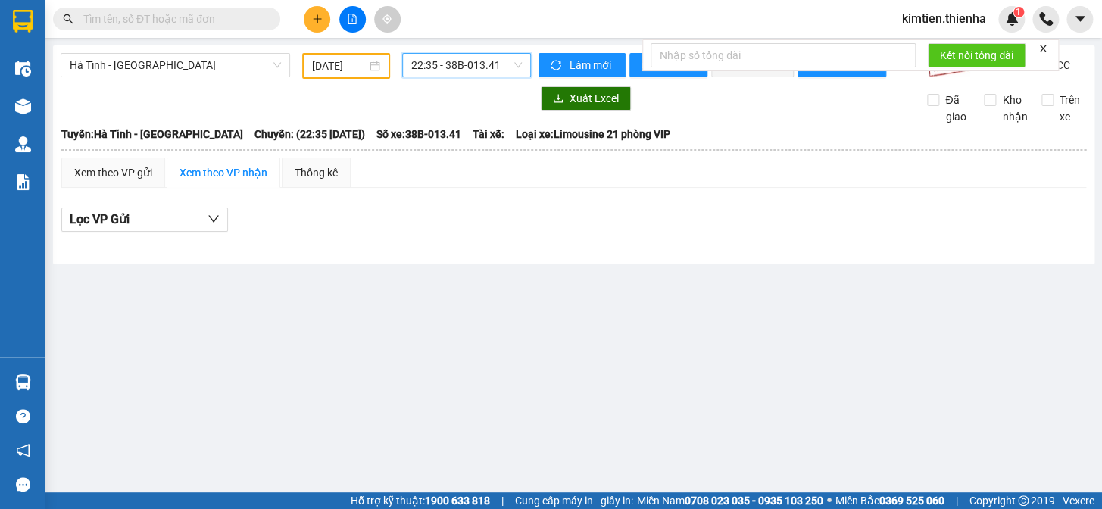
click at [326, 68] on input "[DATE]" at bounding box center [339, 66] width 55 height 17
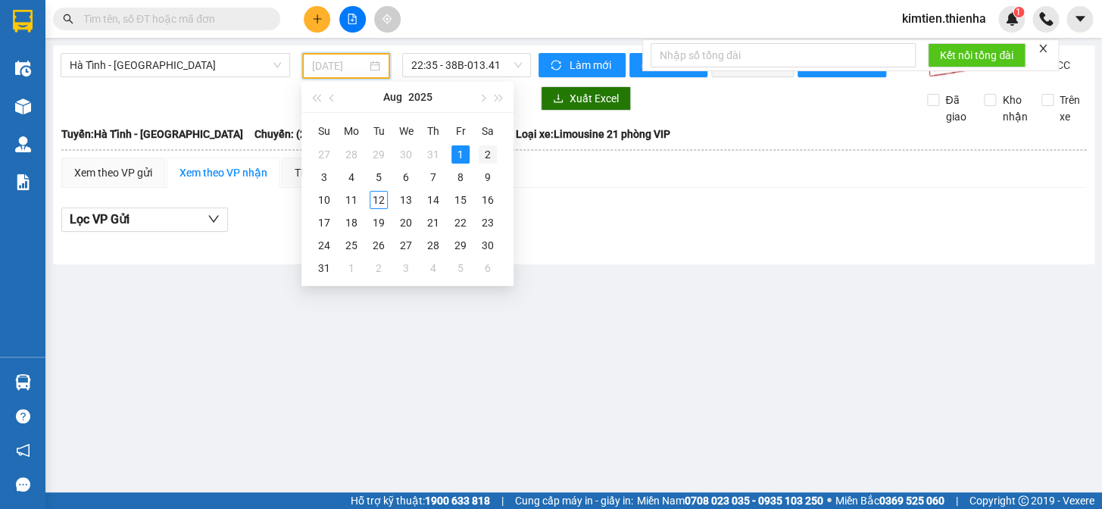
click at [488, 156] on div "2" at bounding box center [488, 154] width 18 height 18
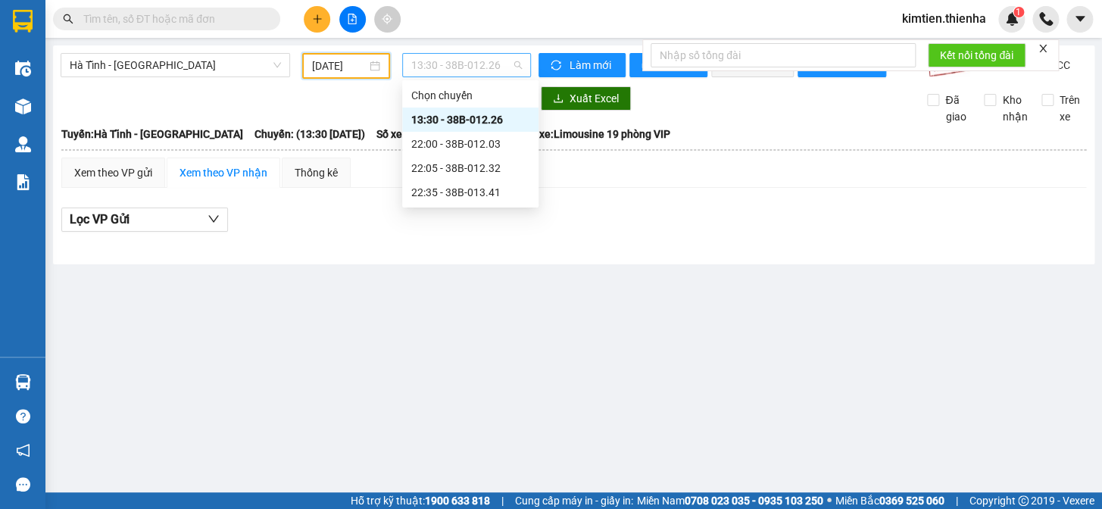
click at [453, 71] on span "13:30 - 38B-012.26" at bounding box center [466, 65] width 111 height 23
click at [448, 141] on div "22:00 - 38B-012.03" at bounding box center [470, 144] width 118 height 17
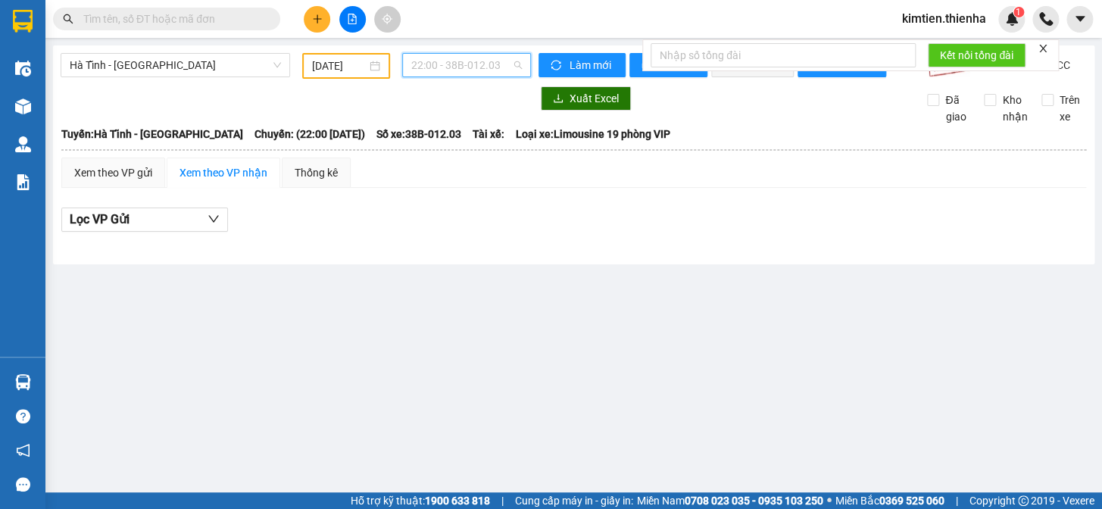
click at [436, 69] on span "22:00 - 38B-012.03" at bounding box center [466, 65] width 111 height 23
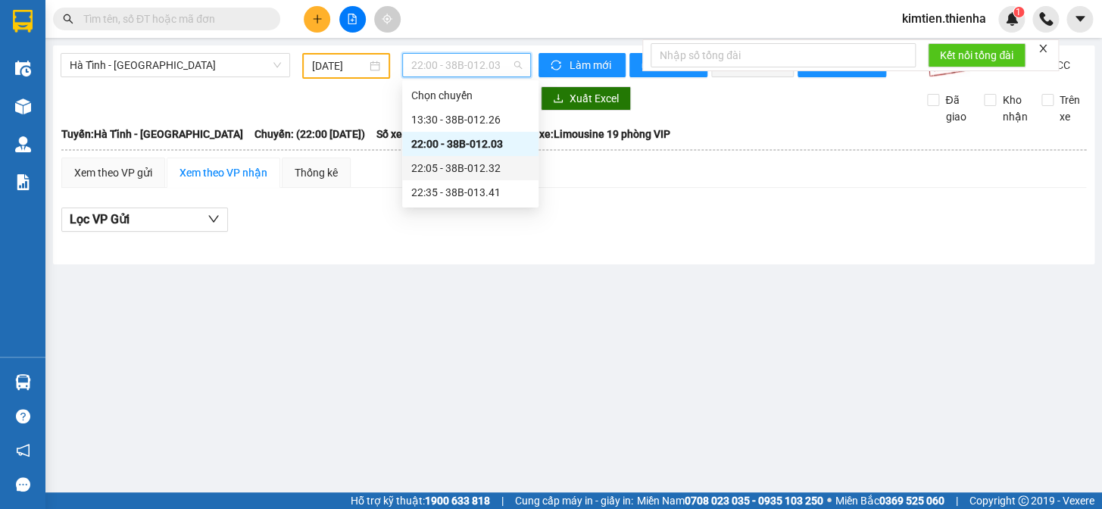
click at [456, 170] on div "22:05 - 38B-012.32" at bounding box center [470, 168] width 118 height 17
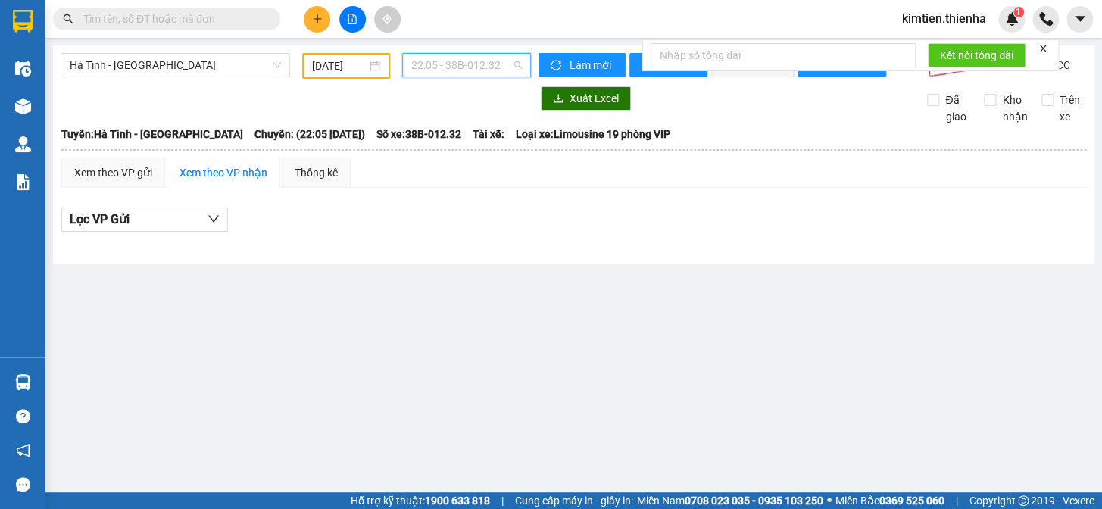
click at [442, 68] on span "22:05 - 38B-012.32" at bounding box center [466, 65] width 111 height 23
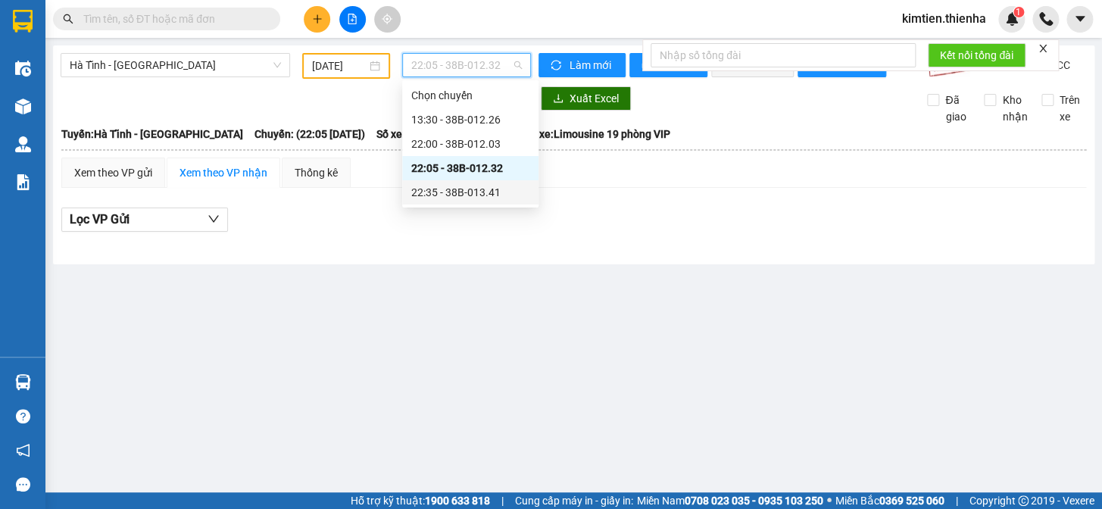
click at [462, 186] on div "22:35 - 38B-013.41" at bounding box center [470, 192] width 118 height 17
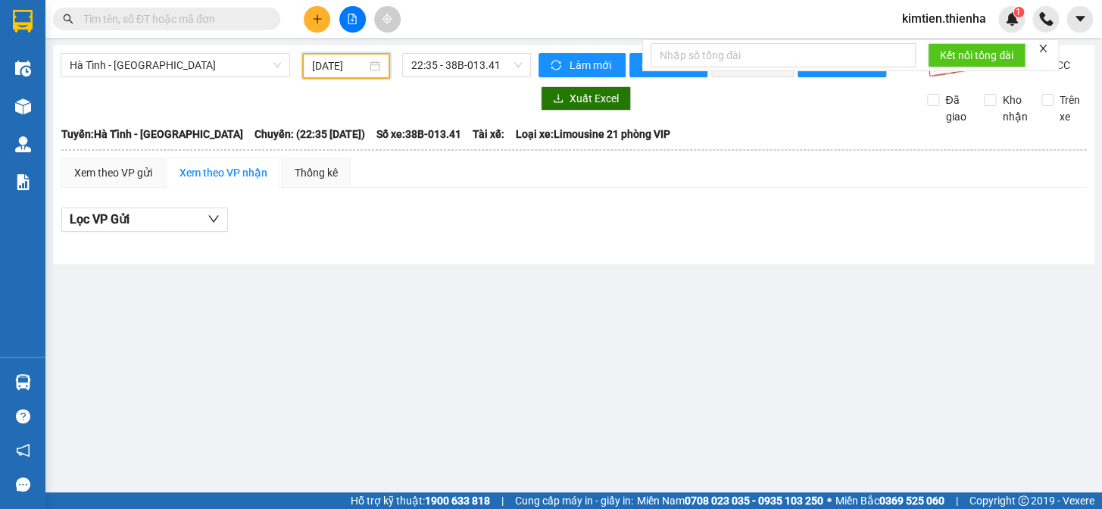
click at [330, 65] on input "[DATE]" at bounding box center [339, 66] width 55 height 17
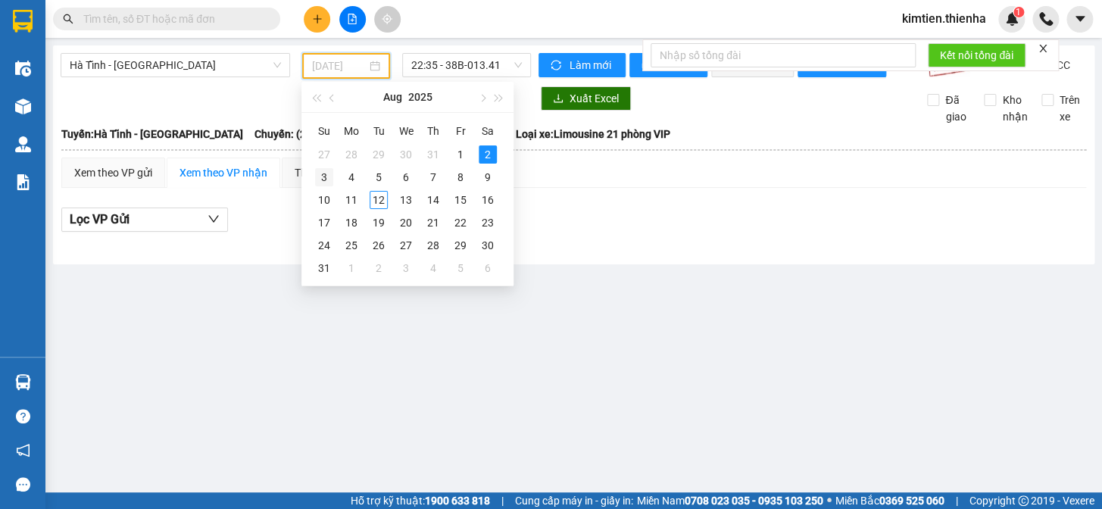
click at [321, 180] on div "3" at bounding box center [324, 177] width 18 height 18
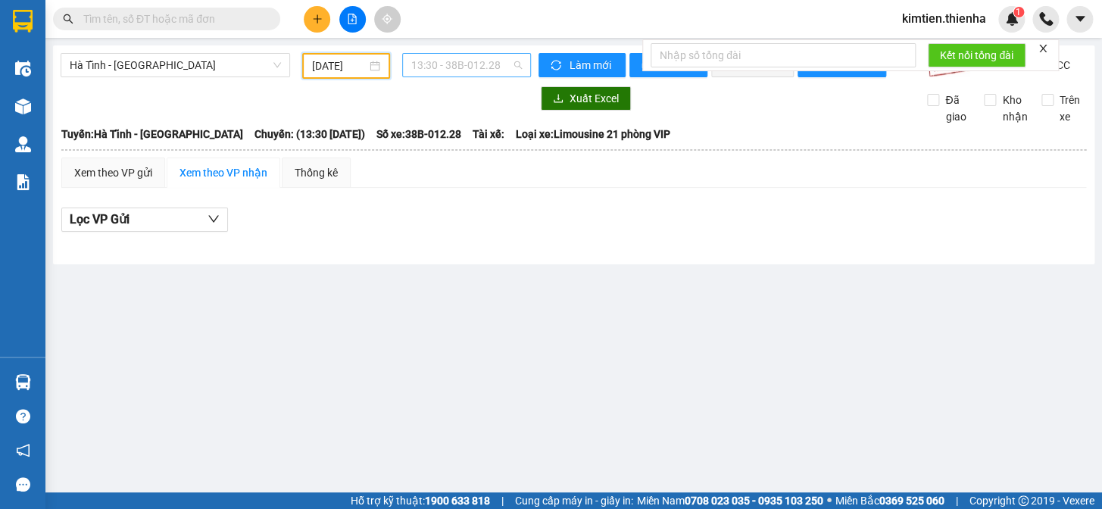
click at [447, 72] on span "13:30 - 38B-012.28" at bounding box center [466, 65] width 111 height 23
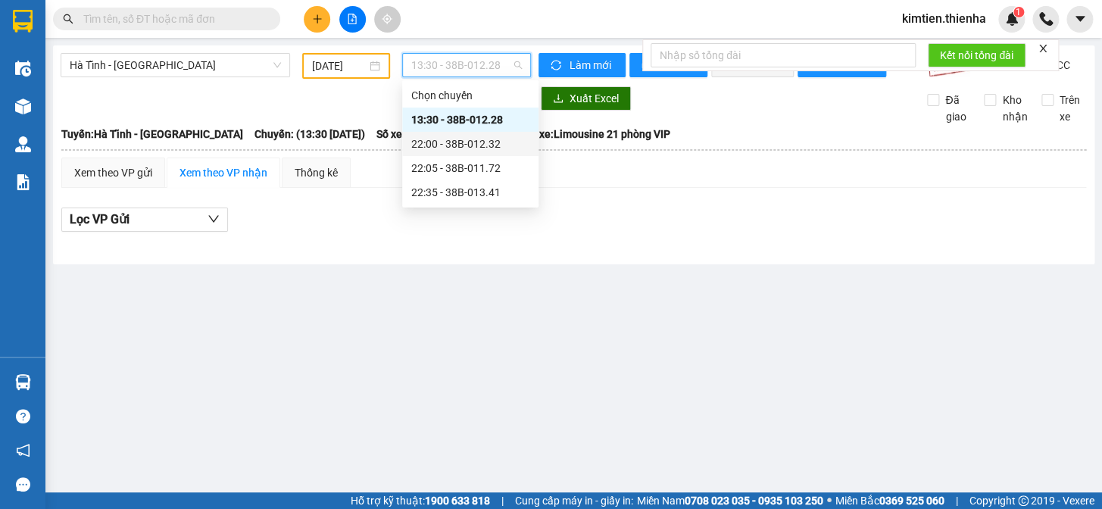
click at [461, 137] on div "22:00 - 38B-012.32" at bounding box center [470, 144] width 118 height 17
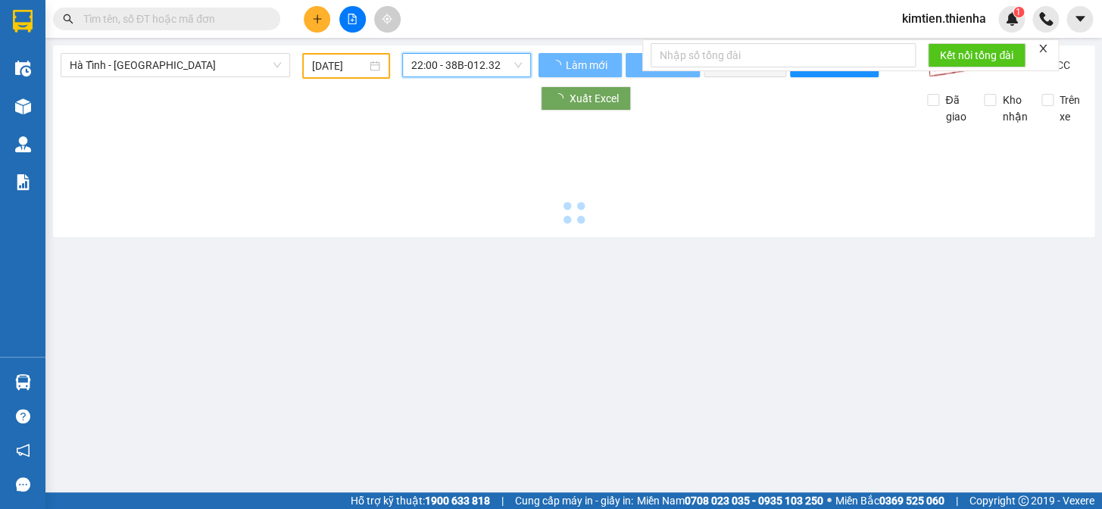
click at [447, 67] on span "22:00 - 38B-012.32" at bounding box center [466, 65] width 111 height 23
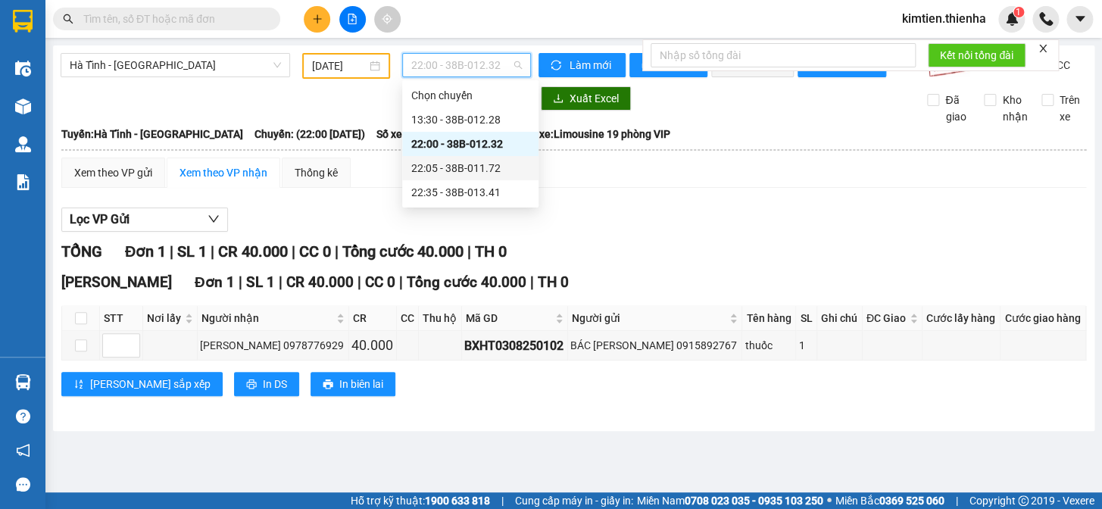
click at [456, 169] on div "22:05 - 38B-011.72" at bounding box center [470, 168] width 118 height 17
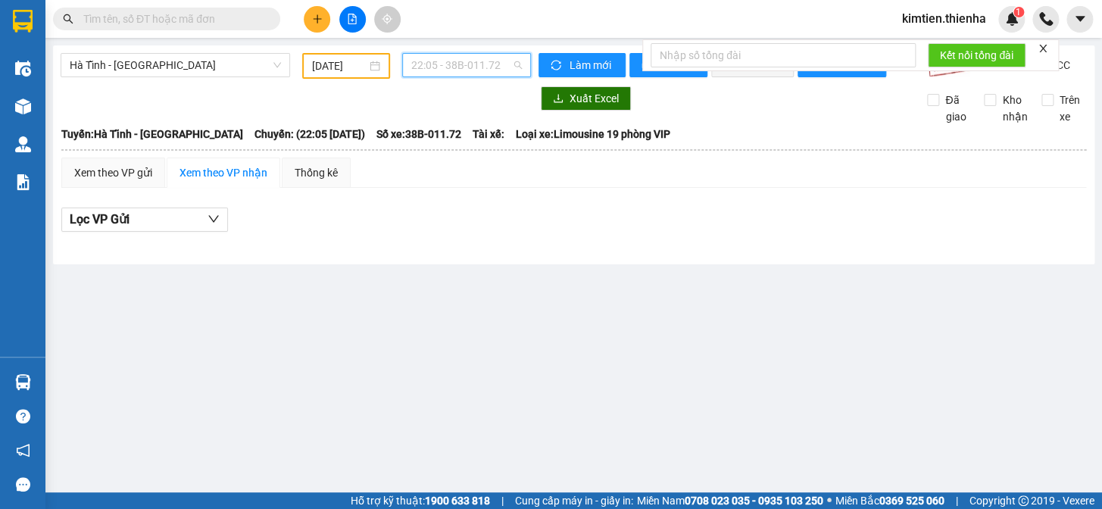
click at [446, 56] on span "22:05 - 38B-011.72" at bounding box center [466, 65] width 111 height 23
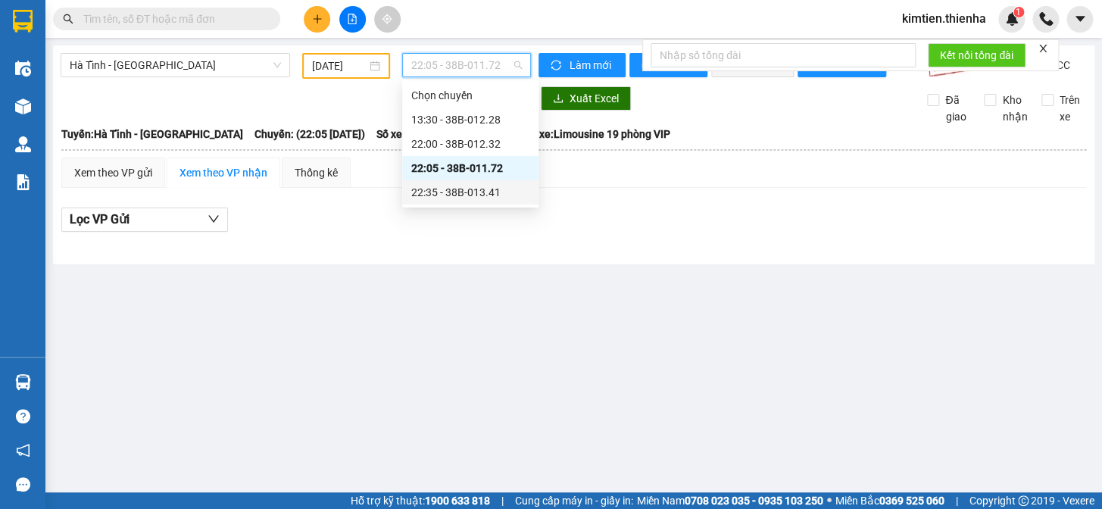
click at [457, 197] on div "22:35 - 38B-013.41" at bounding box center [470, 192] width 118 height 17
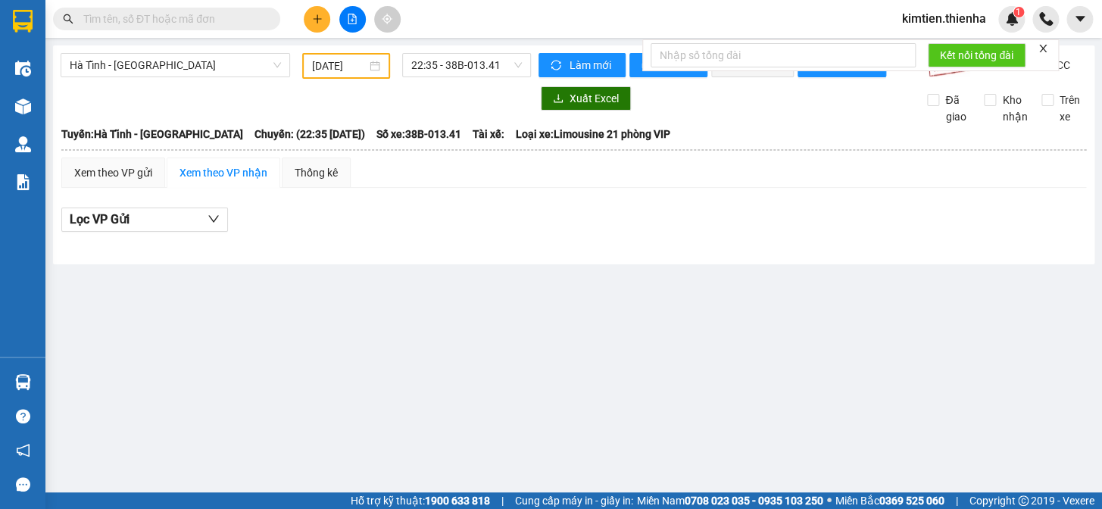
click at [318, 74] on div "[DATE]" at bounding box center [346, 66] width 89 height 26
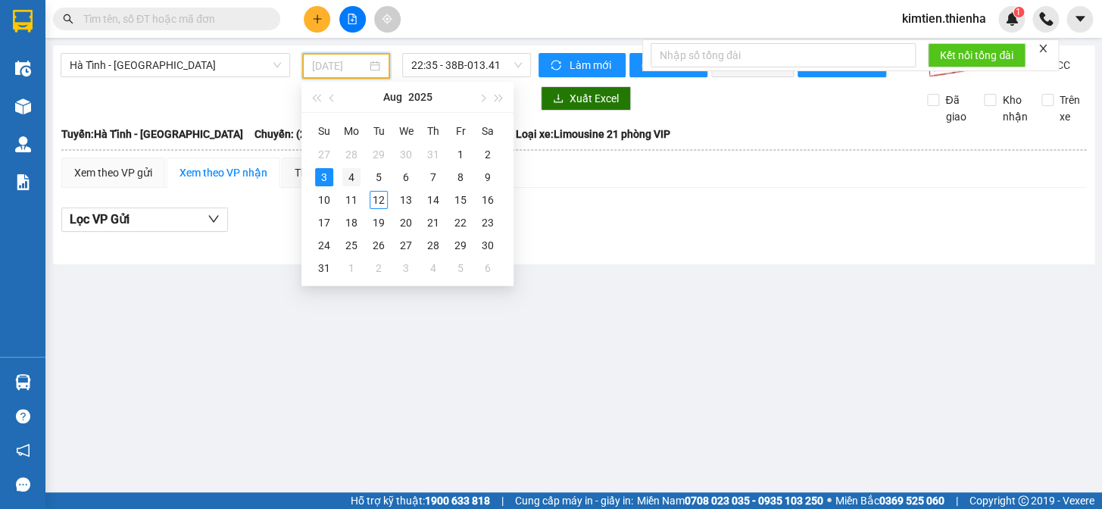
click at [351, 173] on div "4" at bounding box center [351, 177] width 18 height 18
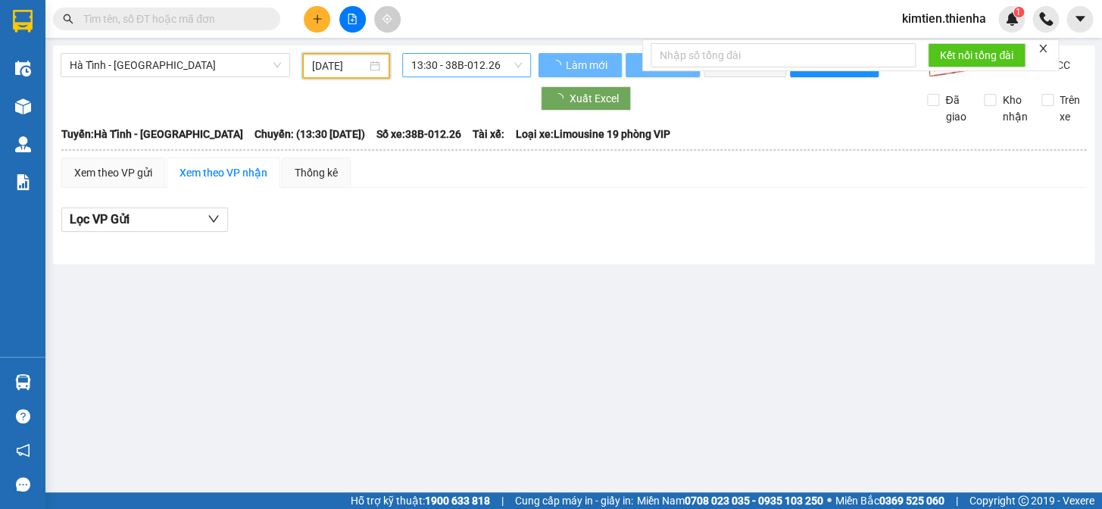
click at [437, 68] on span "13:30 - 38B-012.26" at bounding box center [466, 65] width 111 height 23
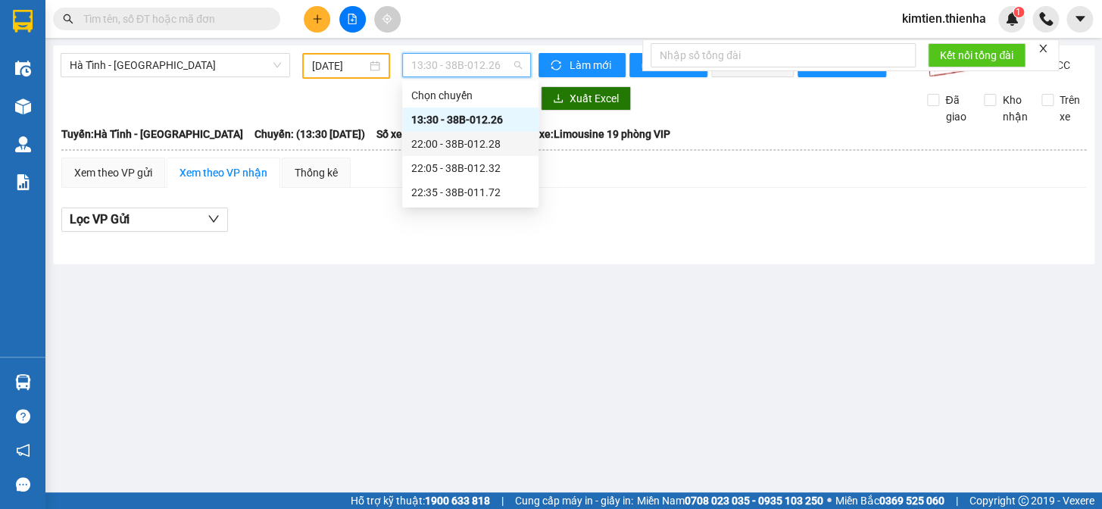
click at [446, 145] on div "22:00 - 38B-012.28" at bounding box center [470, 144] width 118 height 17
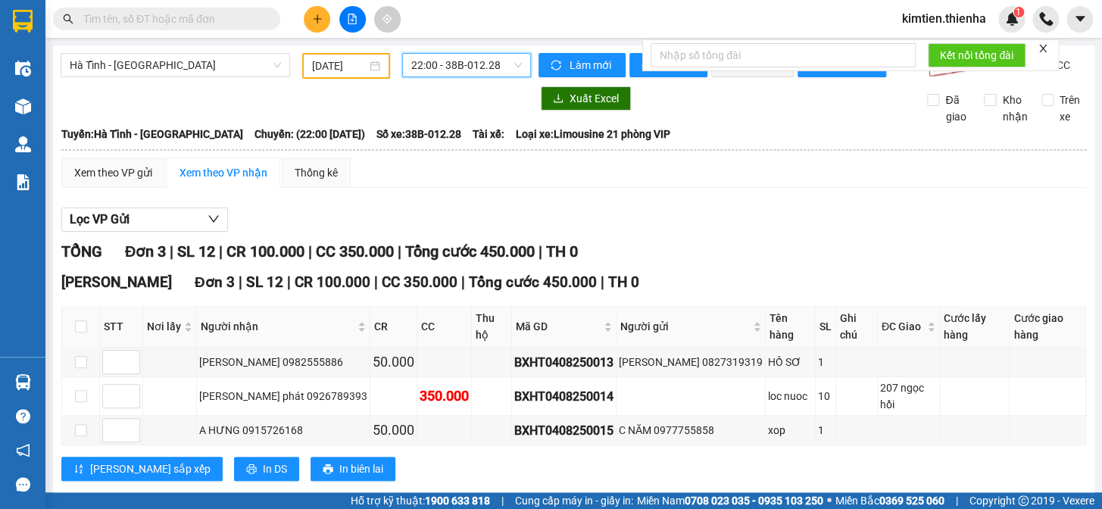
click at [454, 70] on span "22:00 - 38B-012.28" at bounding box center [466, 65] width 111 height 23
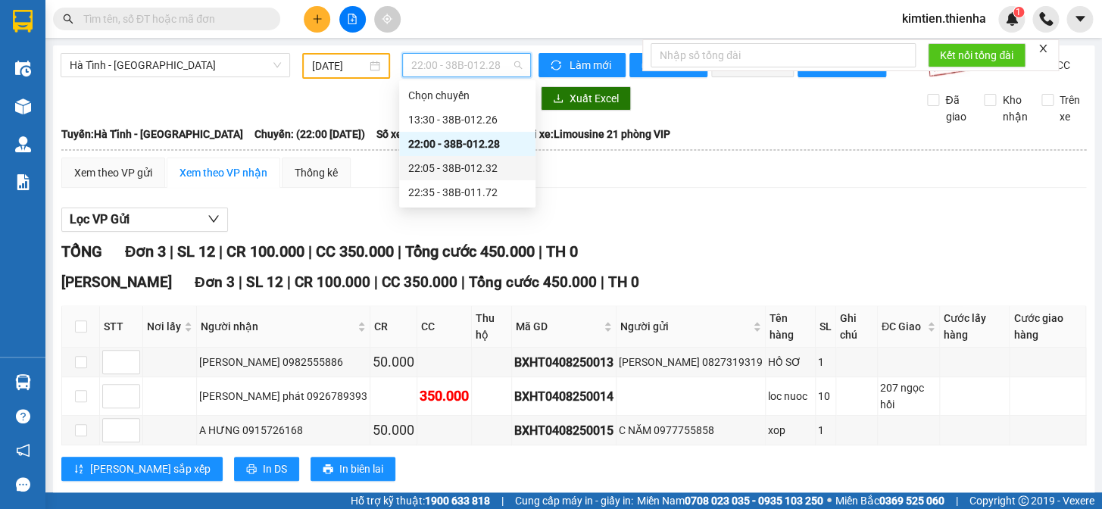
click at [480, 162] on div "22:05 - 38B-012.32" at bounding box center [467, 168] width 118 height 17
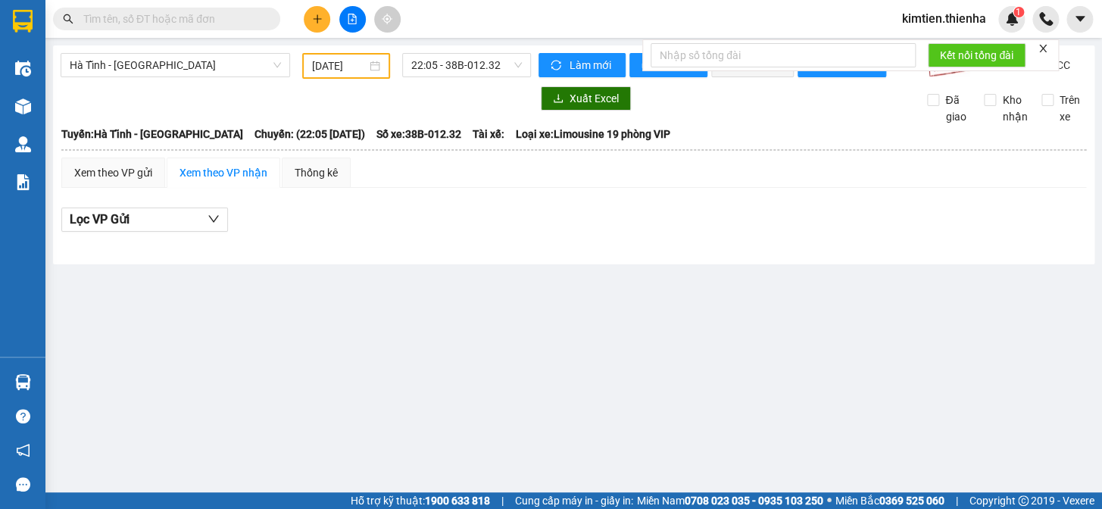
click at [460, 49] on div "[GEOGRAPHIC_DATA] - [GEOGRAPHIC_DATA] [DATE] 22:05 - 38B-012.32 [PERSON_NAME] m…" at bounding box center [574, 154] width 1042 height 219
click at [449, 65] on span "22:05 - 38B-012.32" at bounding box center [466, 65] width 111 height 23
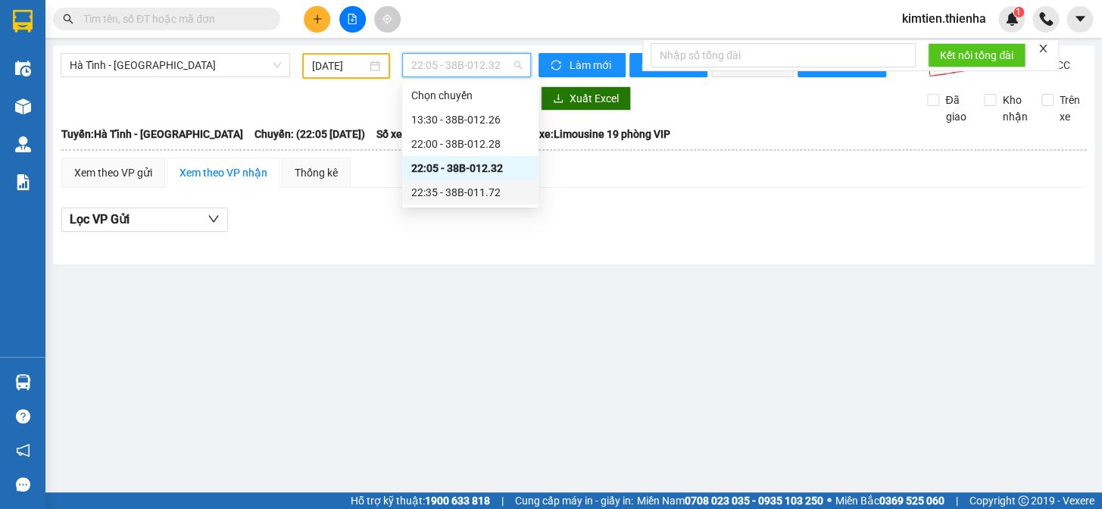
click at [498, 189] on div "22:35 - 38B-011.72" at bounding box center [470, 192] width 118 height 17
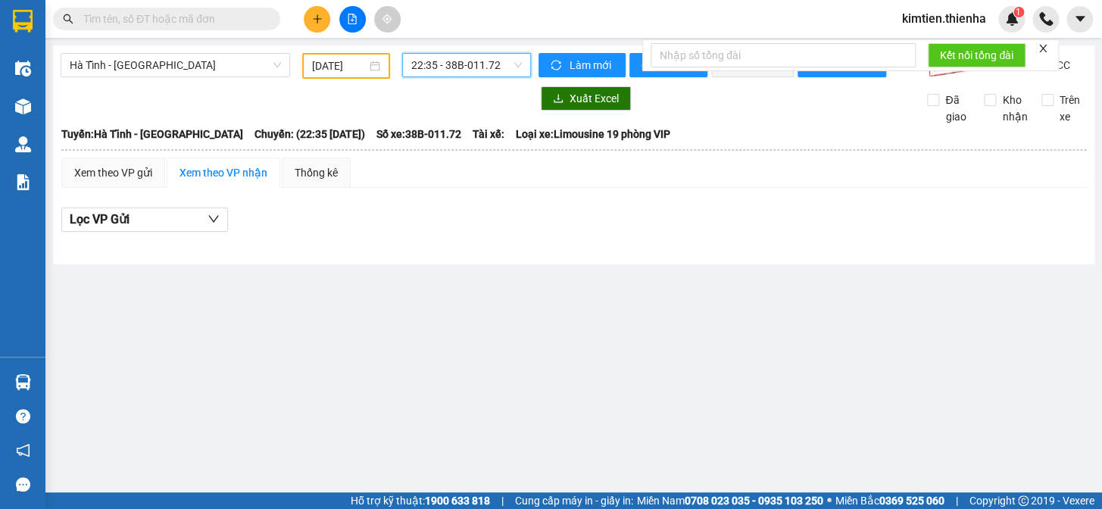
click at [332, 62] on input "[DATE]" at bounding box center [339, 66] width 55 height 17
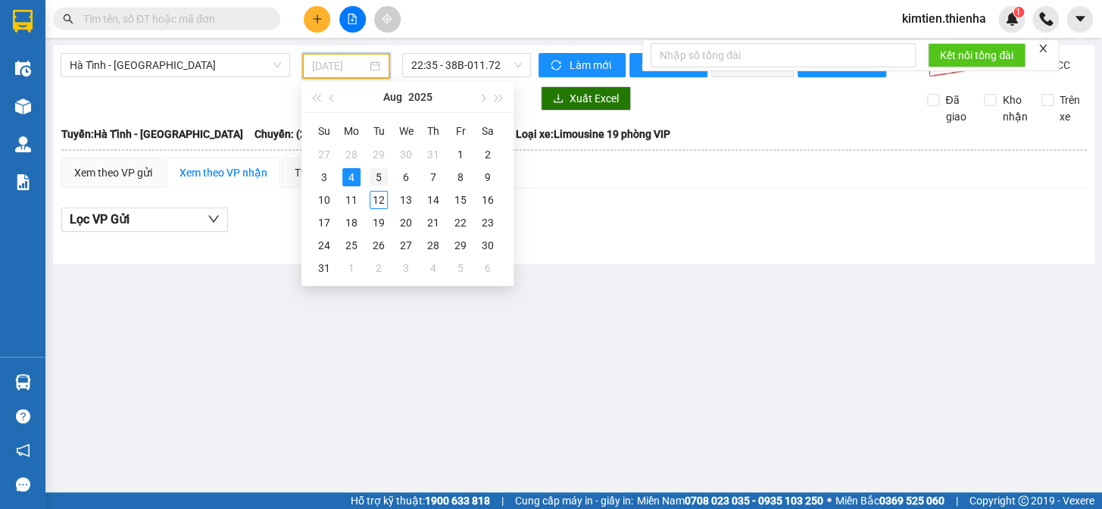
click at [378, 177] on div "5" at bounding box center [379, 177] width 18 height 18
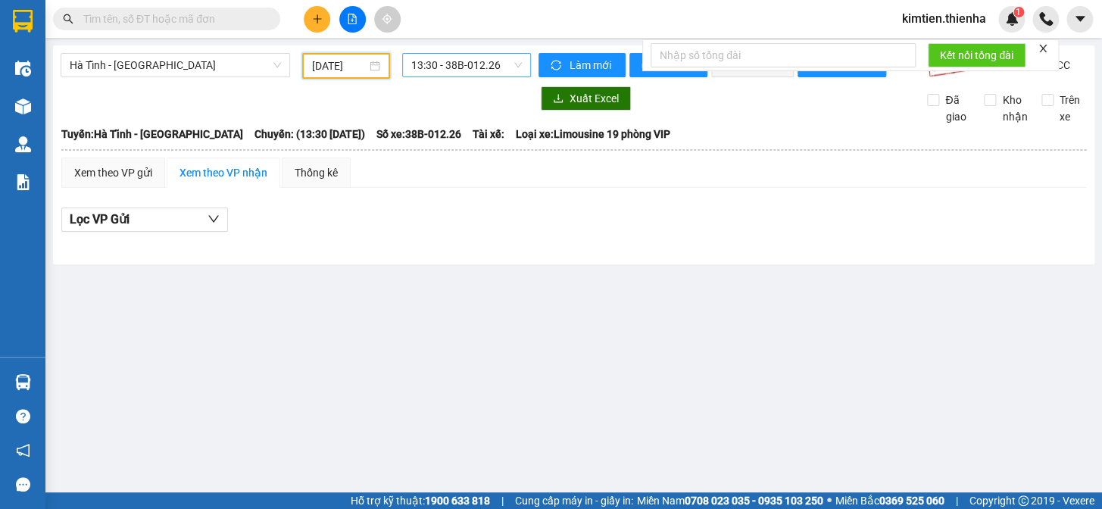
click at [453, 69] on span "13:30 - 38B-012.26" at bounding box center [466, 65] width 111 height 23
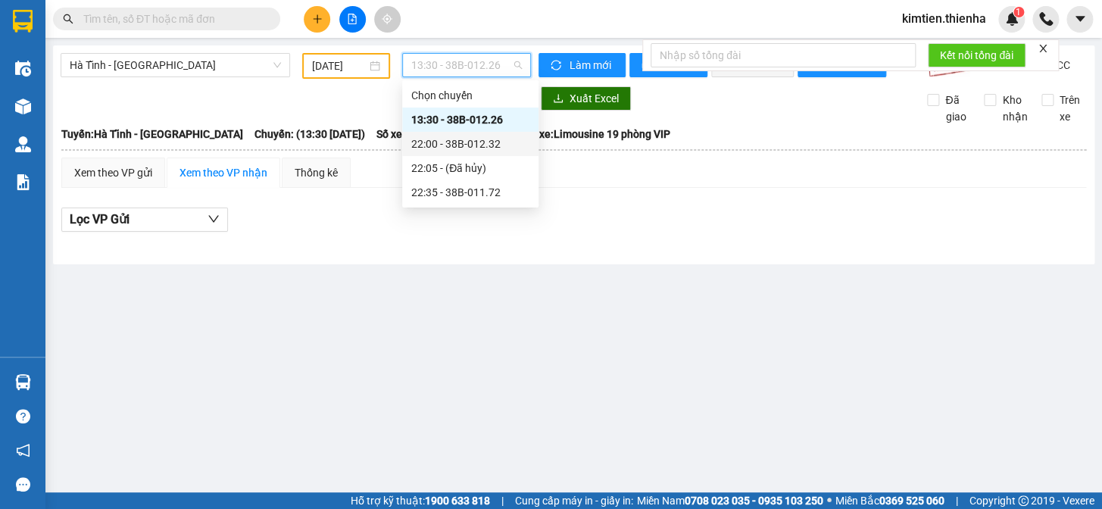
drag, startPoint x: 467, startPoint y: 136, endPoint x: 465, endPoint y: 120, distance: 15.3
click at [467, 136] on div "22:00 - 38B-012.32" at bounding box center [470, 144] width 118 height 17
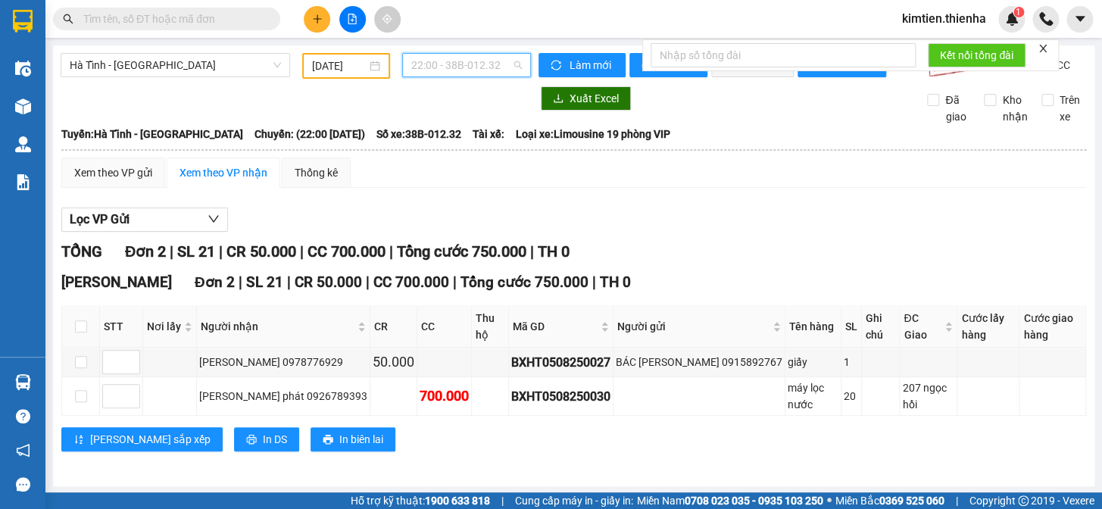
click at [460, 67] on span "22:00 - 38B-012.32" at bounding box center [466, 65] width 111 height 23
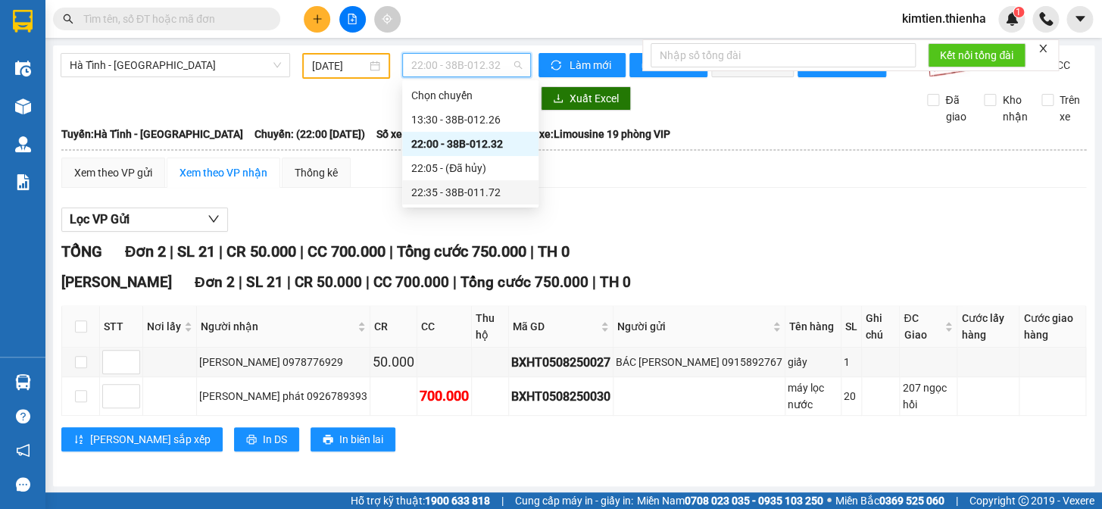
click at [461, 190] on div "22:35 - 38B-011.72" at bounding box center [470, 192] width 118 height 17
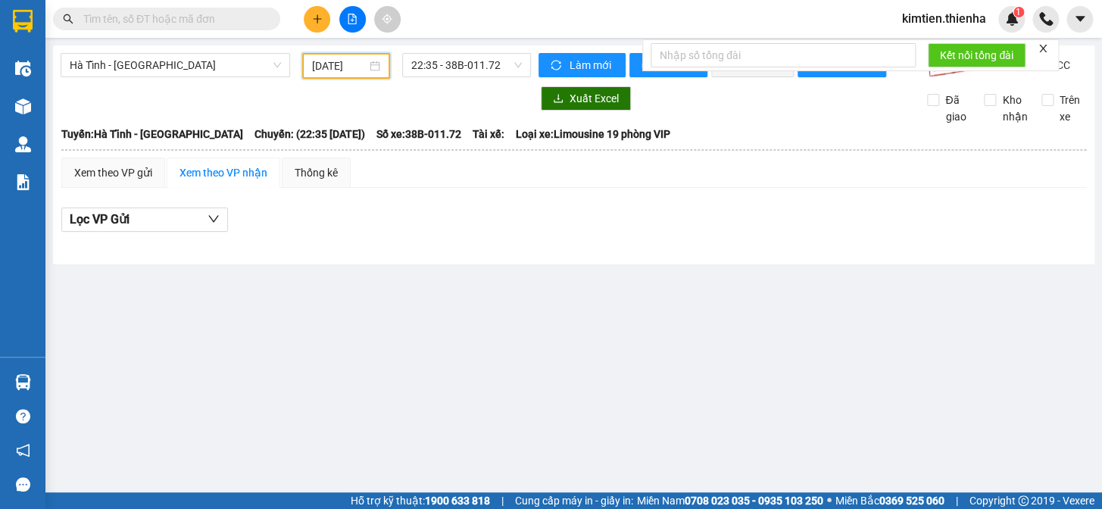
click at [337, 58] on input "[DATE]" at bounding box center [339, 66] width 55 height 17
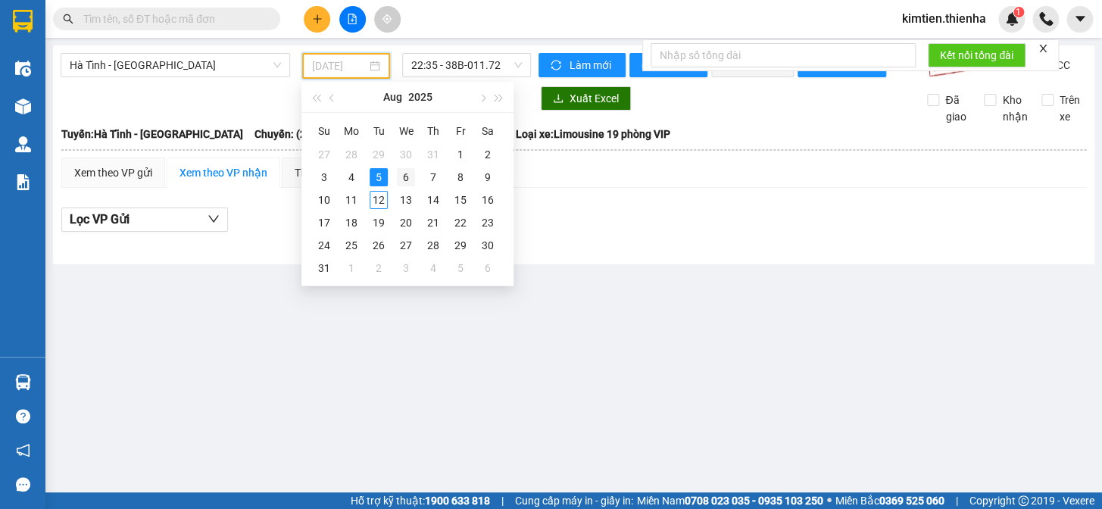
click at [401, 173] on div "6" at bounding box center [406, 177] width 18 height 18
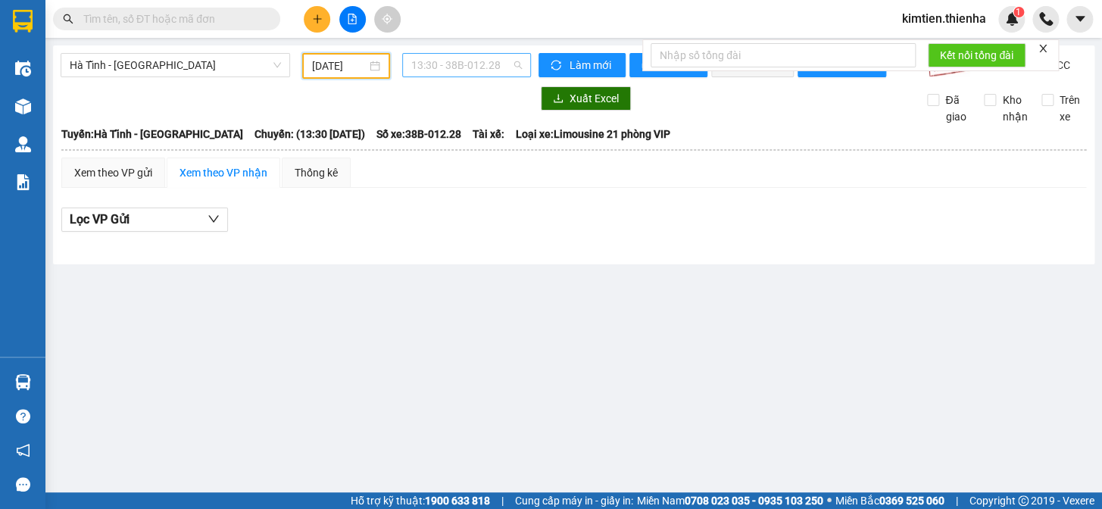
click at [428, 63] on span "13:30 - 38B-012.28" at bounding box center [466, 65] width 111 height 23
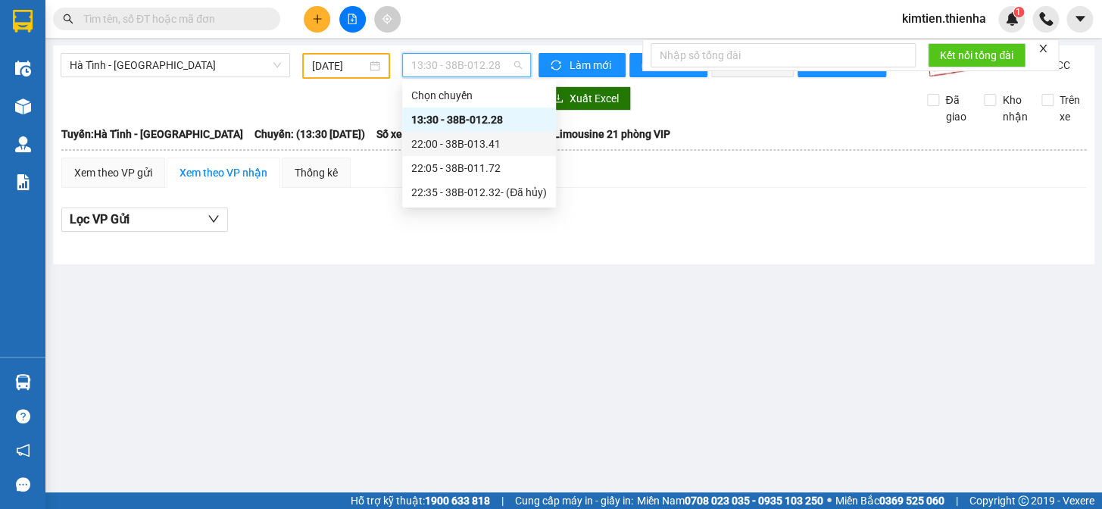
drag, startPoint x: 466, startPoint y: 146, endPoint x: 462, endPoint y: 114, distance: 32.8
click at [467, 146] on div "22:00 - 38B-013.41" at bounding box center [479, 144] width 136 height 17
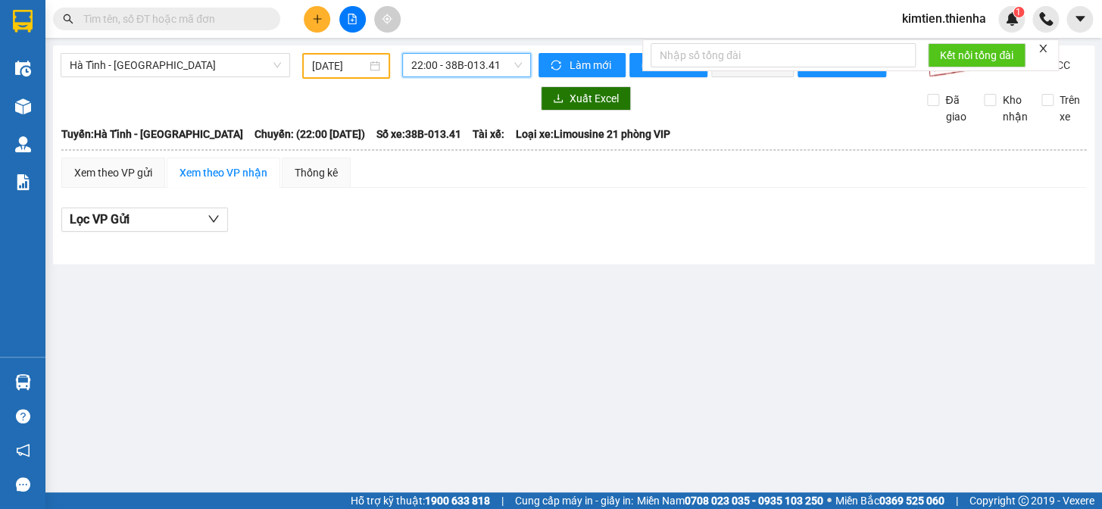
click at [442, 66] on span "22:00 - 38B-013.41" at bounding box center [466, 65] width 111 height 23
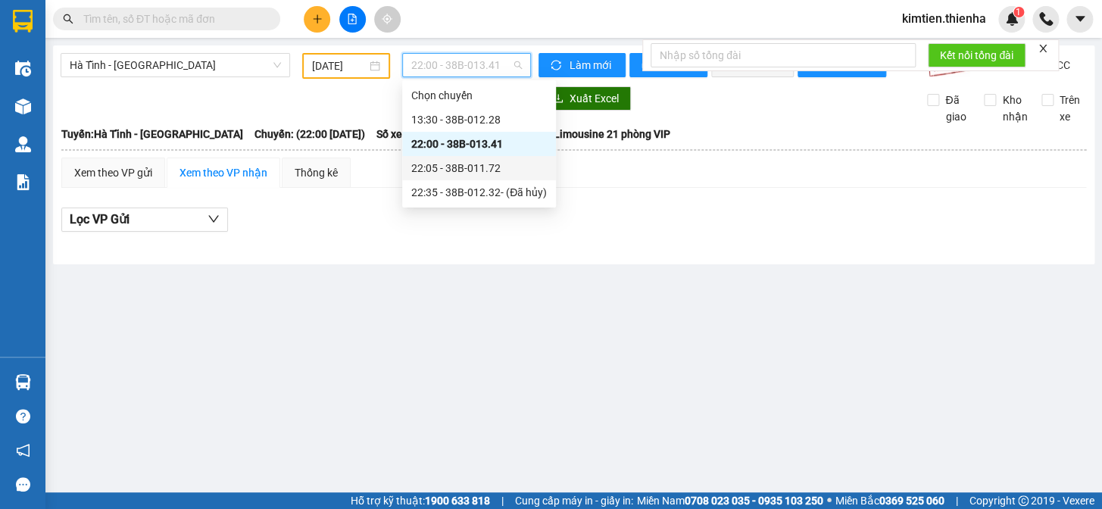
click at [469, 169] on div "22:05 - 38B-011.72" at bounding box center [479, 168] width 136 height 17
click at [447, 69] on span "22:05 - 38B-011.72" at bounding box center [466, 65] width 111 height 23
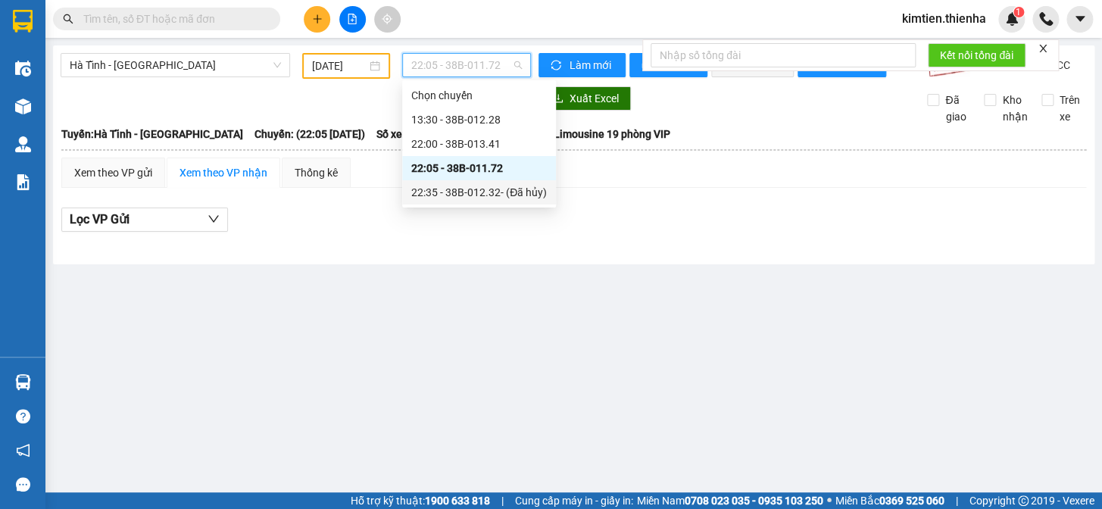
click at [461, 183] on div "22:35 - 38B-012.32 - (Đã [PERSON_NAME])" at bounding box center [479, 192] width 154 height 24
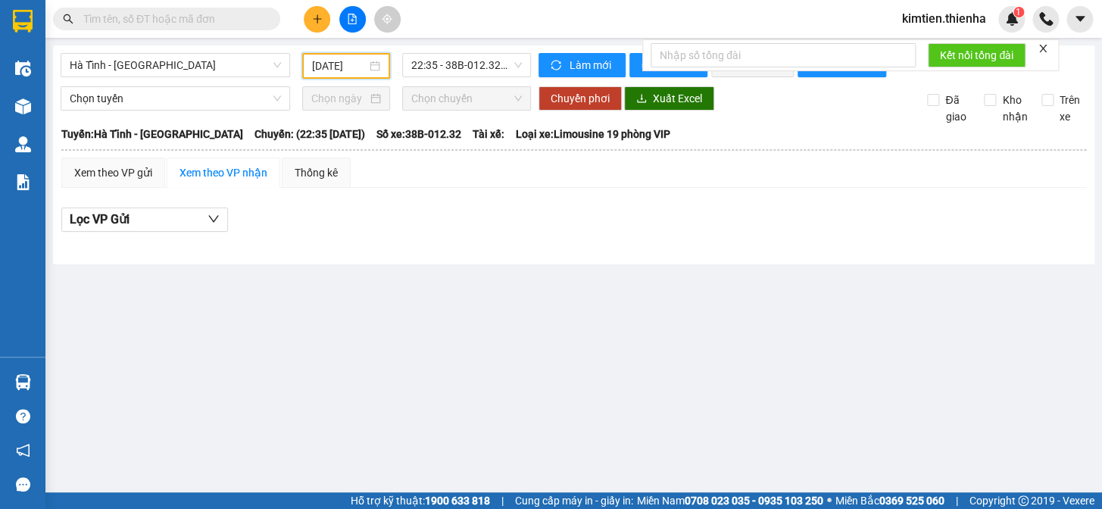
click at [346, 64] on input "[DATE]" at bounding box center [339, 66] width 55 height 17
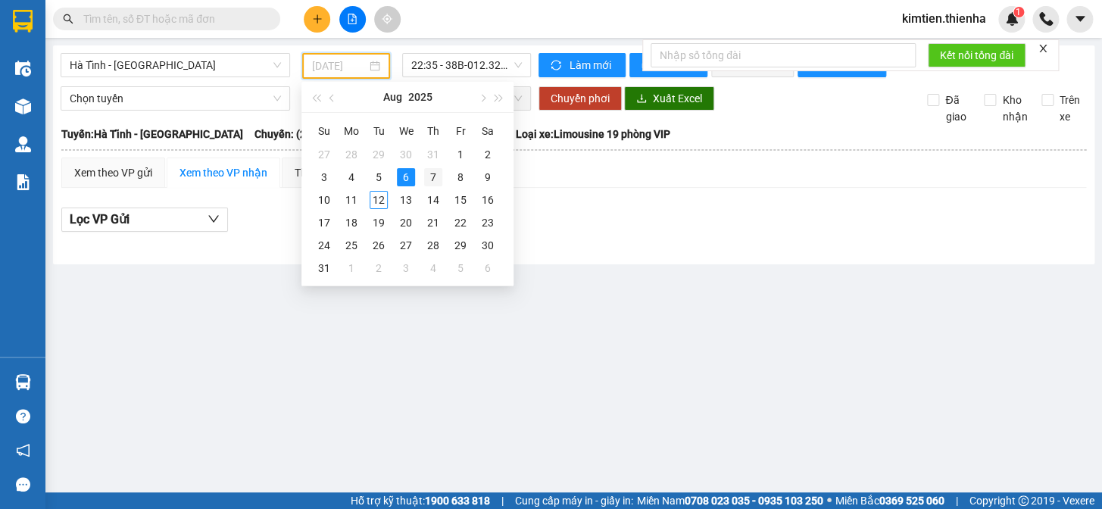
click at [438, 174] on div "7" at bounding box center [433, 177] width 18 height 18
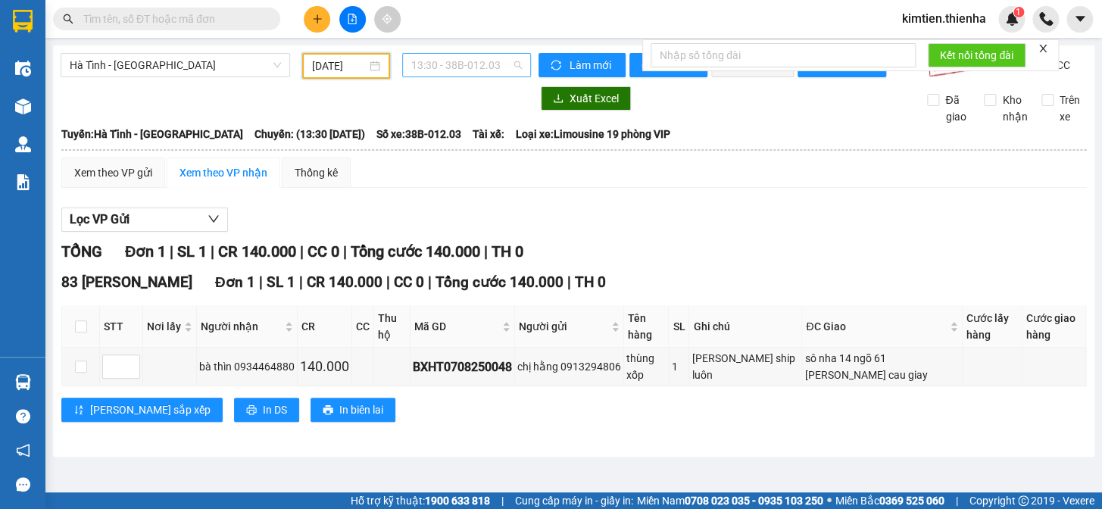
click at [447, 68] on span "13:30 - 38B-012.03" at bounding box center [466, 65] width 111 height 23
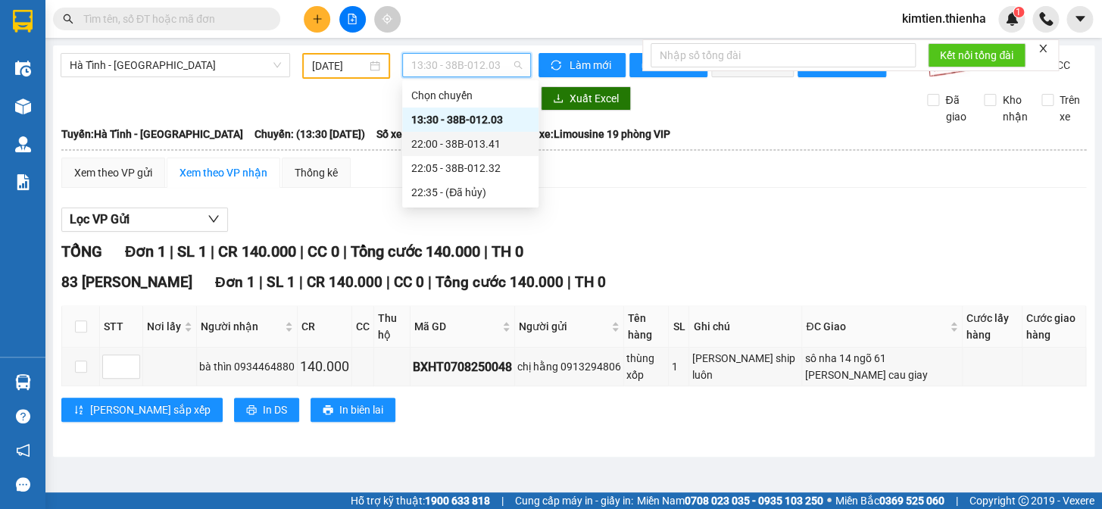
click at [451, 136] on div "22:00 - 38B-013.41" at bounding box center [470, 144] width 118 height 17
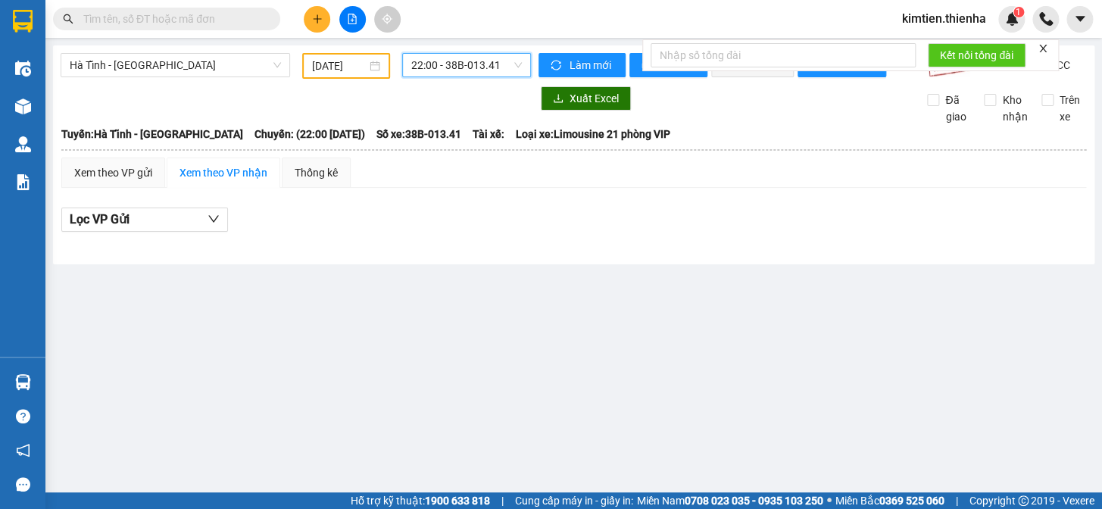
click at [442, 66] on span "22:00 - 38B-013.41" at bounding box center [466, 65] width 111 height 23
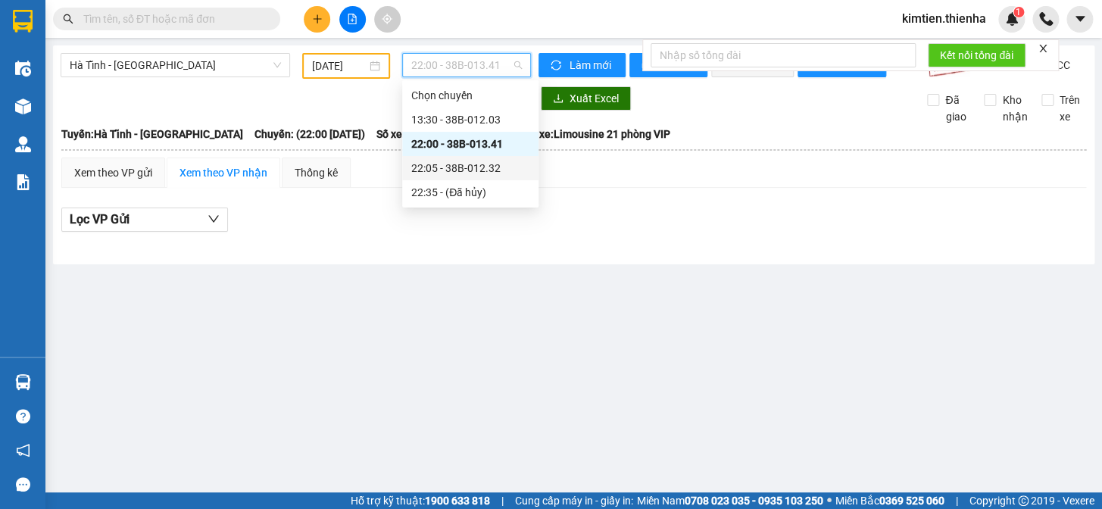
click at [455, 167] on div "22:05 - 38B-012.32" at bounding box center [470, 168] width 118 height 17
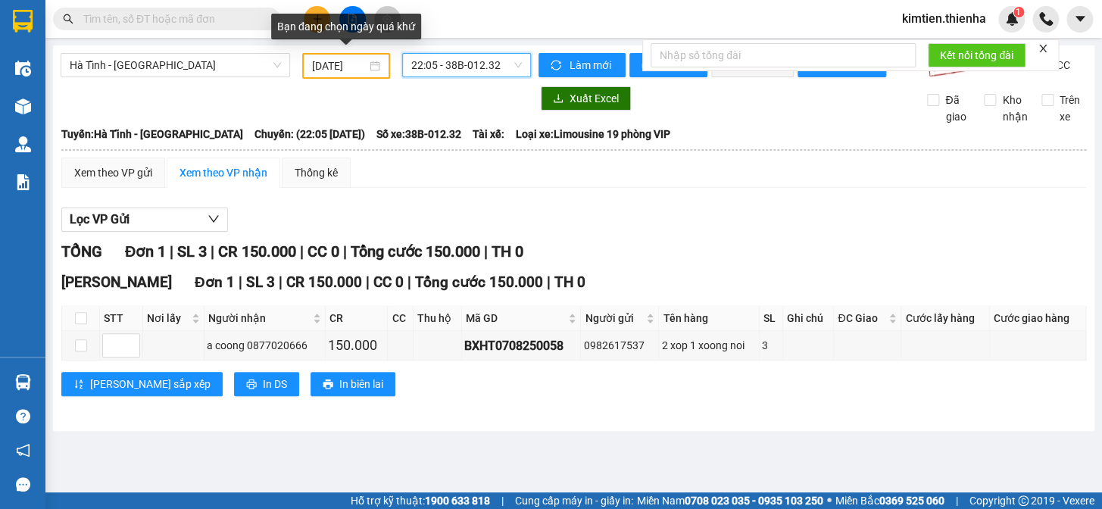
click at [376, 74] on div "[DATE]" at bounding box center [346, 66] width 89 height 26
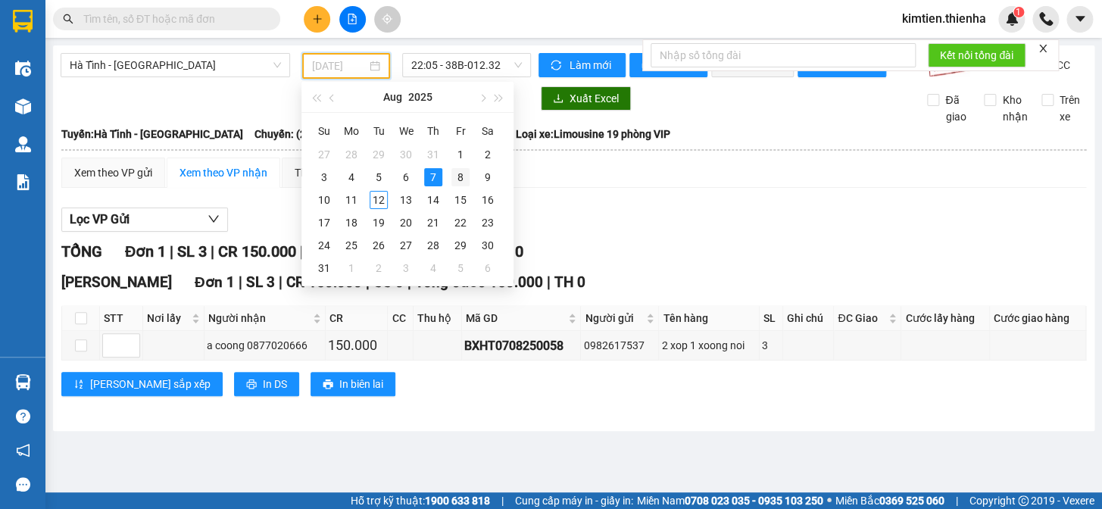
click at [459, 175] on div "8" at bounding box center [460, 177] width 18 height 18
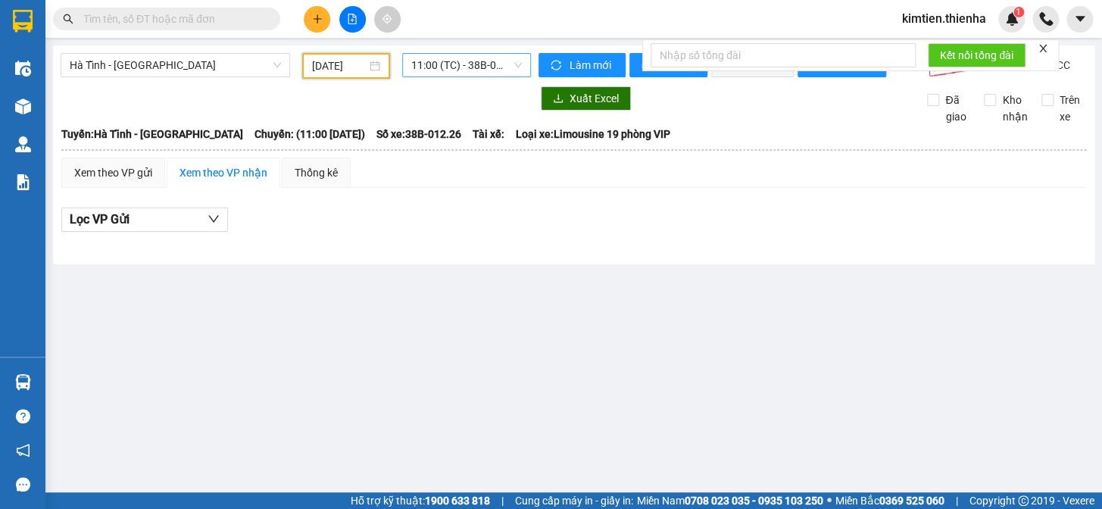
click at [445, 67] on span "11:00 (TC) - 38B-012.26" at bounding box center [466, 65] width 111 height 23
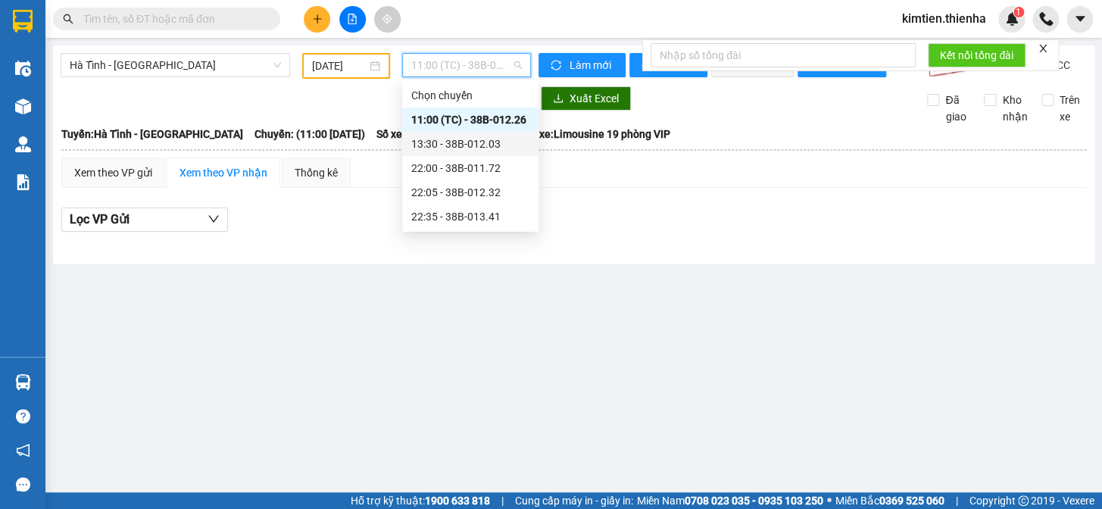
click at [457, 143] on div "13:30 - 38B-012.03" at bounding box center [470, 144] width 118 height 17
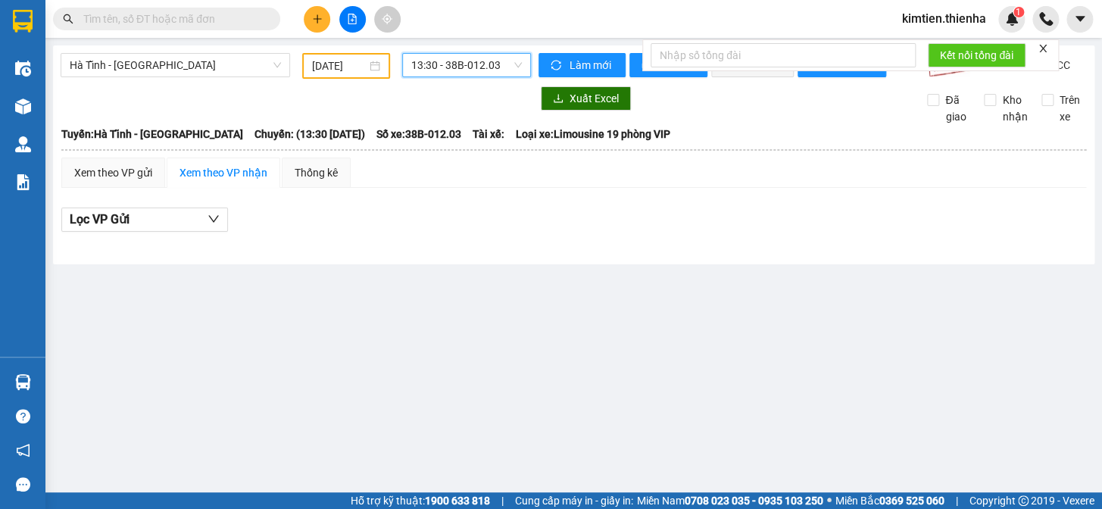
click at [449, 68] on span "13:30 - 38B-012.03" at bounding box center [466, 65] width 111 height 23
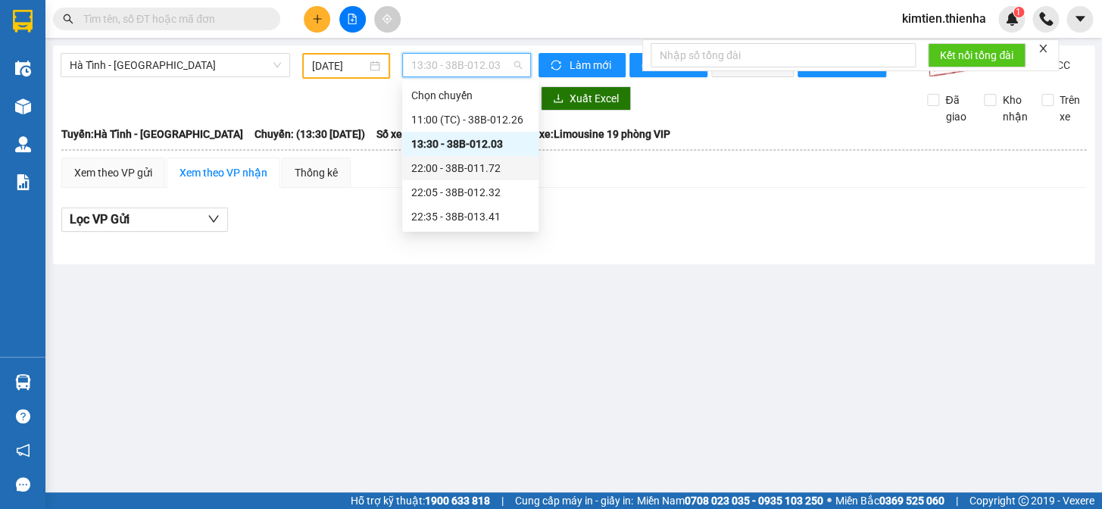
click at [466, 166] on div "22:00 - 38B-011.72" at bounding box center [470, 168] width 118 height 17
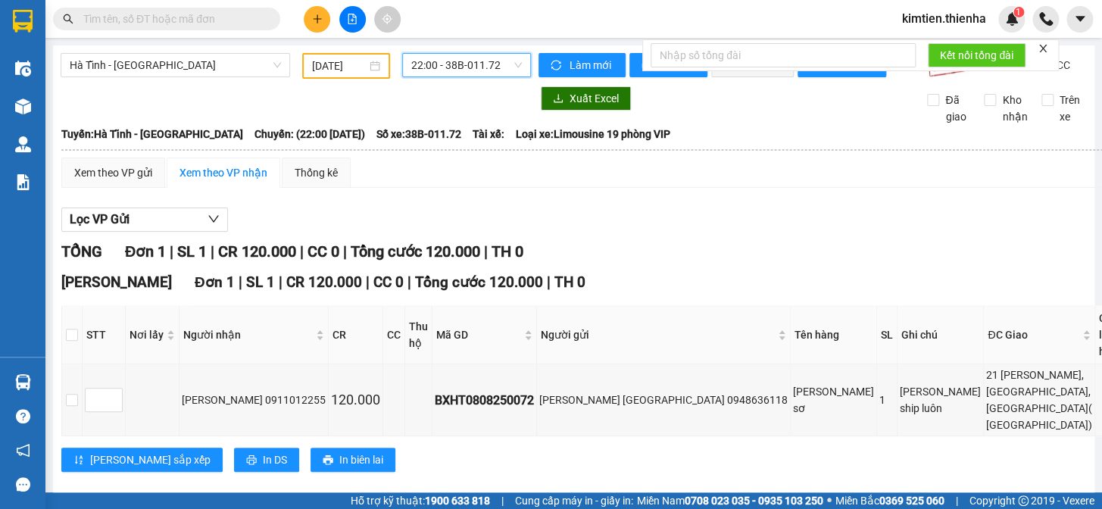
click at [456, 68] on span "22:00 - 38B-011.72" at bounding box center [466, 65] width 111 height 23
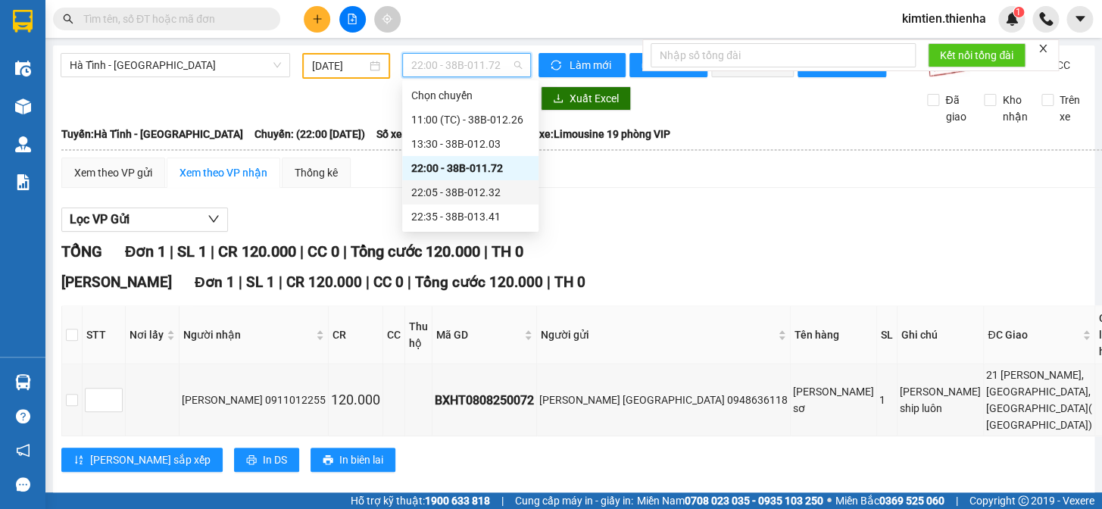
click at [477, 189] on div "22:05 - 38B-012.32" at bounding box center [470, 192] width 118 height 17
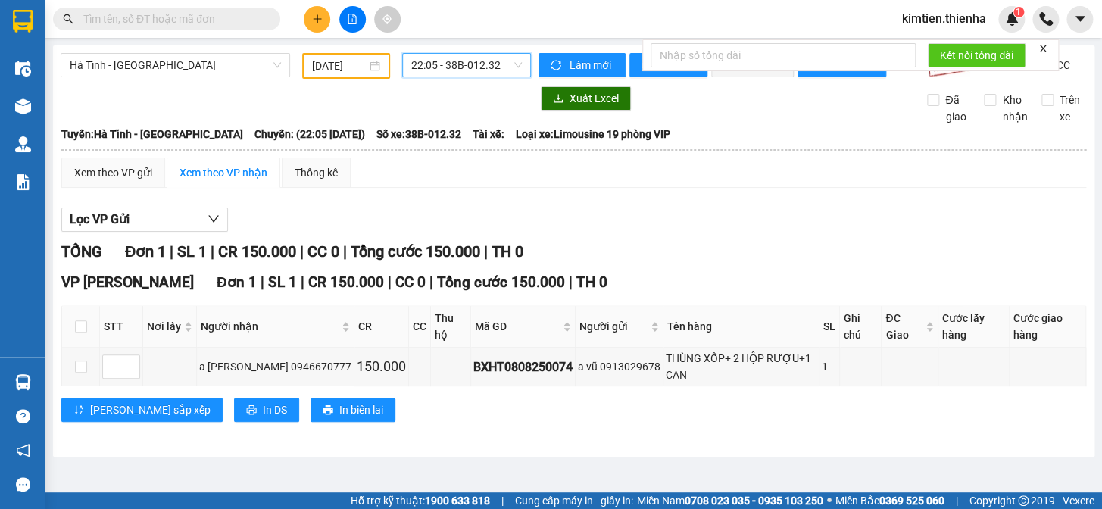
click at [440, 68] on span "22:05 - 38B-012.32" at bounding box center [466, 65] width 111 height 23
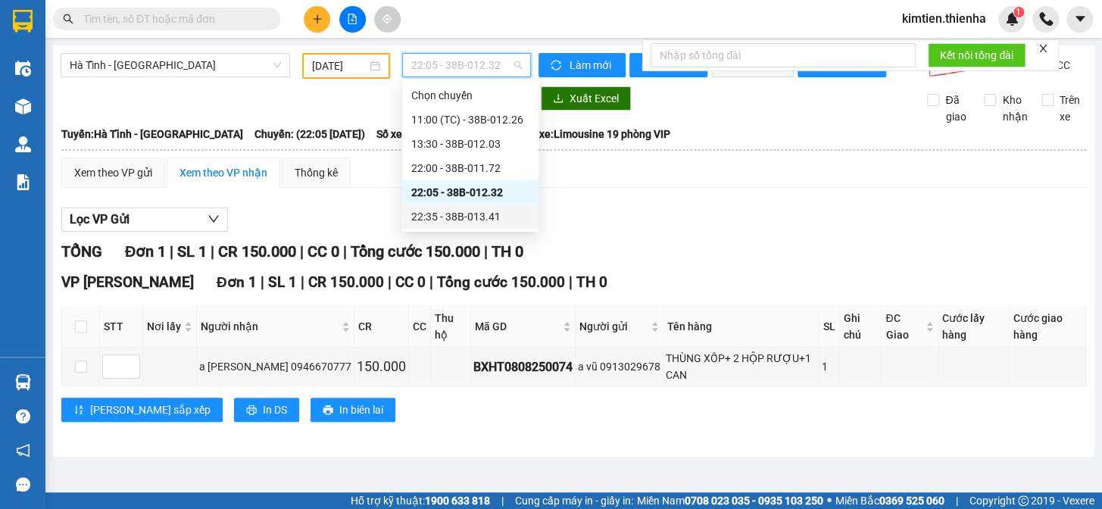
click at [451, 213] on div "22:35 - 38B-013.41" at bounding box center [470, 216] width 118 height 17
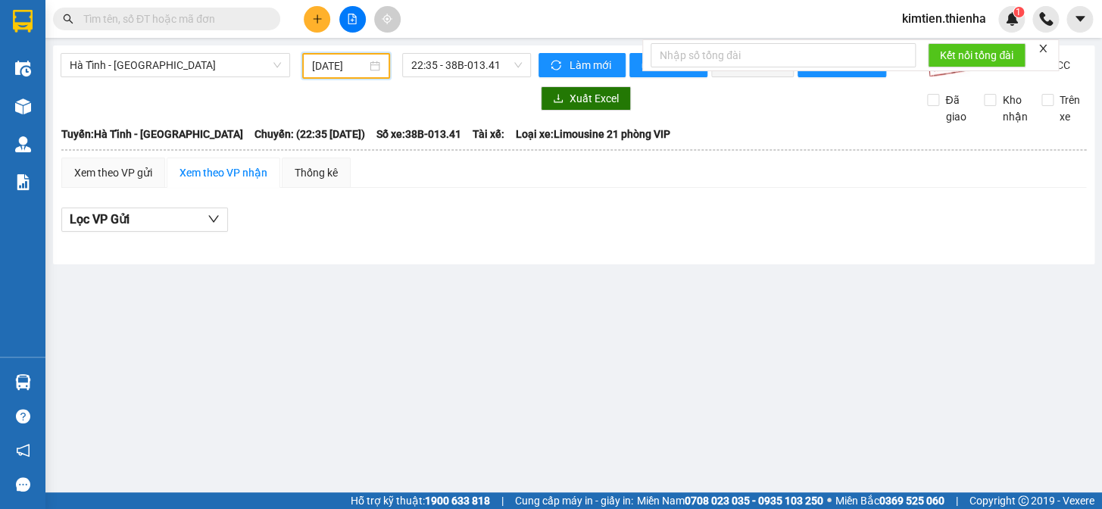
click at [341, 69] on input "[DATE]" at bounding box center [339, 66] width 55 height 17
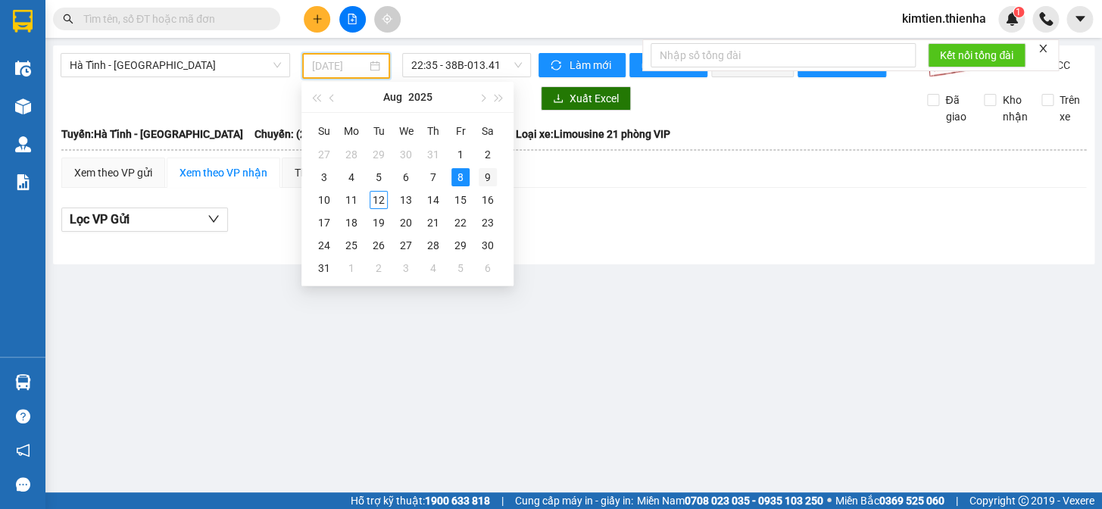
click at [489, 181] on div "9" at bounding box center [488, 177] width 18 height 18
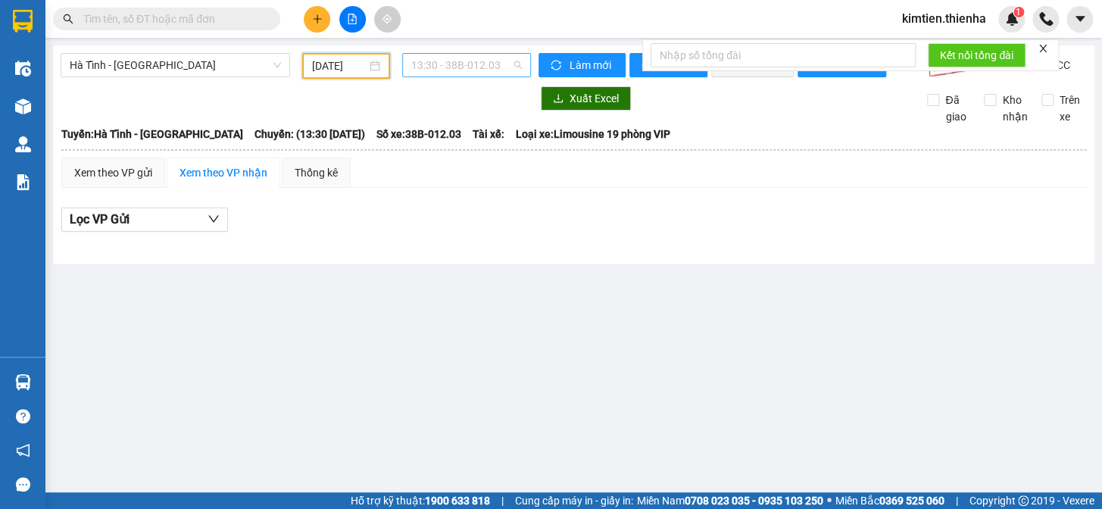
click at [470, 64] on span "13:30 - 38B-012.03" at bounding box center [466, 65] width 111 height 23
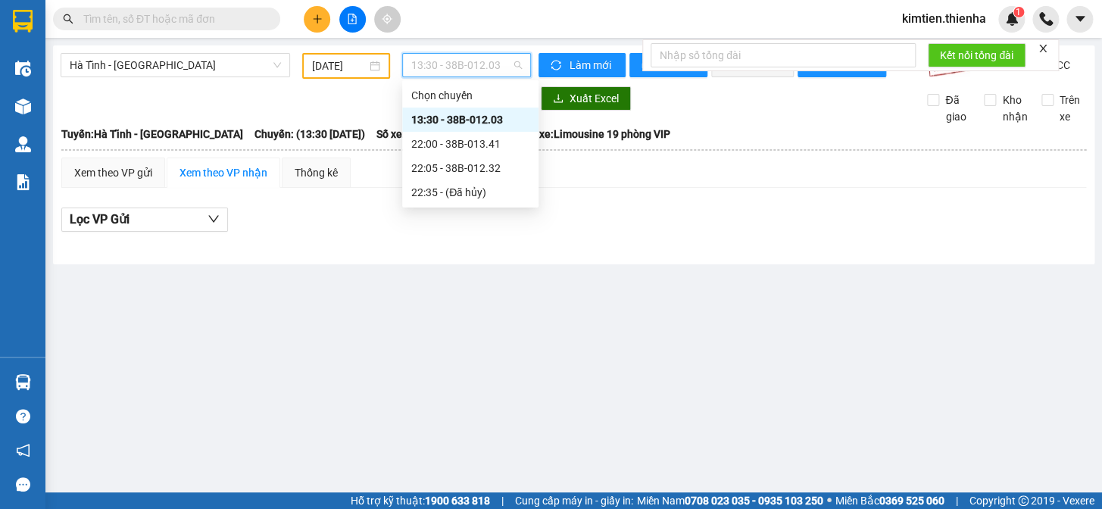
click at [467, 130] on div "13:30 - 38B-012.03" at bounding box center [470, 120] width 136 height 24
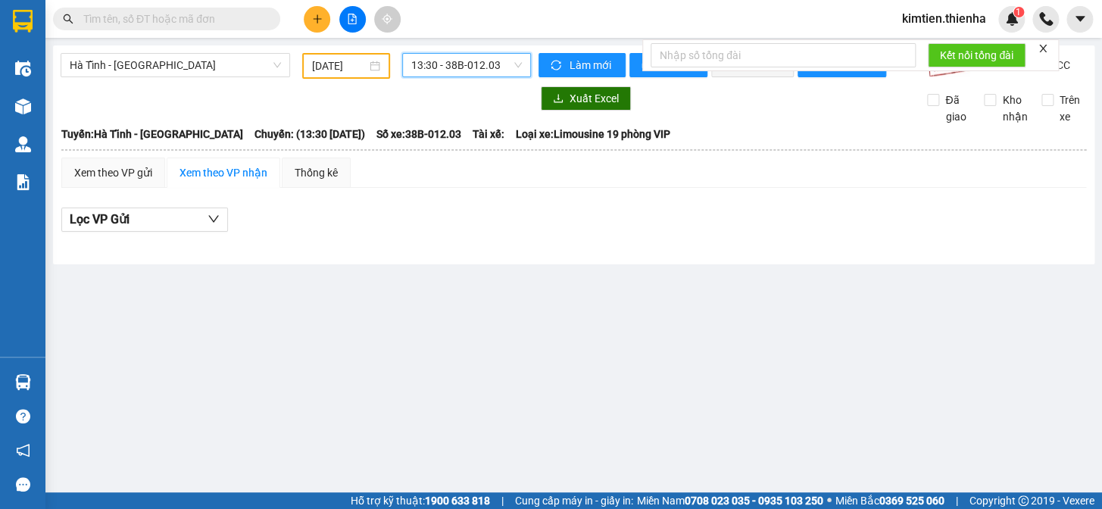
click at [461, 73] on span "13:30 - 38B-012.03" at bounding box center [466, 65] width 111 height 23
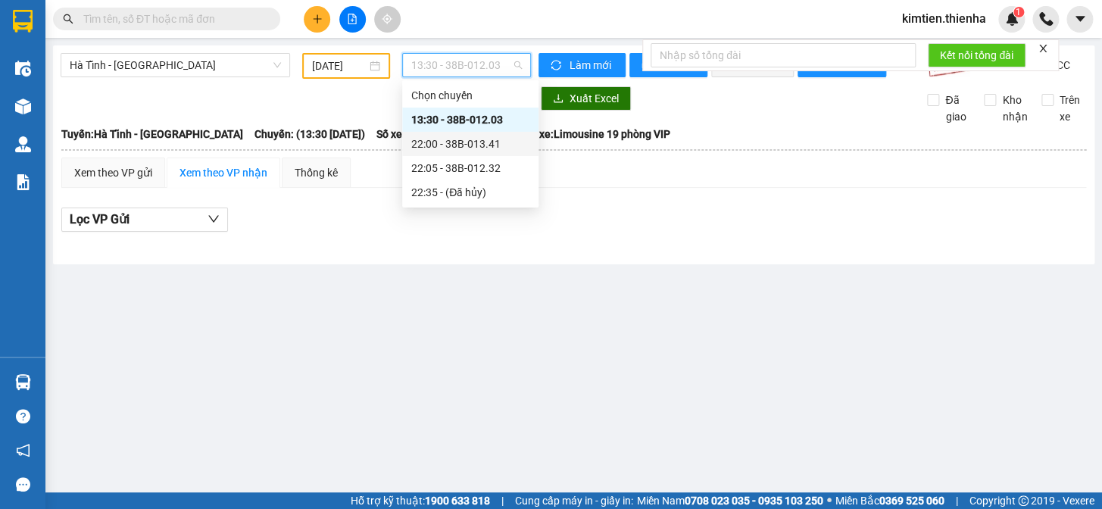
click at [475, 141] on div "22:00 - 38B-013.41" at bounding box center [470, 144] width 118 height 17
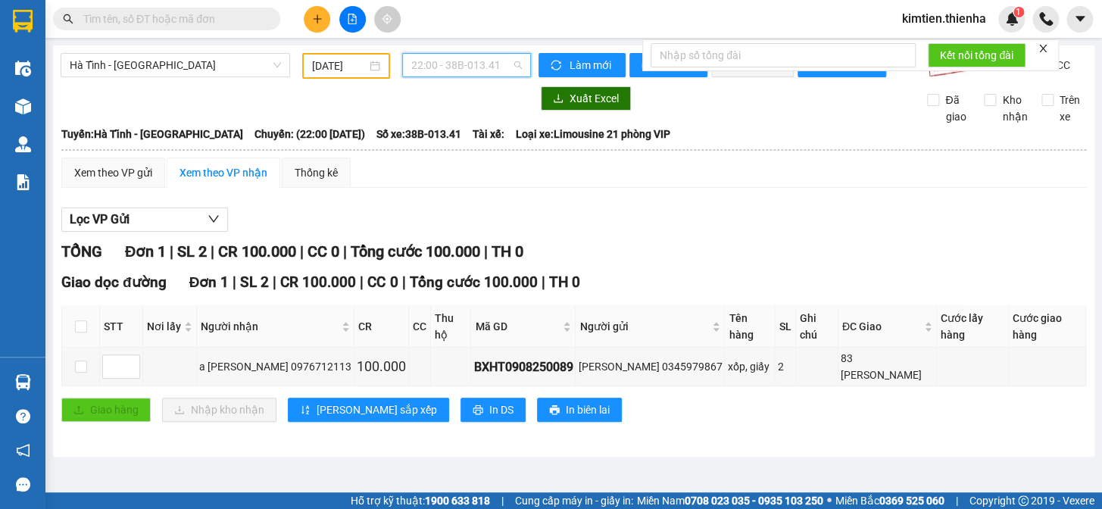
click at [452, 65] on span "22:00 - 38B-013.41" at bounding box center [466, 65] width 111 height 23
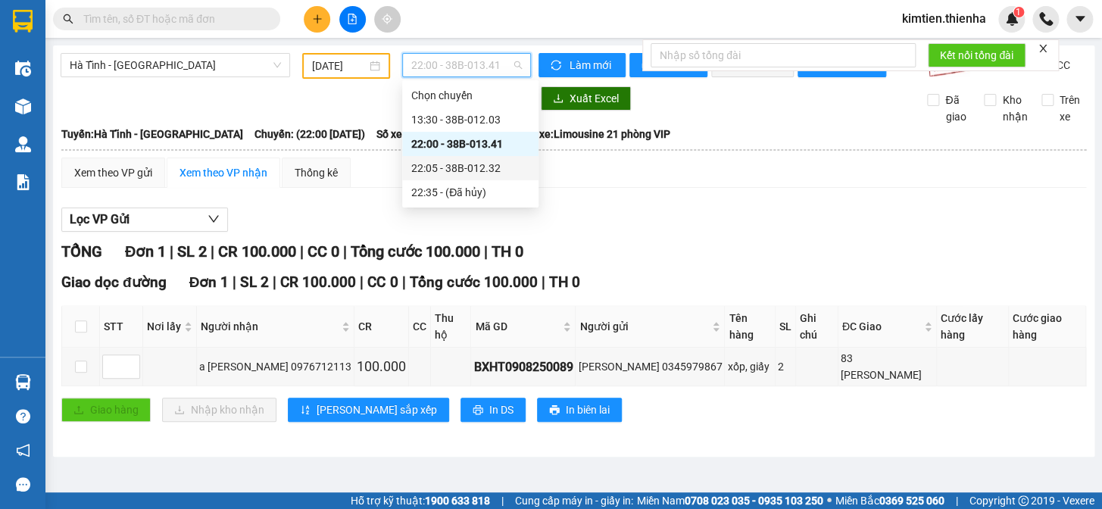
click at [472, 166] on div "22:05 - 38B-012.32" at bounding box center [470, 168] width 118 height 17
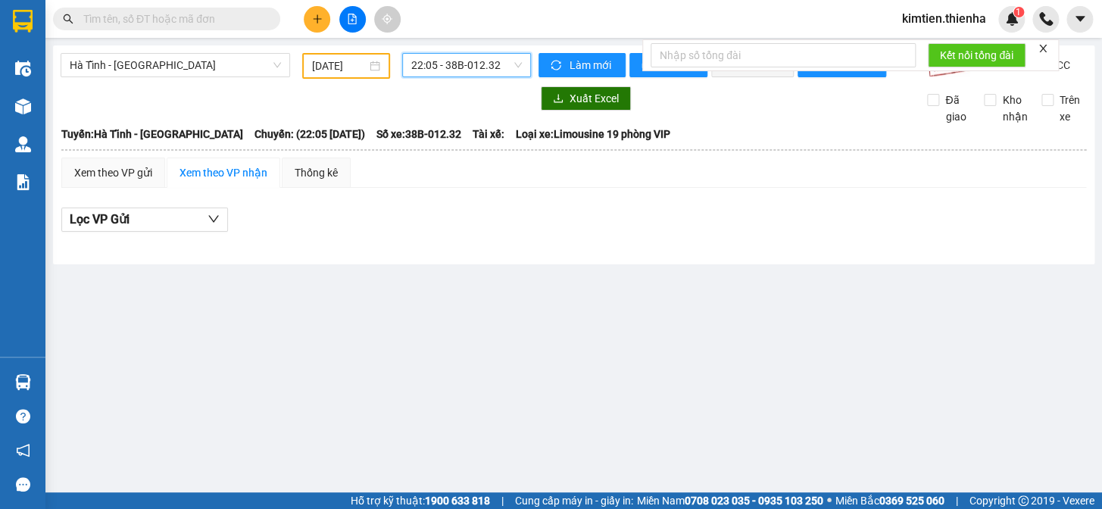
click at [352, 75] on div "[DATE]" at bounding box center [346, 66] width 89 height 26
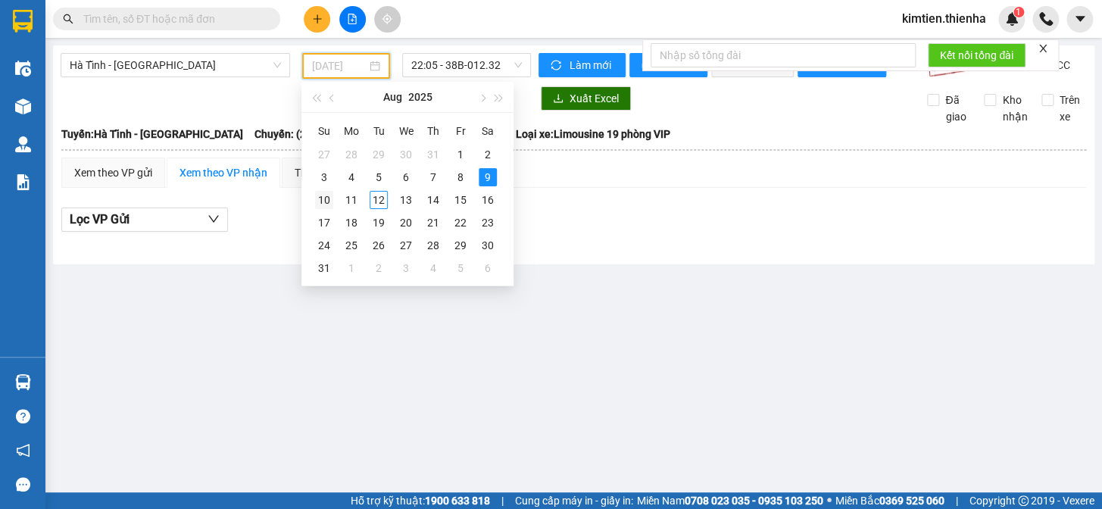
click at [323, 201] on div "10" at bounding box center [324, 200] width 18 height 18
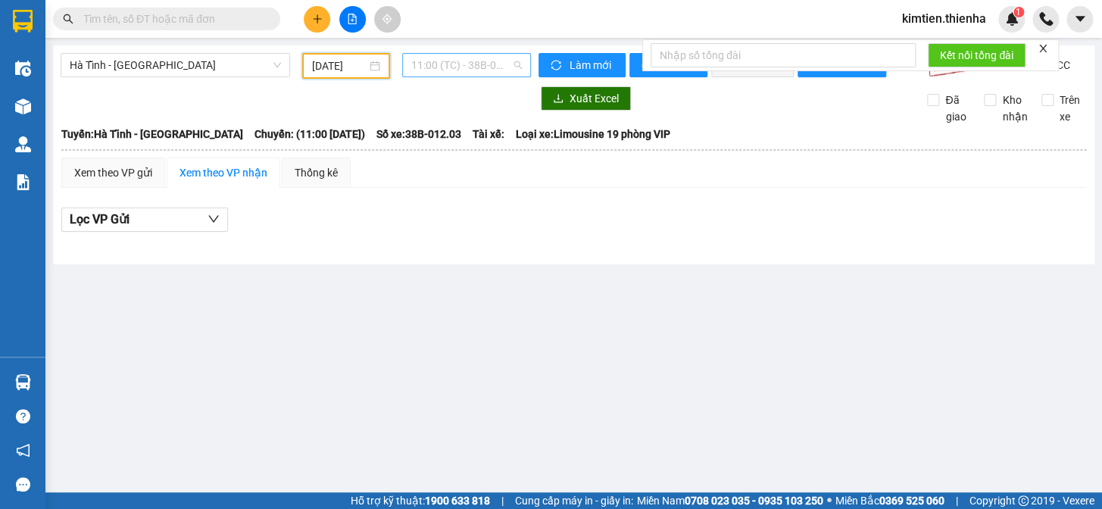
click at [431, 62] on span "11:00 (TC) - 38B-012.03" at bounding box center [466, 65] width 111 height 23
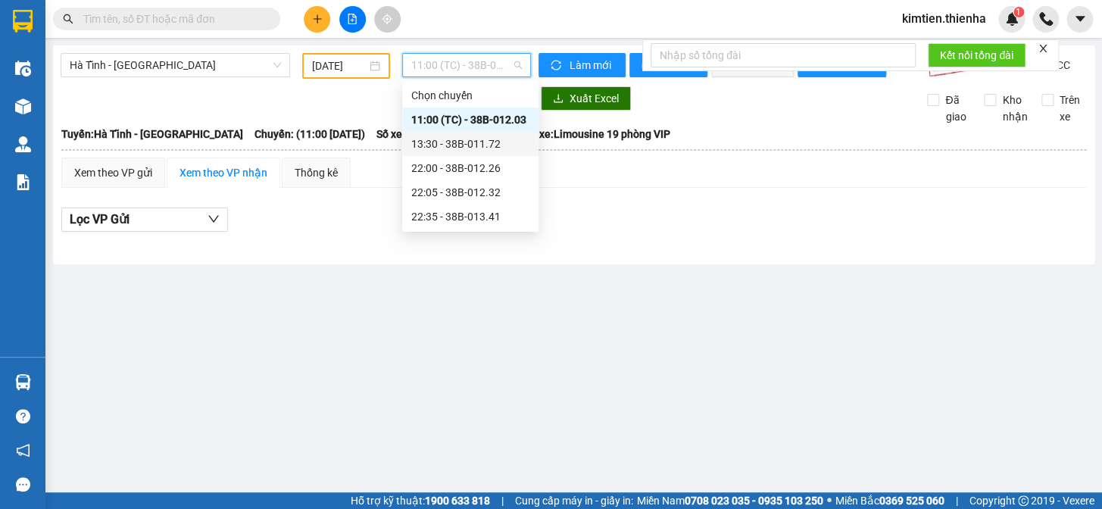
click at [469, 141] on div "13:30 - 38B-011.72" at bounding box center [470, 144] width 118 height 17
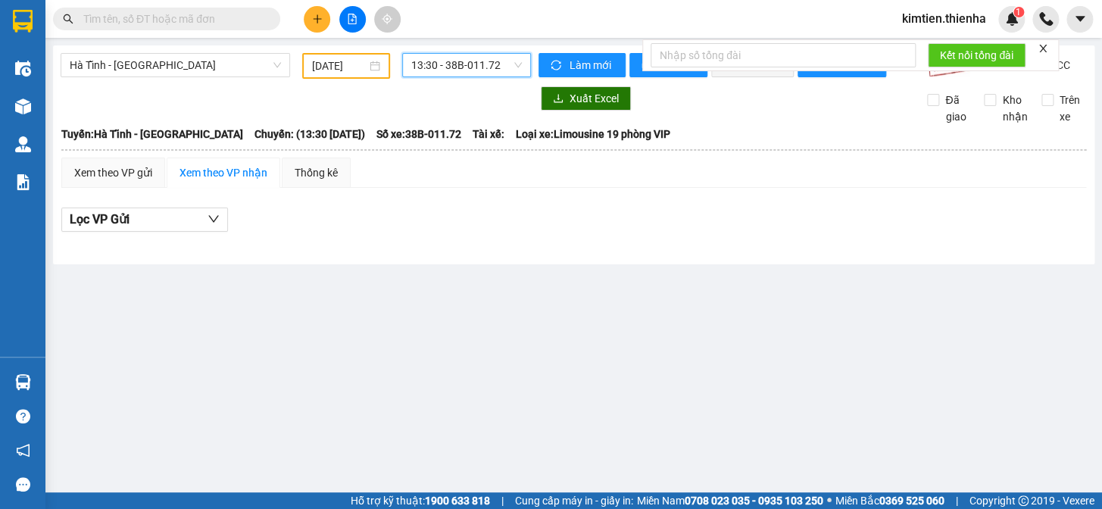
click at [446, 65] on span "13:30 - 38B-011.72" at bounding box center [466, 65] width 111 height 23
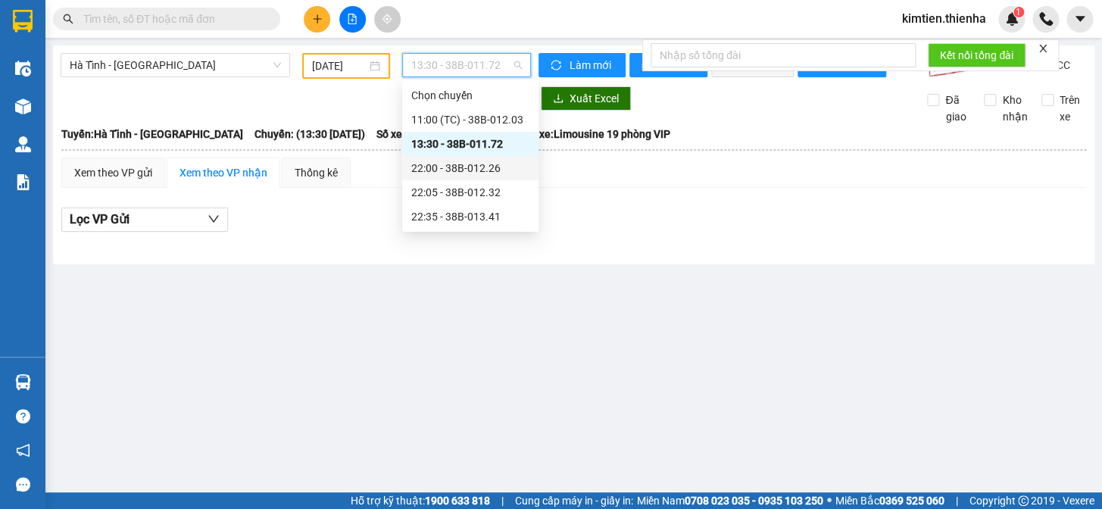
click at [475, 168] on div "22:00 - 38B-012.26" at bounding box center [470, 168] width 118 height 17
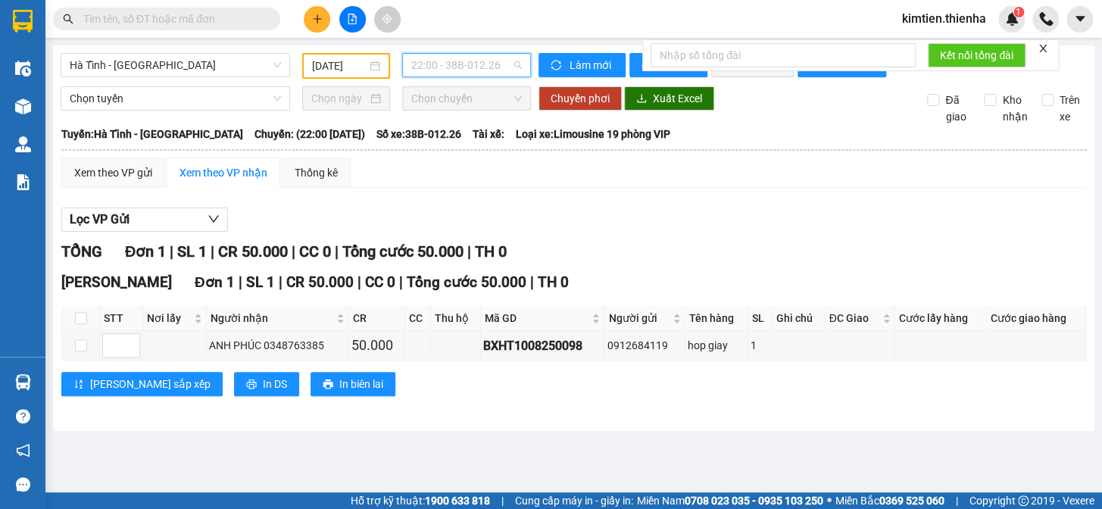
click at [447, 69] on span "22:00 - 38B-012.26" at bounding box center [466, 65] width 111 height 23
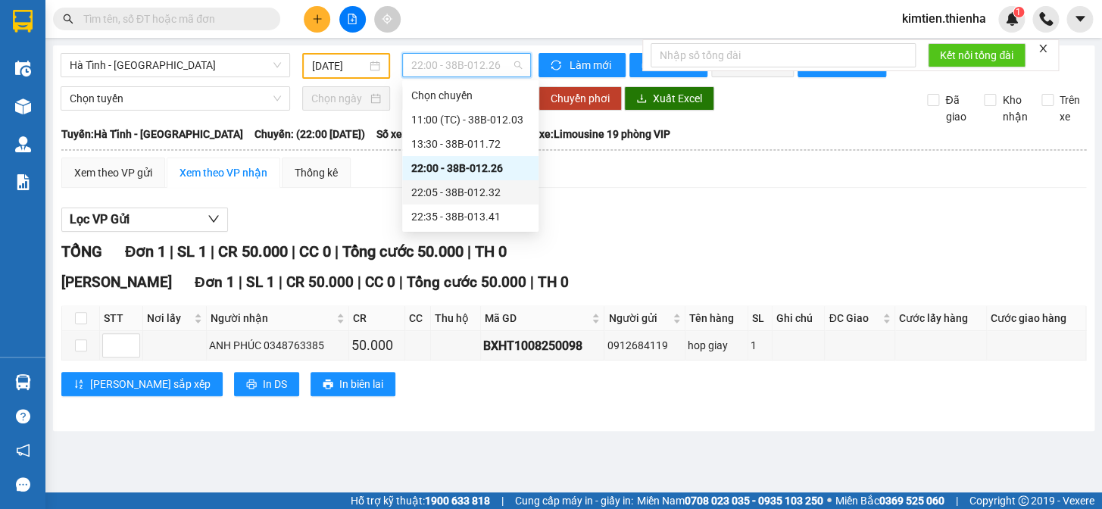
click at [448, 186] on div "22:05 - 38B-012.32" at bounding box center [470, 192] width 118 height 17
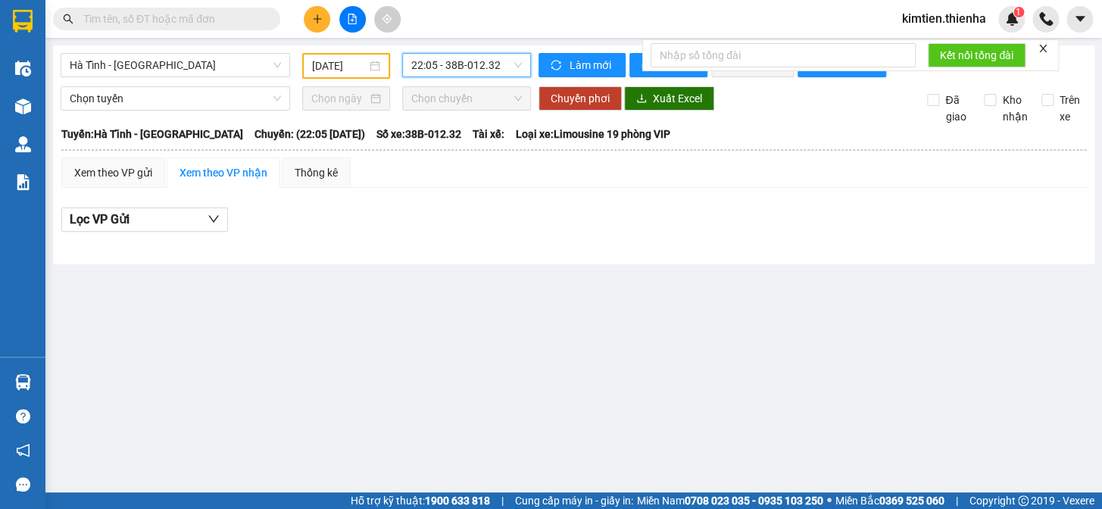
click at [426, 64] on span "22:05 - 38B-012.32" at bounding box center [466, 65] width 111 height 23
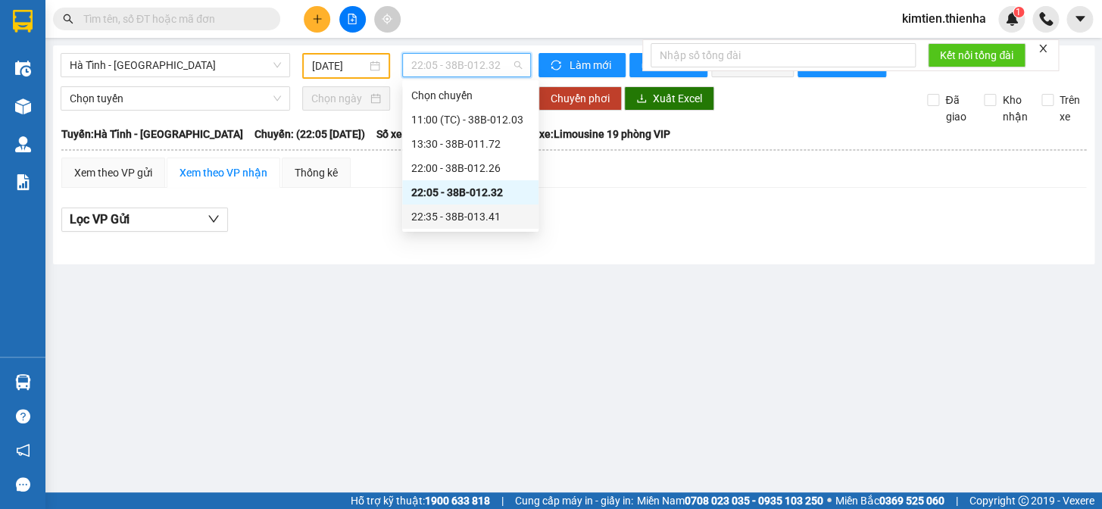
click at [480, 209] on div "22:35 - 38B-013.41" at bounding box center [470, 216] width 118 height 17
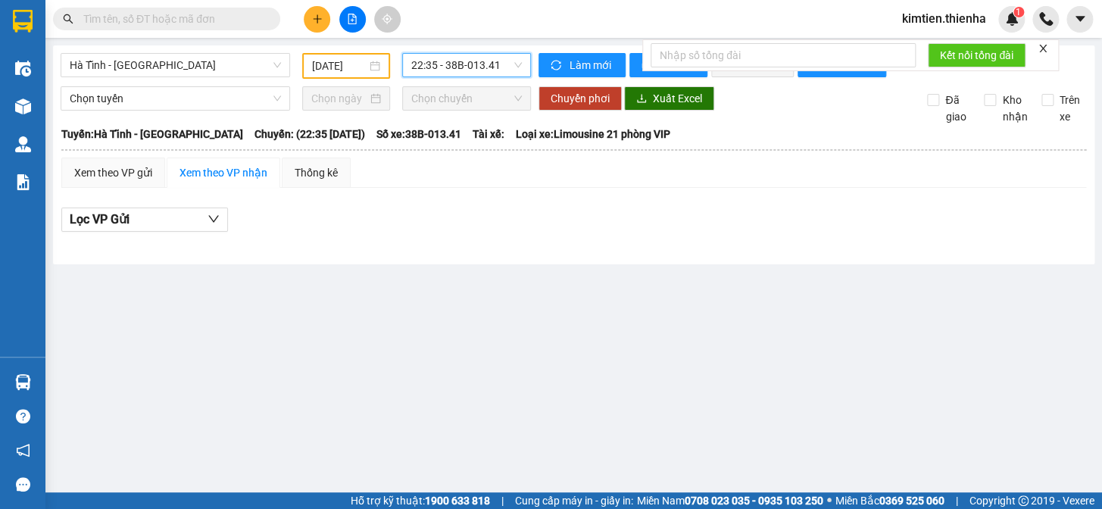
click at [340, 61] on input "[DATE]" at bounding box center [339, 66] width 55 height 17
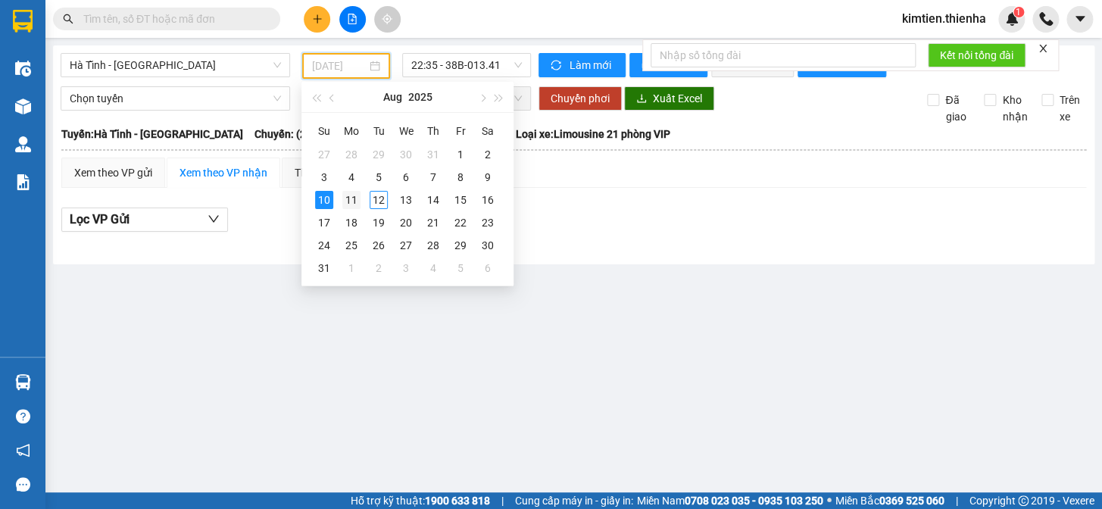
click at [357, 194] on div "11" at bounding box center [351, 200] width 18 height 18
type input "[DATE]"
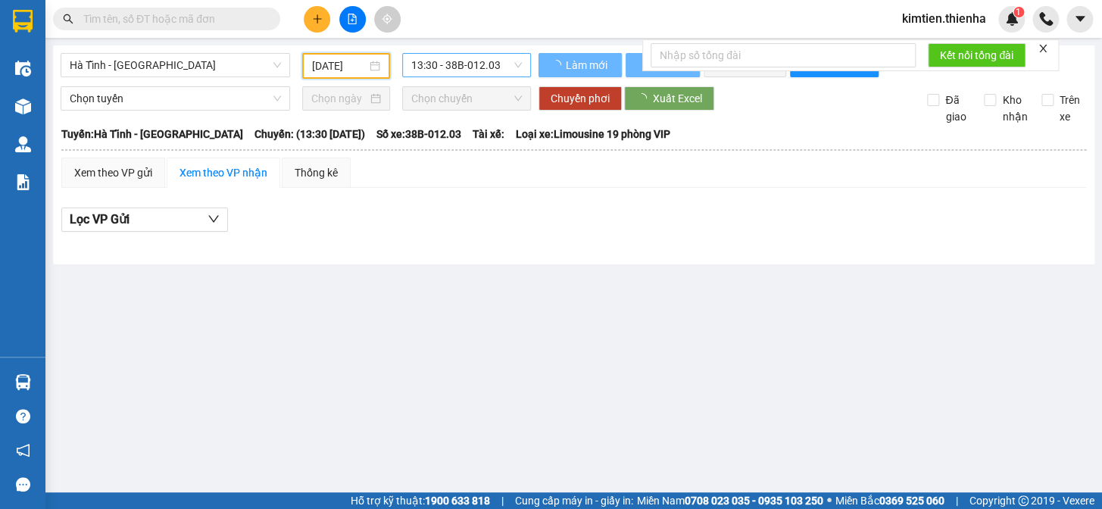
click at [461, 68] on span "13:30 - 38B-012.03" at bounding box center [466, 65] width 111 height 23
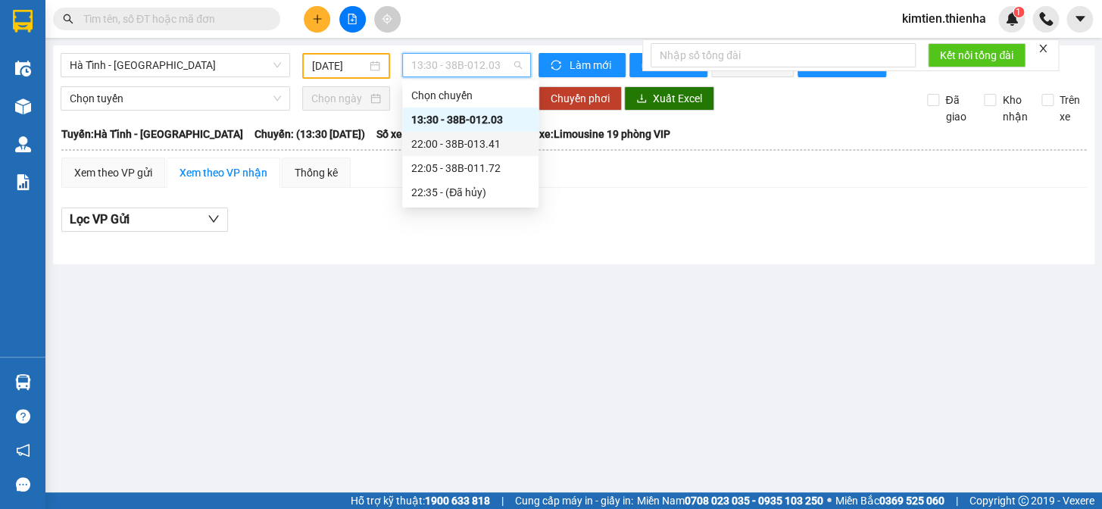
click at [476, 136] on div "22:00 - 38B-013.41" at bounding box center [470, 144] width 118 height 17
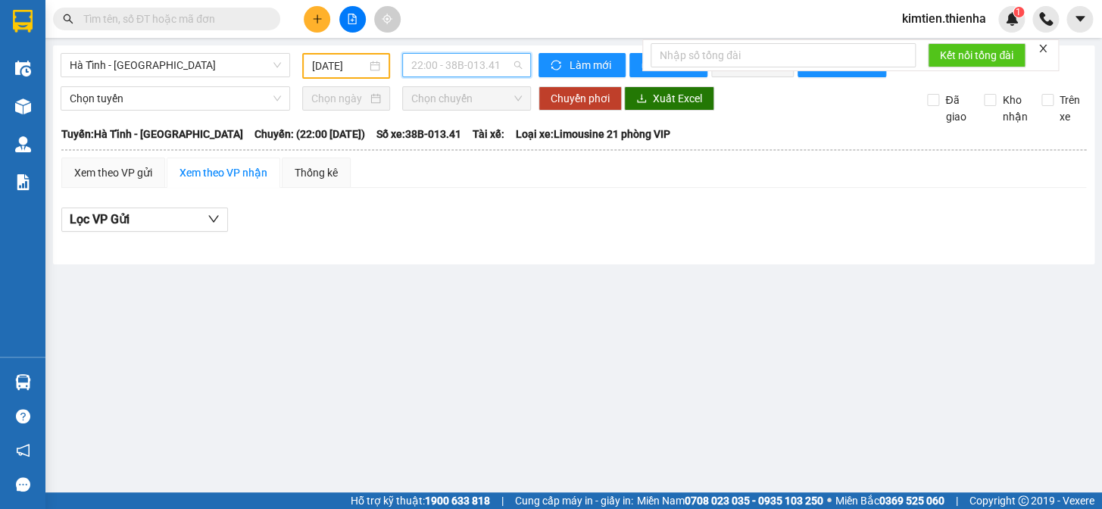
click at [464, 66] on span "22:00 - 38B-013.41" at bounding box center [466, 65] width 111 height 23
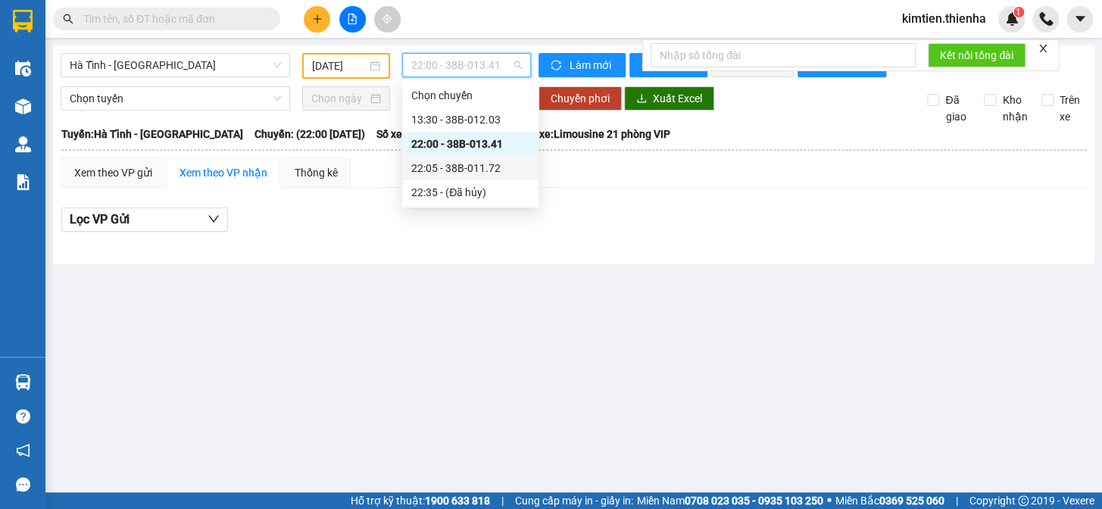
click at [484, 167] on div "22:05 - 38B-011.72" at bounding box center [470, 168] width 118 height 17
